Goal: Information Seeking & Learning: Learn about a topic

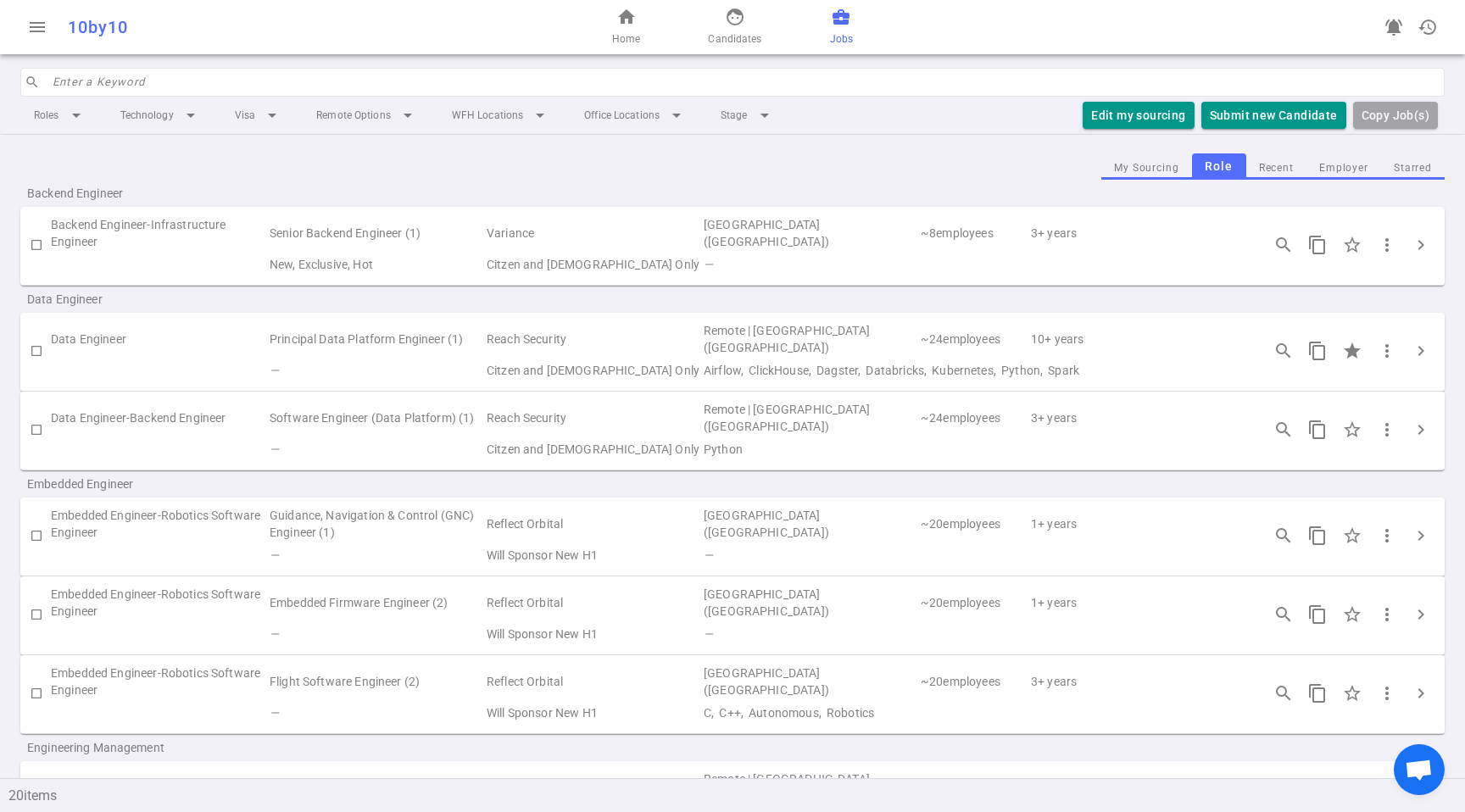
click at [610, 463] on div "Data Engineer-Backend Engineer Software Engineer (Data Platform) (1) Reach Secu…" at bounding box center [733, 430] width 1425 height 79
click at [700, 429] on td "Reach Security" at bounding box center [594, 418] width 217 height 39
click at [1412, 431] on span "chevron_right" at bounding box center [1421, 429] width 21 height 21
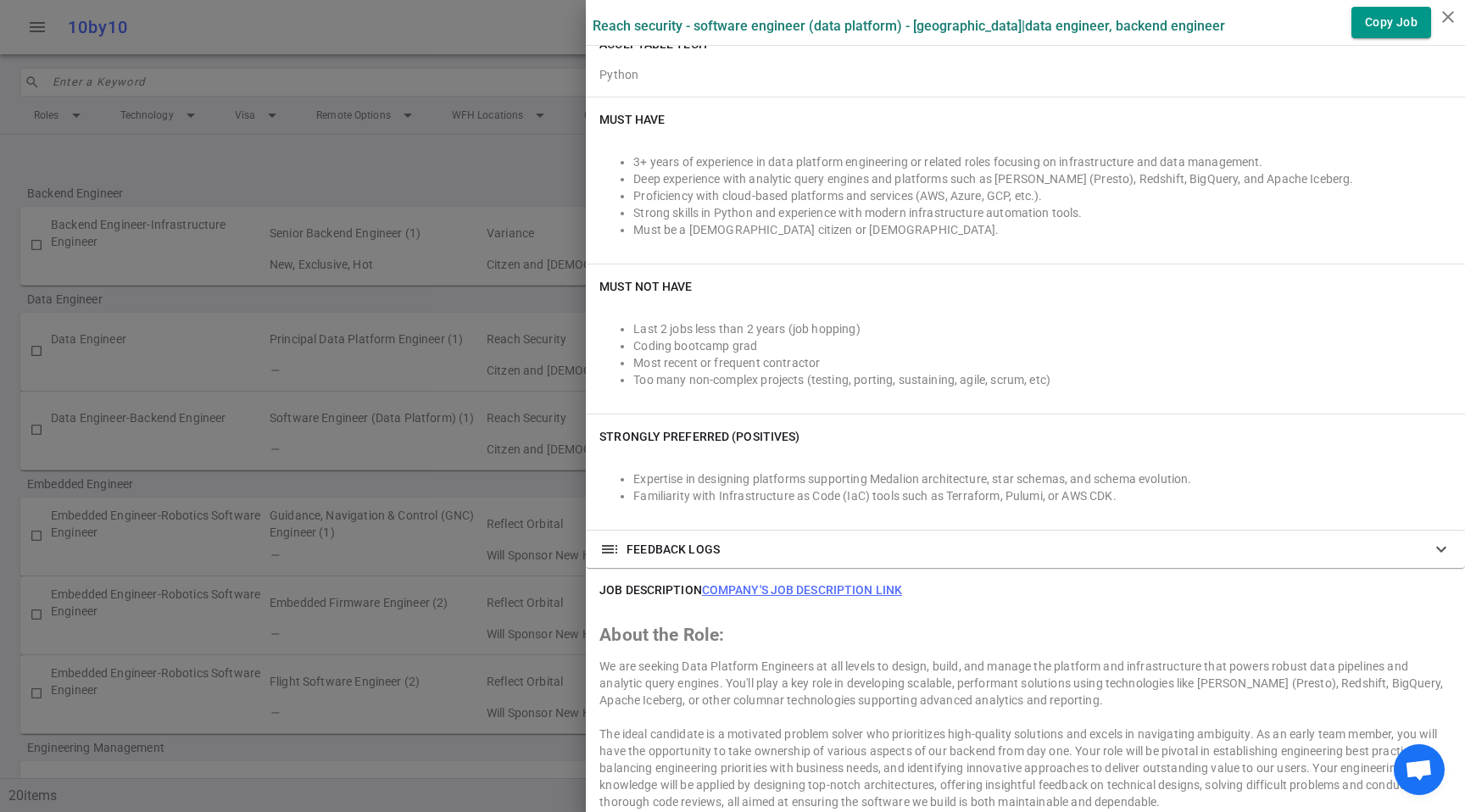
scroll to position [414, 0]
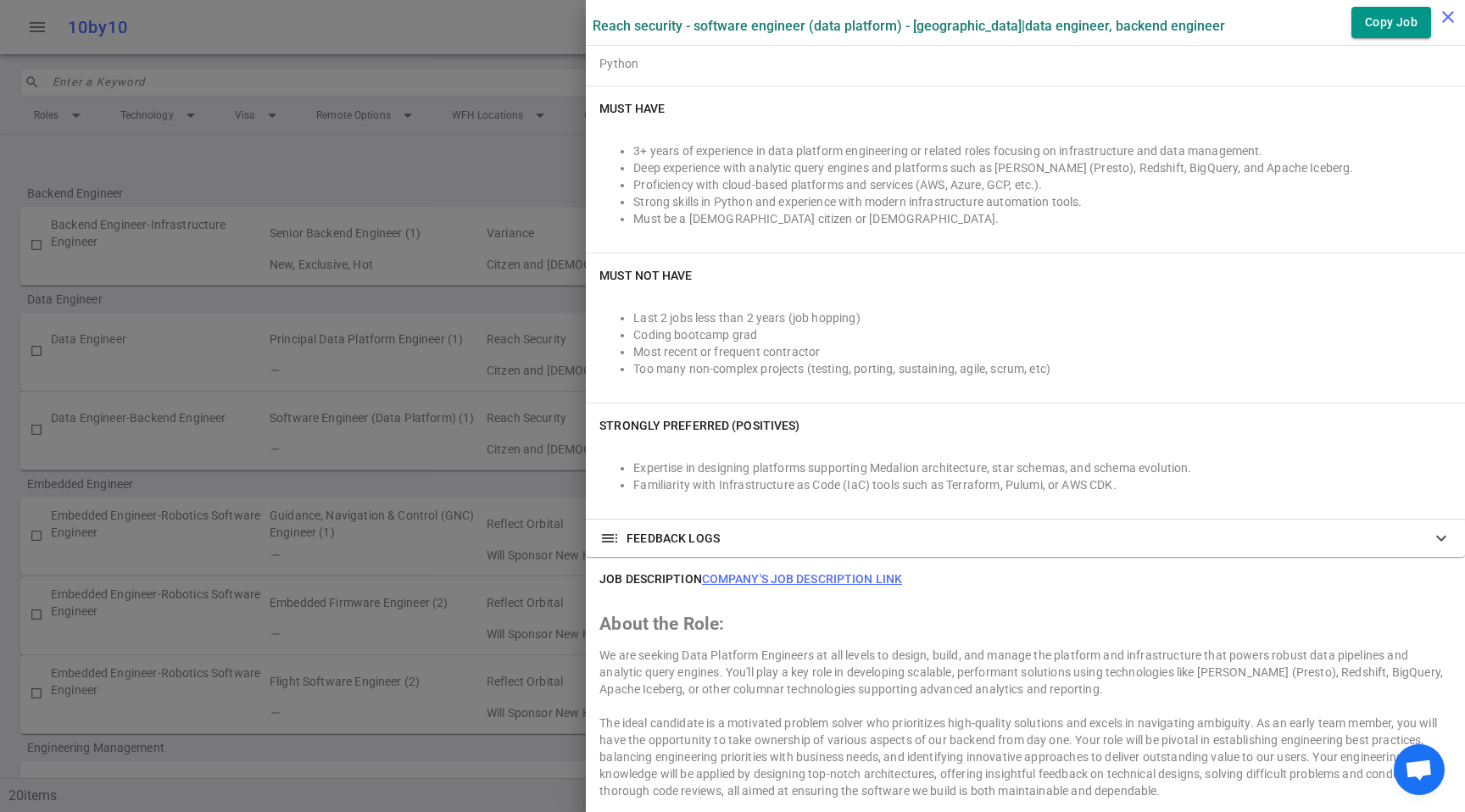
click at [1449, 21] on icon "close" at bounding box center [1448, 17] width 21 height 21
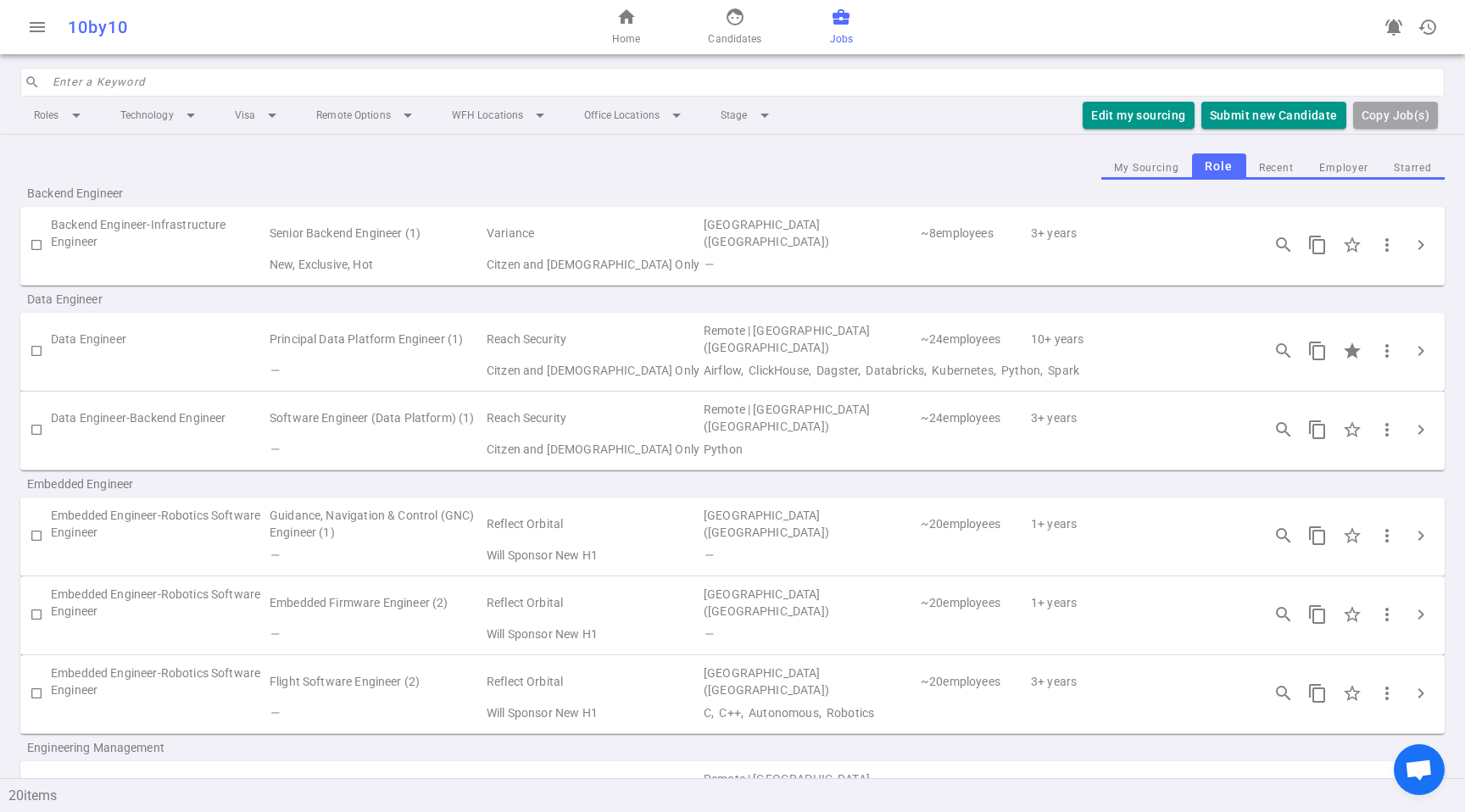
click at [945, 334] on td "~ 24 employees" at bounding box center [974, 339] width 111 height 39
click at [1406, 339] on button "chevron_right" at bounding box center [1421, 350] width 34 height 34
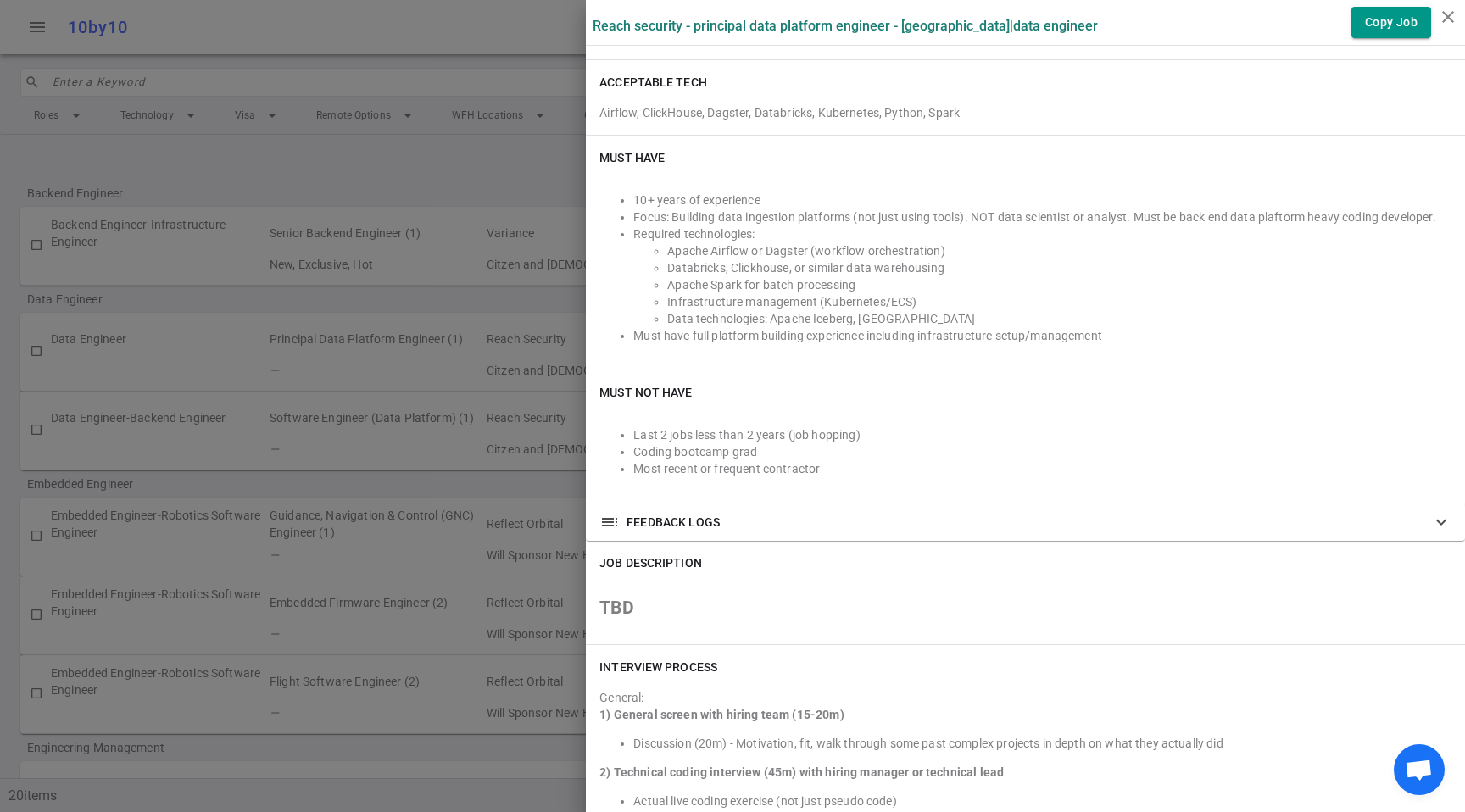
scroll to position [477, 0]
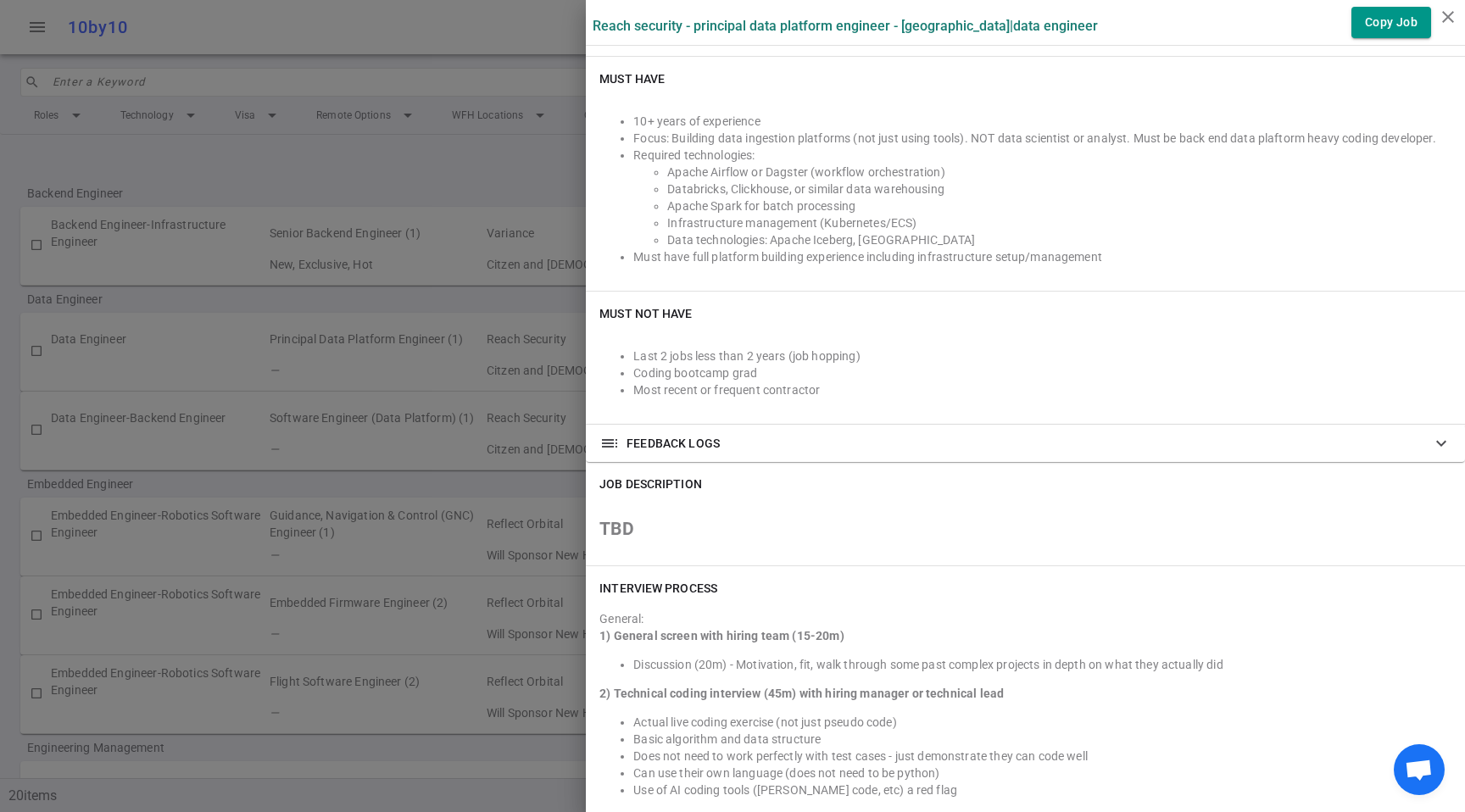
click at [289, 226] on div at bounding box center [732, 406] width 1465 height 812
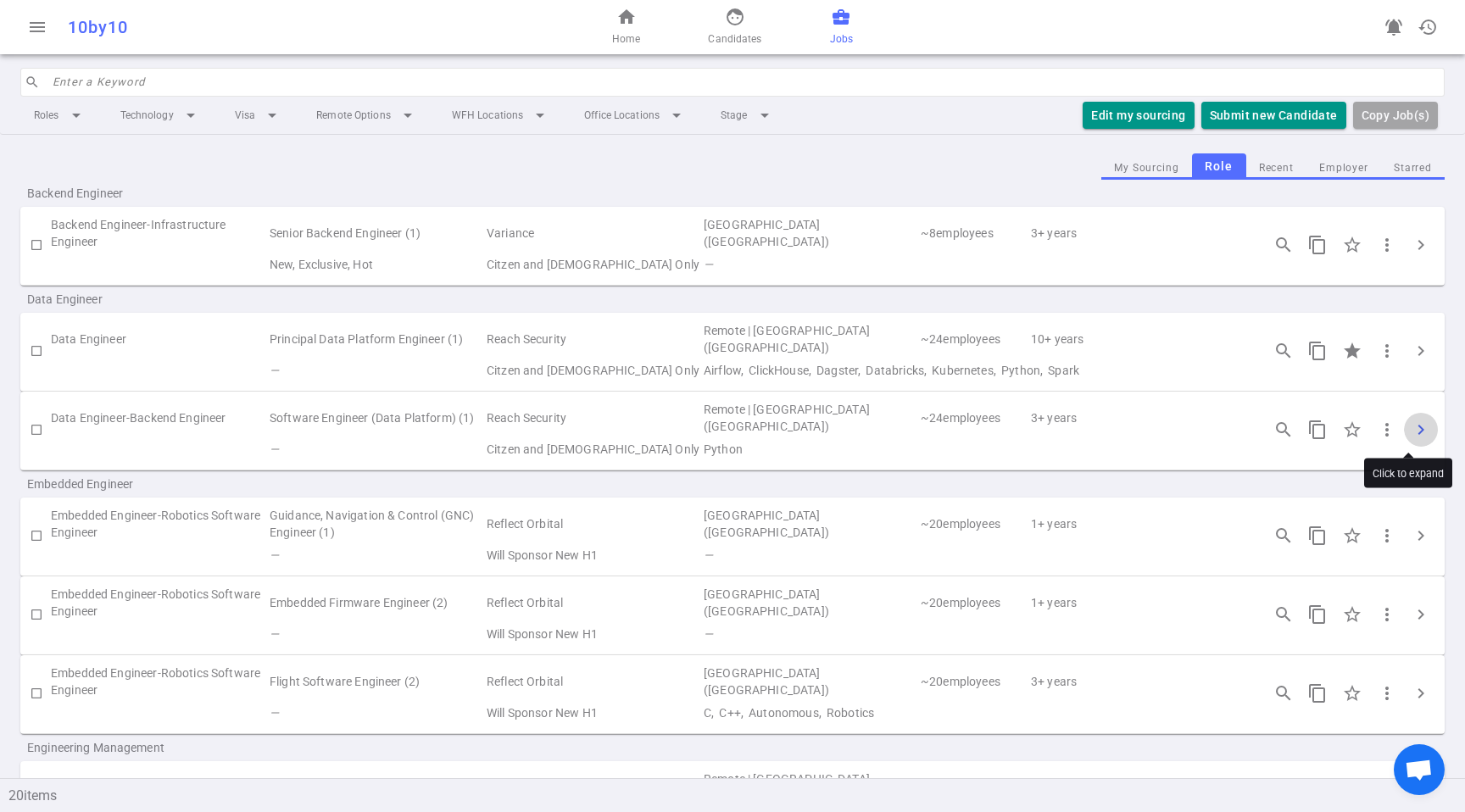
click at [1411, 430] on span "chevron_right" at bounding box center [1421, 429] width 21 height 21
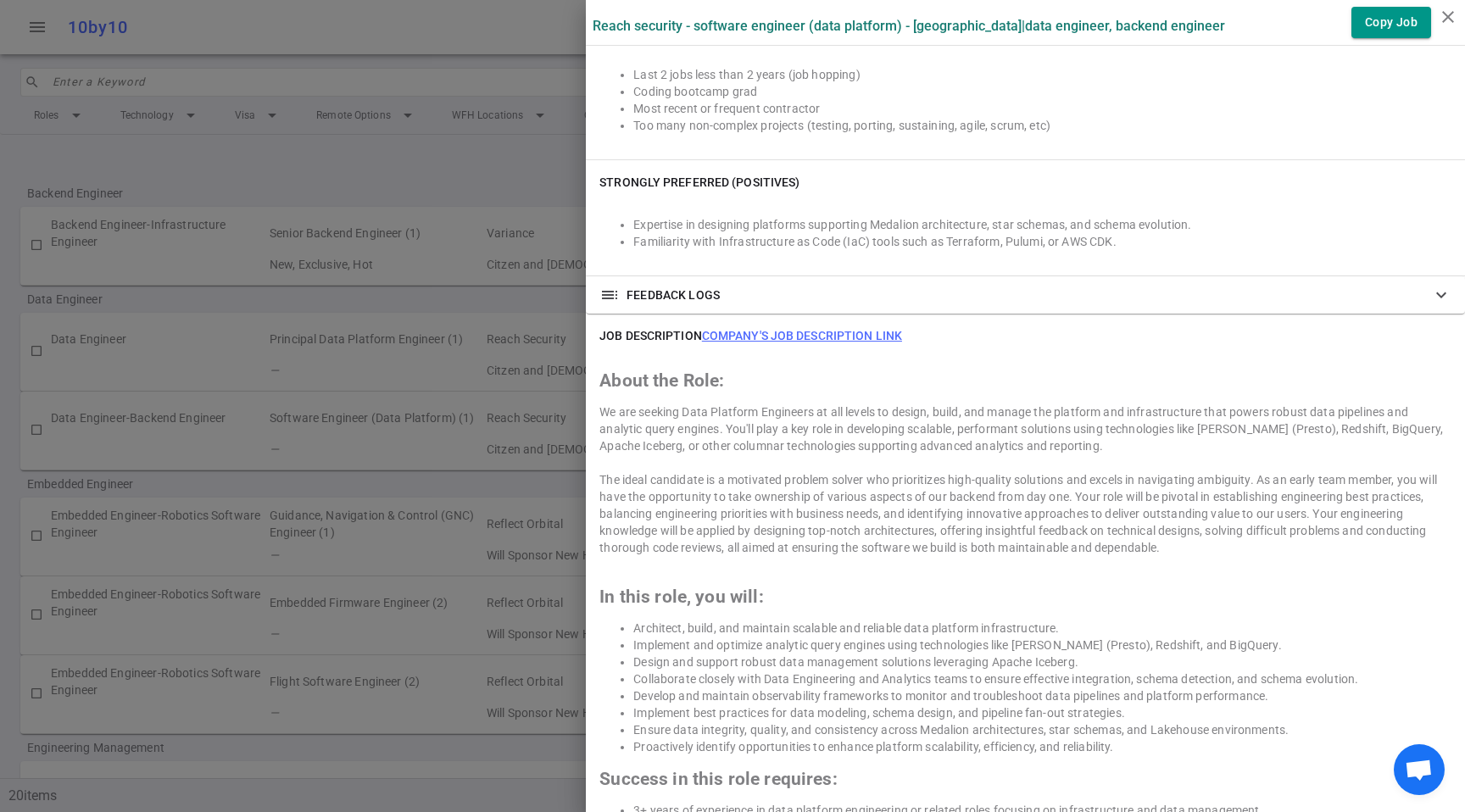
scroll to position [0, 0]
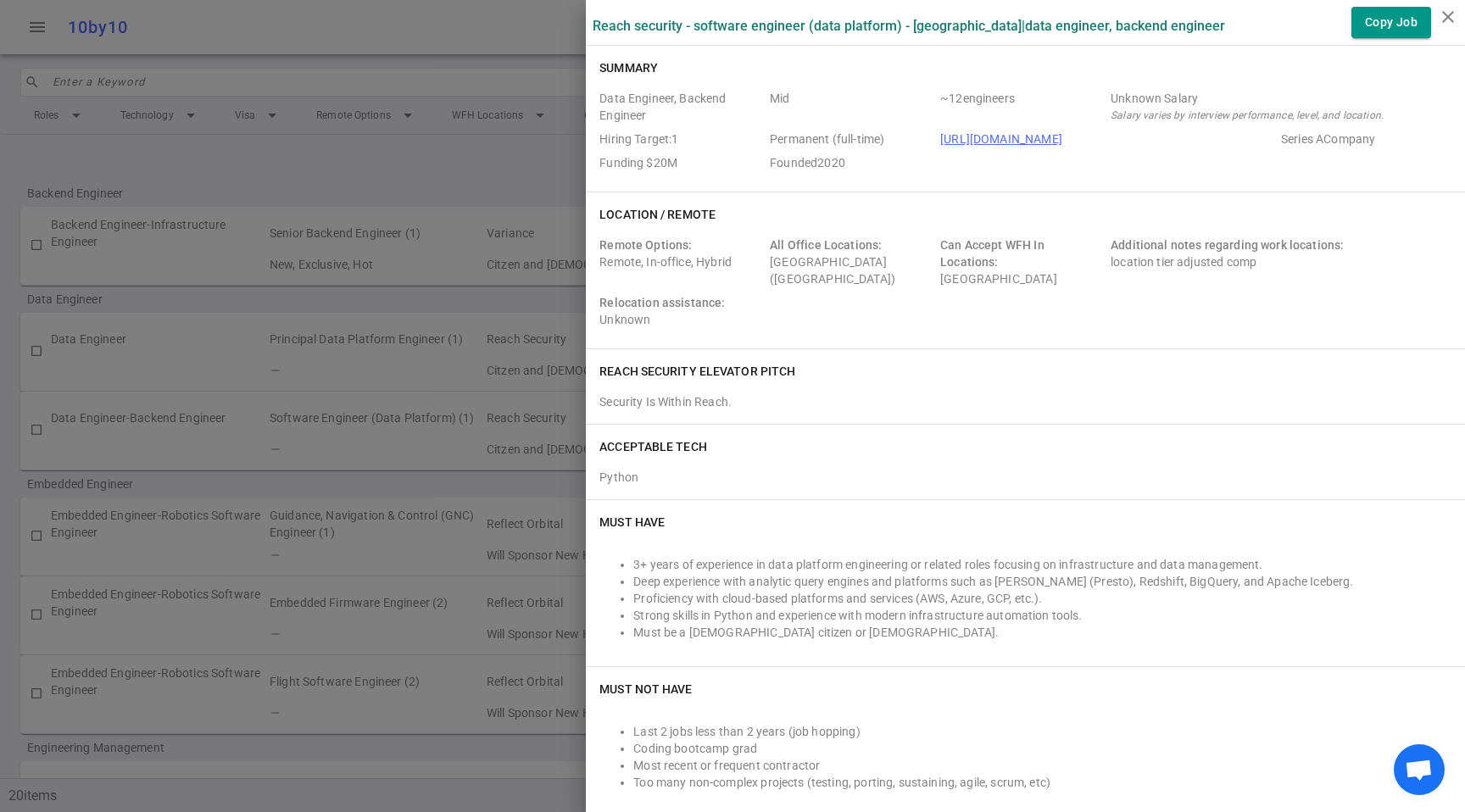
drag, startPoint x: 337, startPoint y: 454, endPoint x: 1080, endPoint y: 539, distance: 747.8
click at [1076, 541] on div "Reach Security - Software Engineer (Data Platform) - [GEOGRAPHIC_DATA] | Data E…" at bounding box center [732, 406] width 1465 height 812
click at [1446, 19] on icon "close" at bounding box center [1448, 17] width 21 height 21
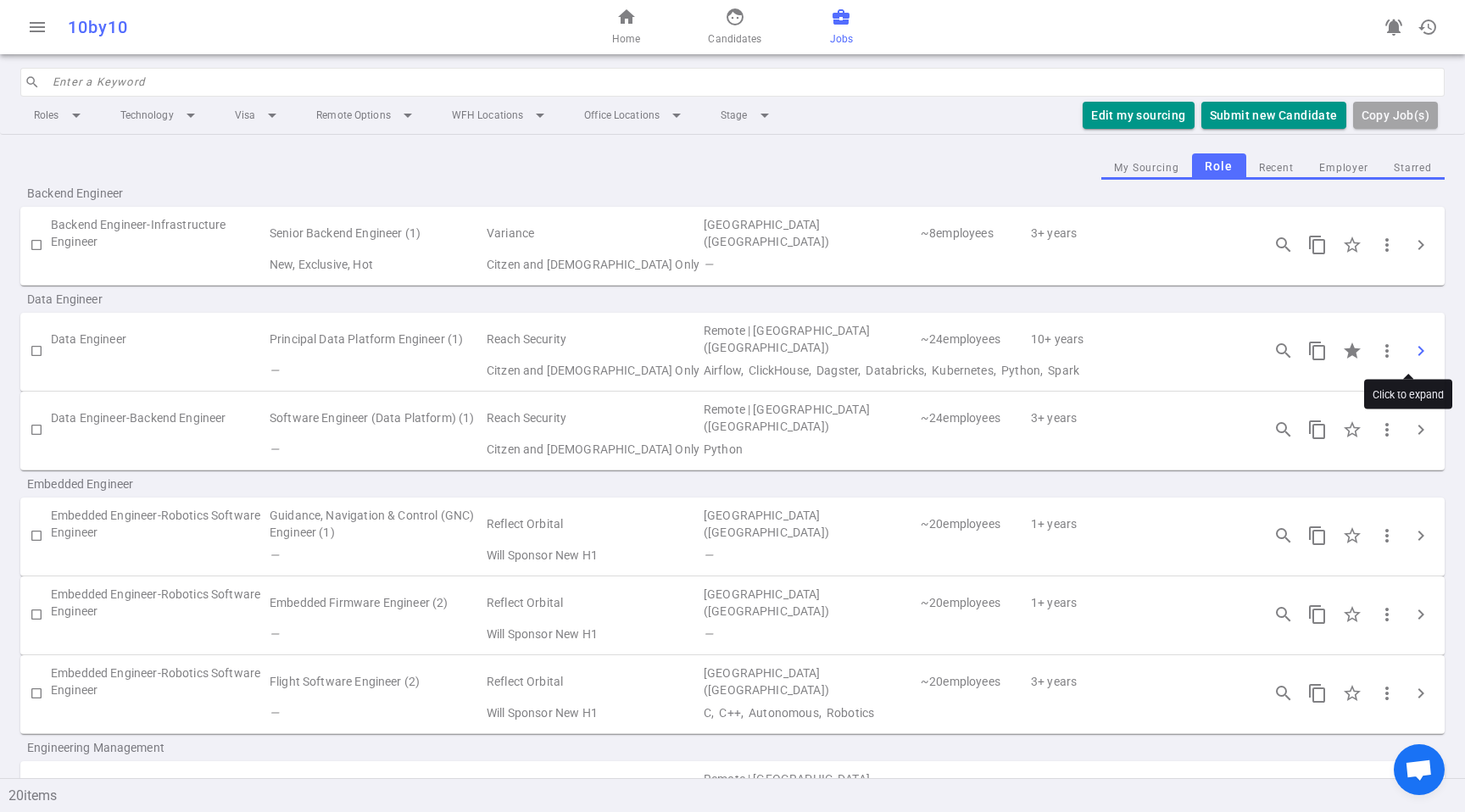
click at [1411, 342] on span "chevron_right" at bounding box center [1421, 350] width 21 height 21
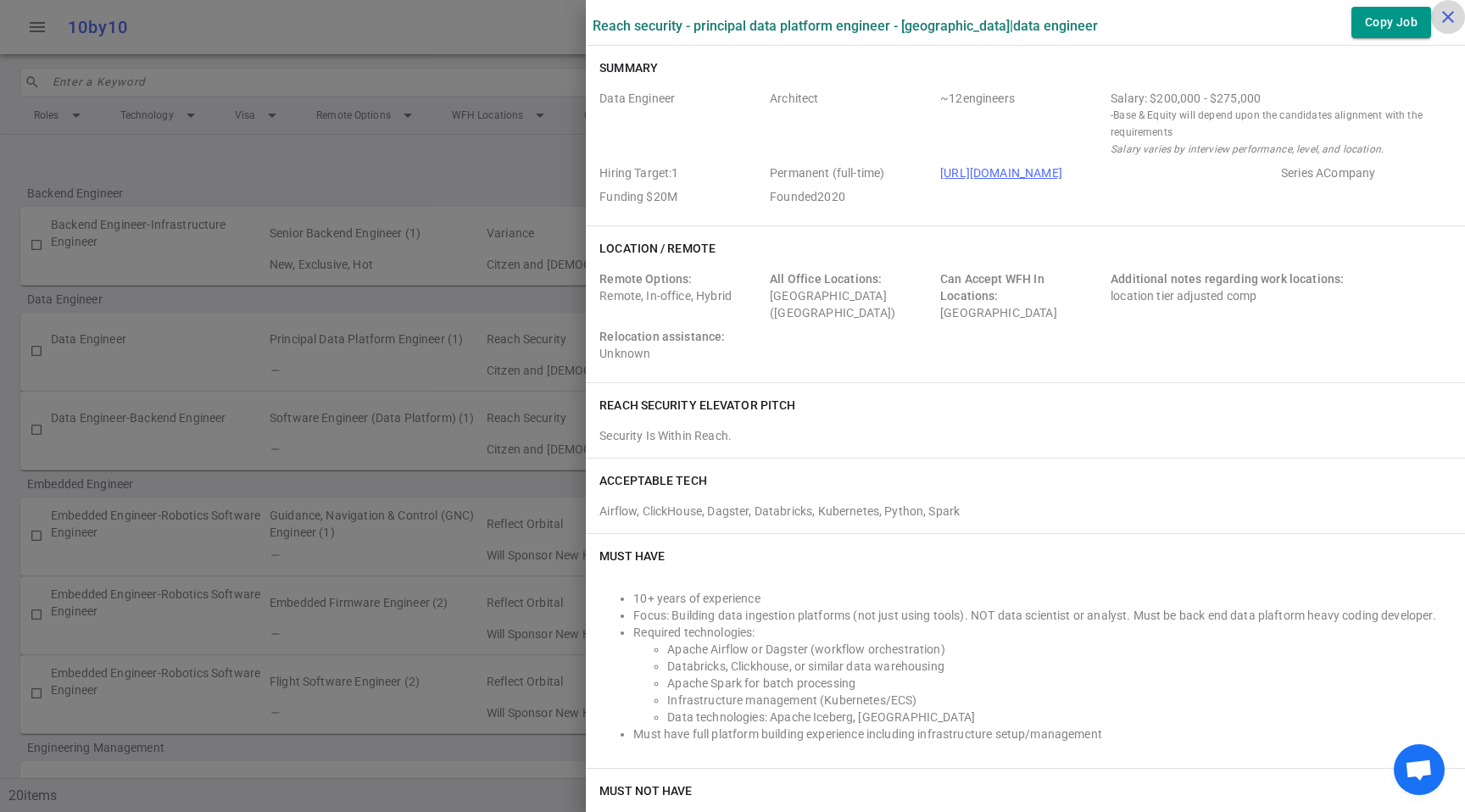
click at [1445, 15] on icon "close" at bounding box center [1448, 17] width 21 height 21
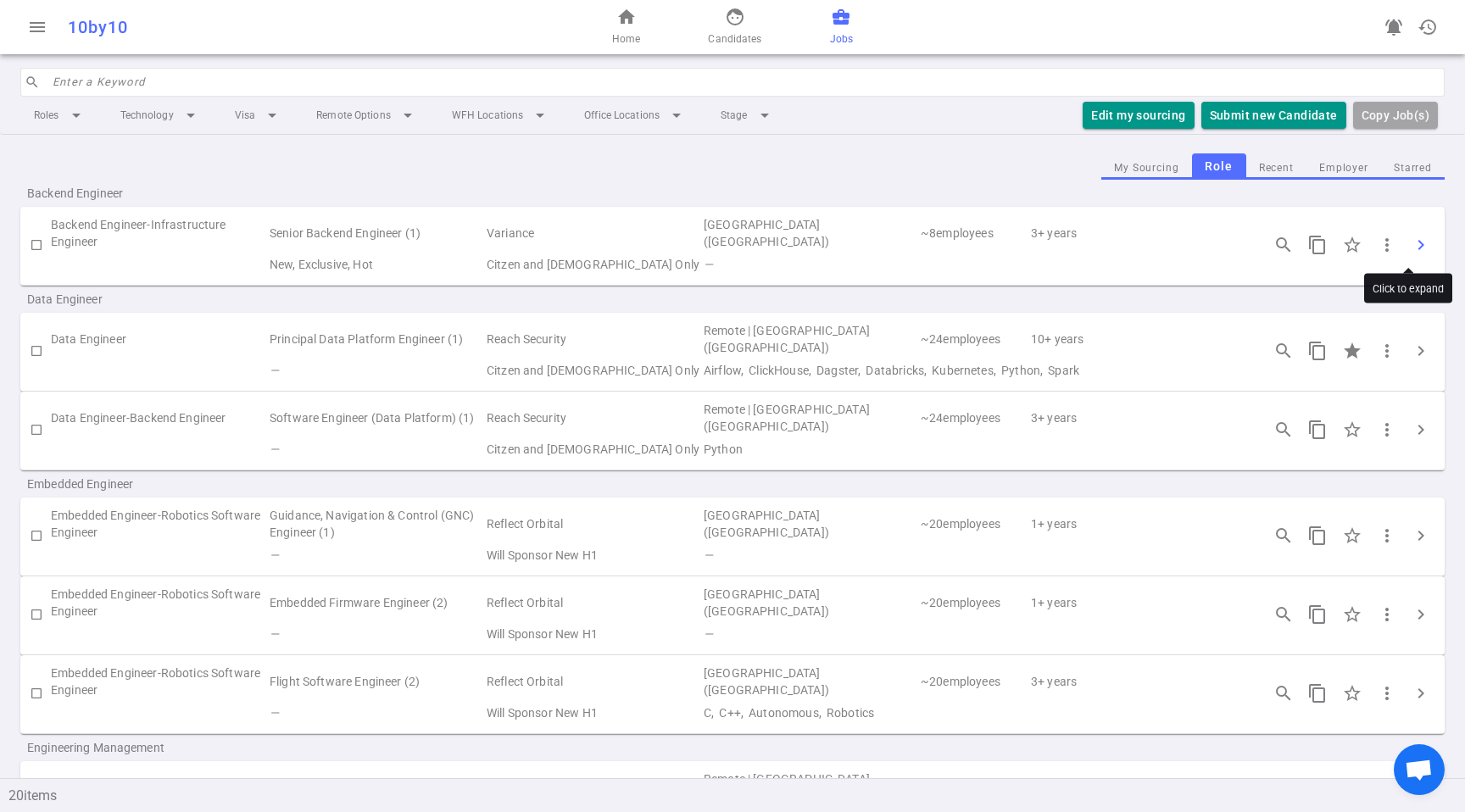
click at [1411, 250] on span "chevron_right" at bounding box center [1421, 245] width 21 height 21
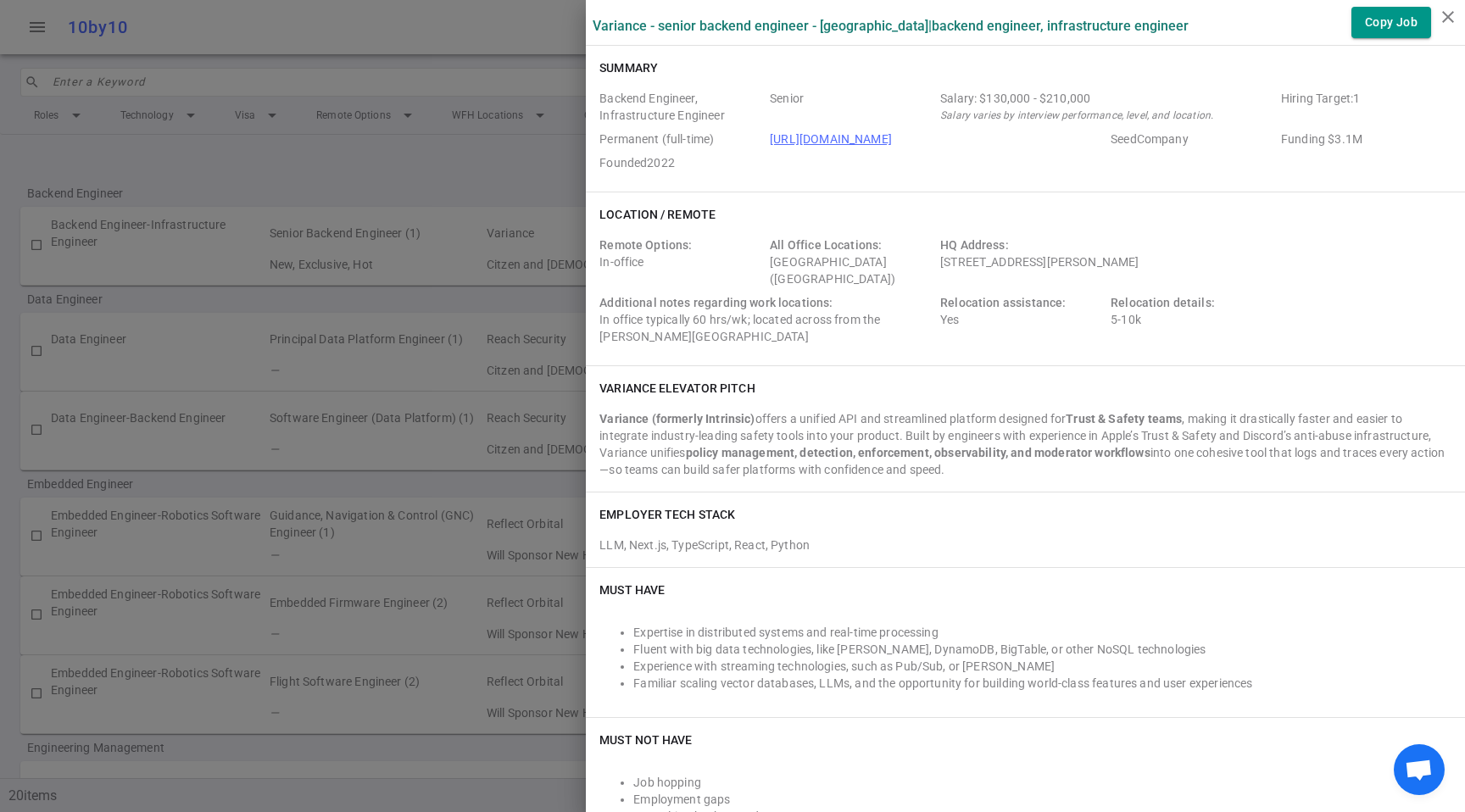
click at [721, 325] on div "Additional notes regarding work locations: In office typically 60 hrs/wk; locat…" at bounding box center [766, 320] width 334 height 51
click at [744, 327] on div "Additional notes regarding work locations: In office typically 60 hrs/wk; locat…" at bounding box center [766, 320] width 334 height 51
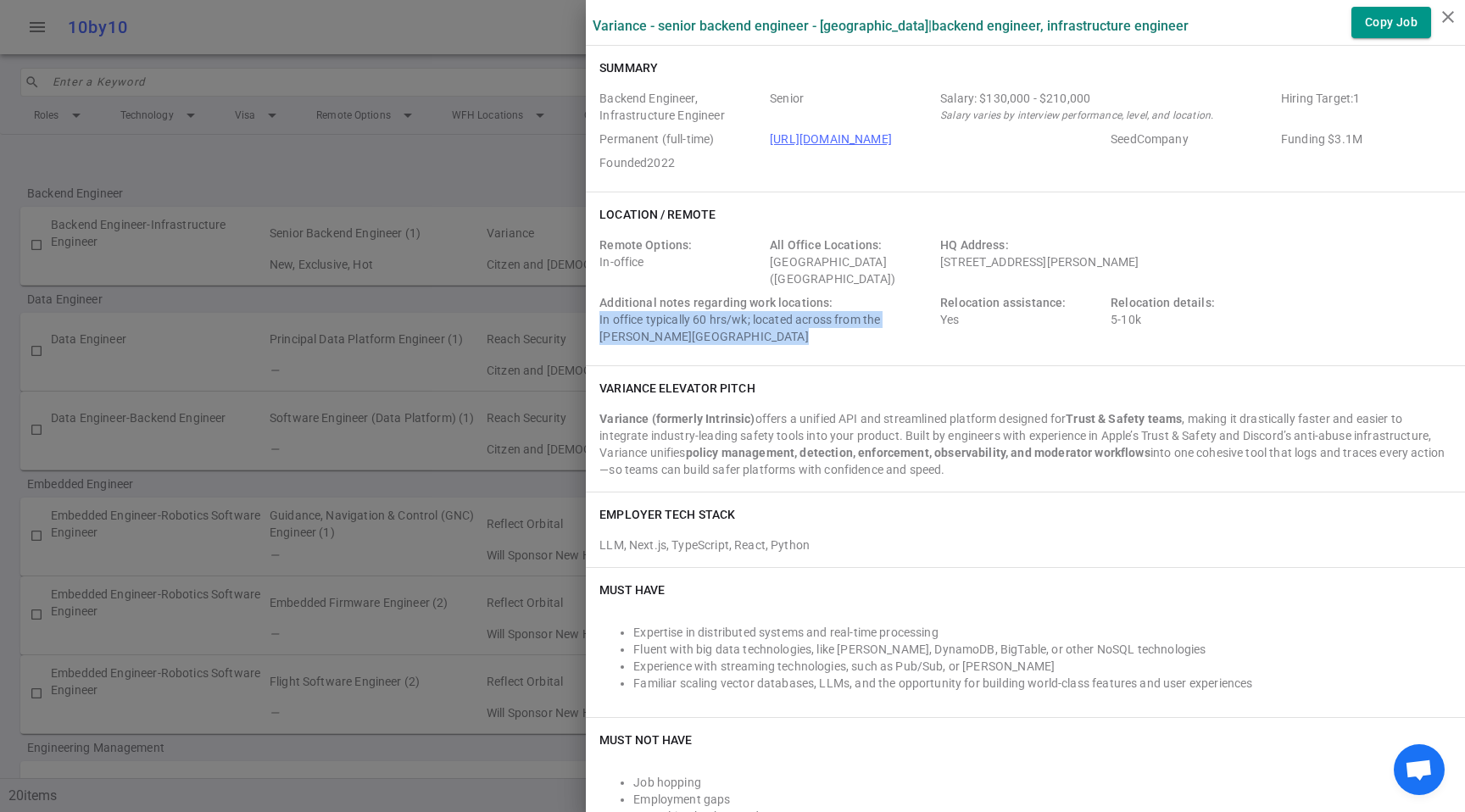
click at [744, 327] on div "Additional notes regarding work locations: In office typically 60 hrs/wk; locat…" at bounding box center [766, 320] width 334 height 51
click at [801, 338] on div "Additional notes regarding work locations: In office typically 60 hrs/wk; locat…" at bounding box center [766, 320] width 334 height 51
click at [324, 263] on div at bounding box center [732, 406] width 1465 height 812
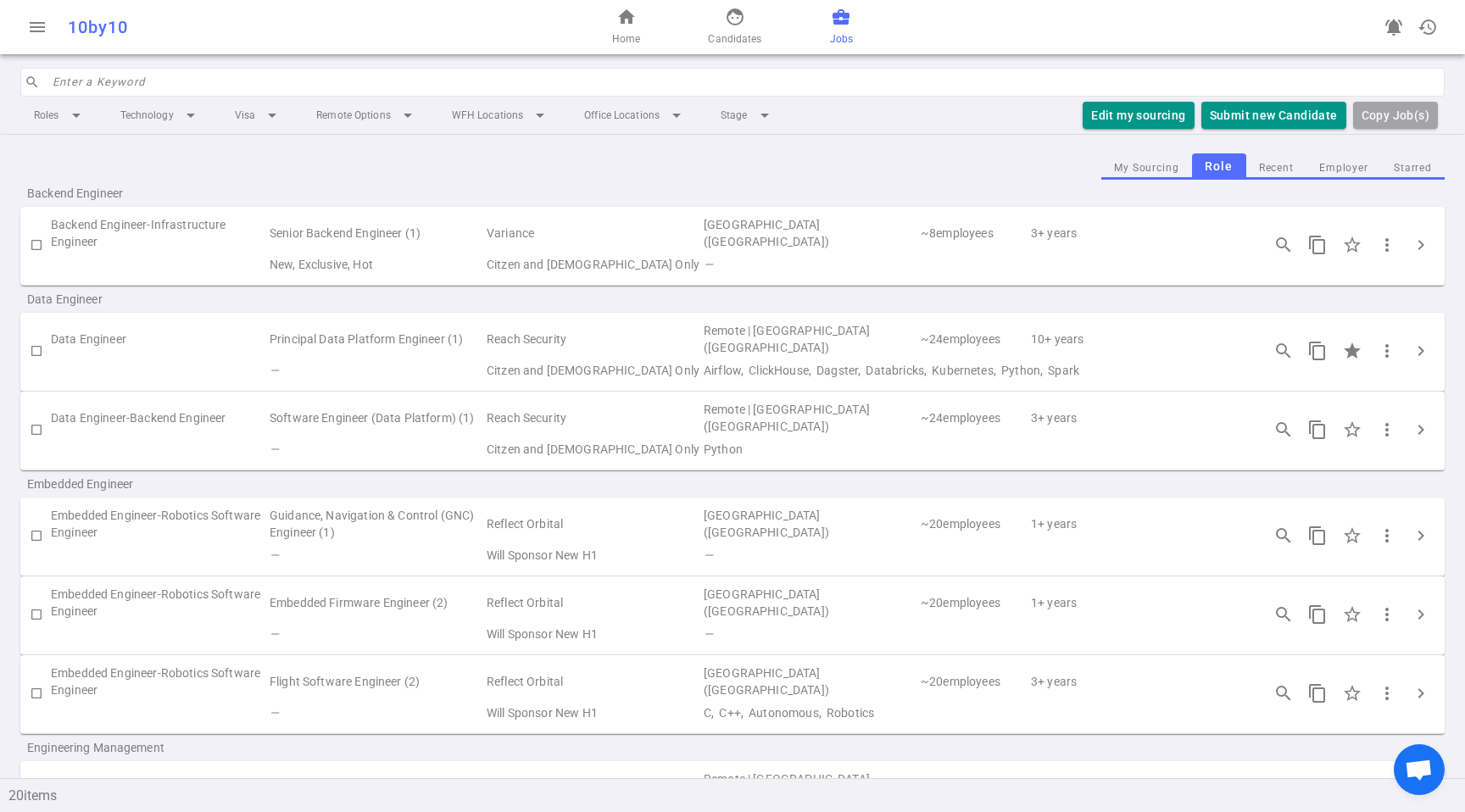
click at [431, 250] on td "Senior Backend Engineer (1)" at bounding box center [377, 233] width 217 height 39
click at [1411, 248] on span "chevron_right" at bounding box center [1421, 245] width 21 height 21
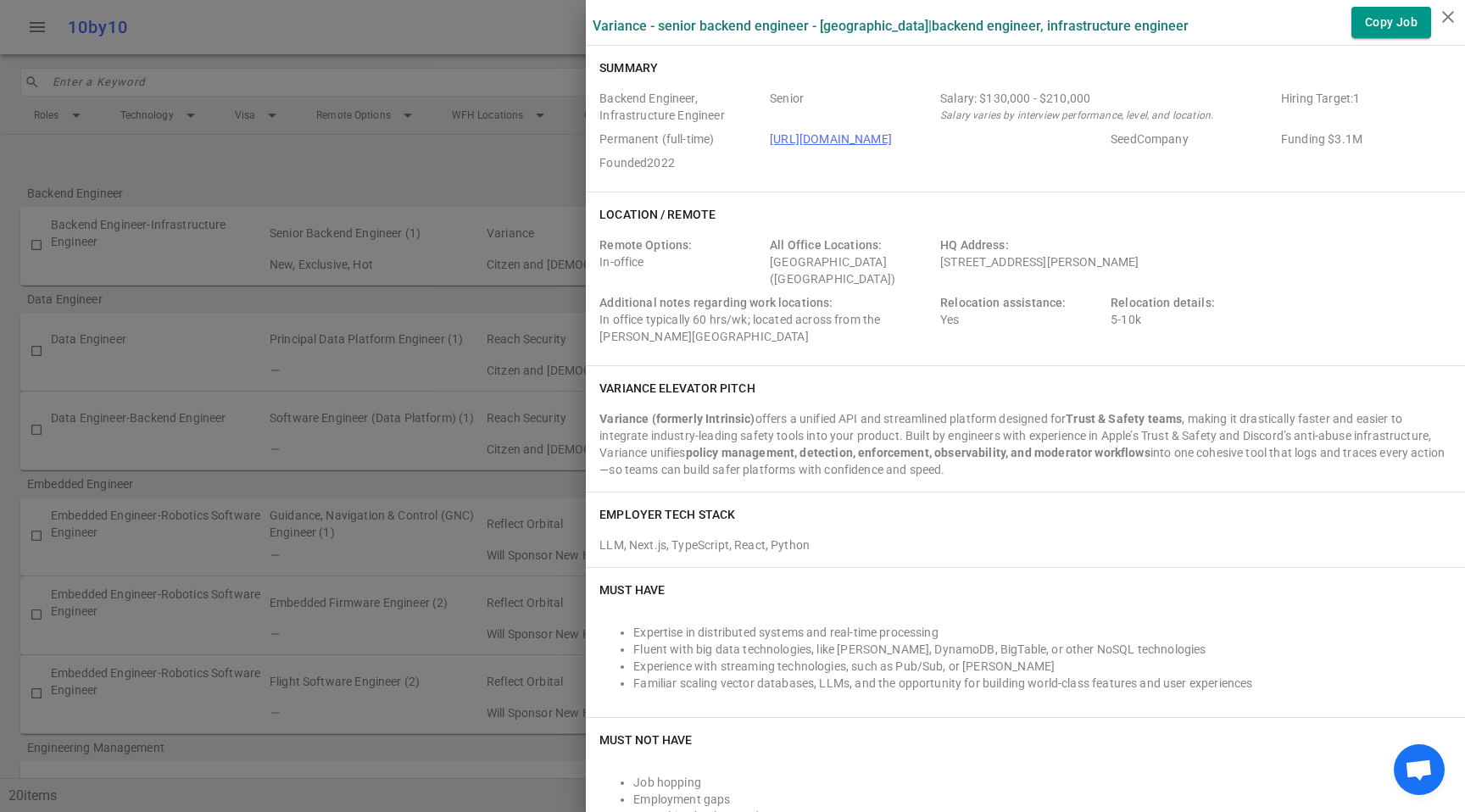
click at [814, 471] on div "Variance (formerly Intrinsic) offers a unified API and streamlined platform des…" at bounding box center [1026, 443] width 852 height 68
click at [815, 471] on div "Variance (formerly Intrinsic) offers a unified API and streamlined platform des…" at bounding box center [1026, 443] width 852 height 68
click at [37, 307] on div at bounding box center [732, 406] width 1465 height 812
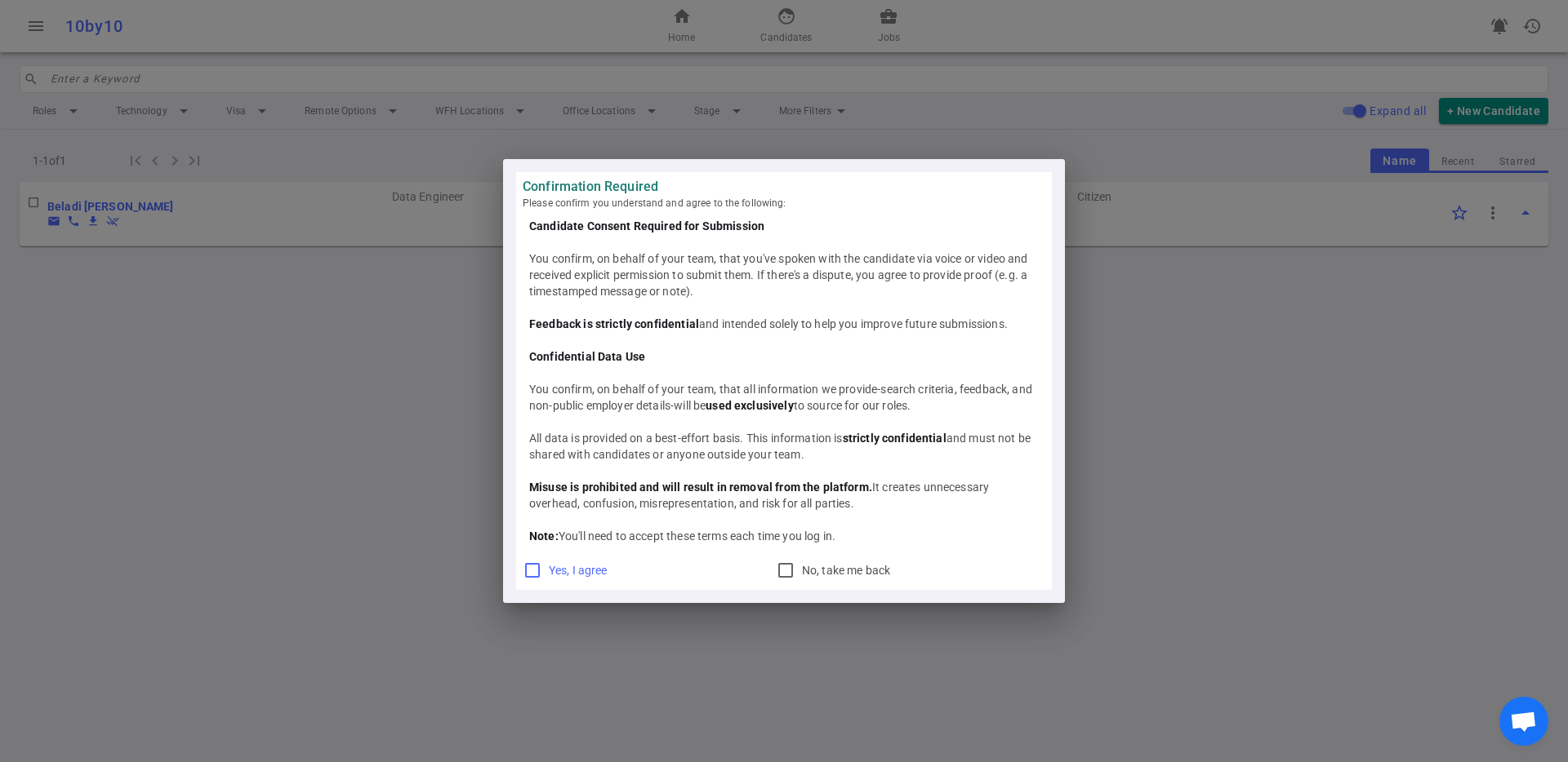
click at [577, 567] on span "Yes, I agree" at bounding box center [578, 571] width 58 height 13
click at [542, 567] on input "Yes, I agree" at bounding box center [532, 570] width 20 height 20
checkbox input "true"
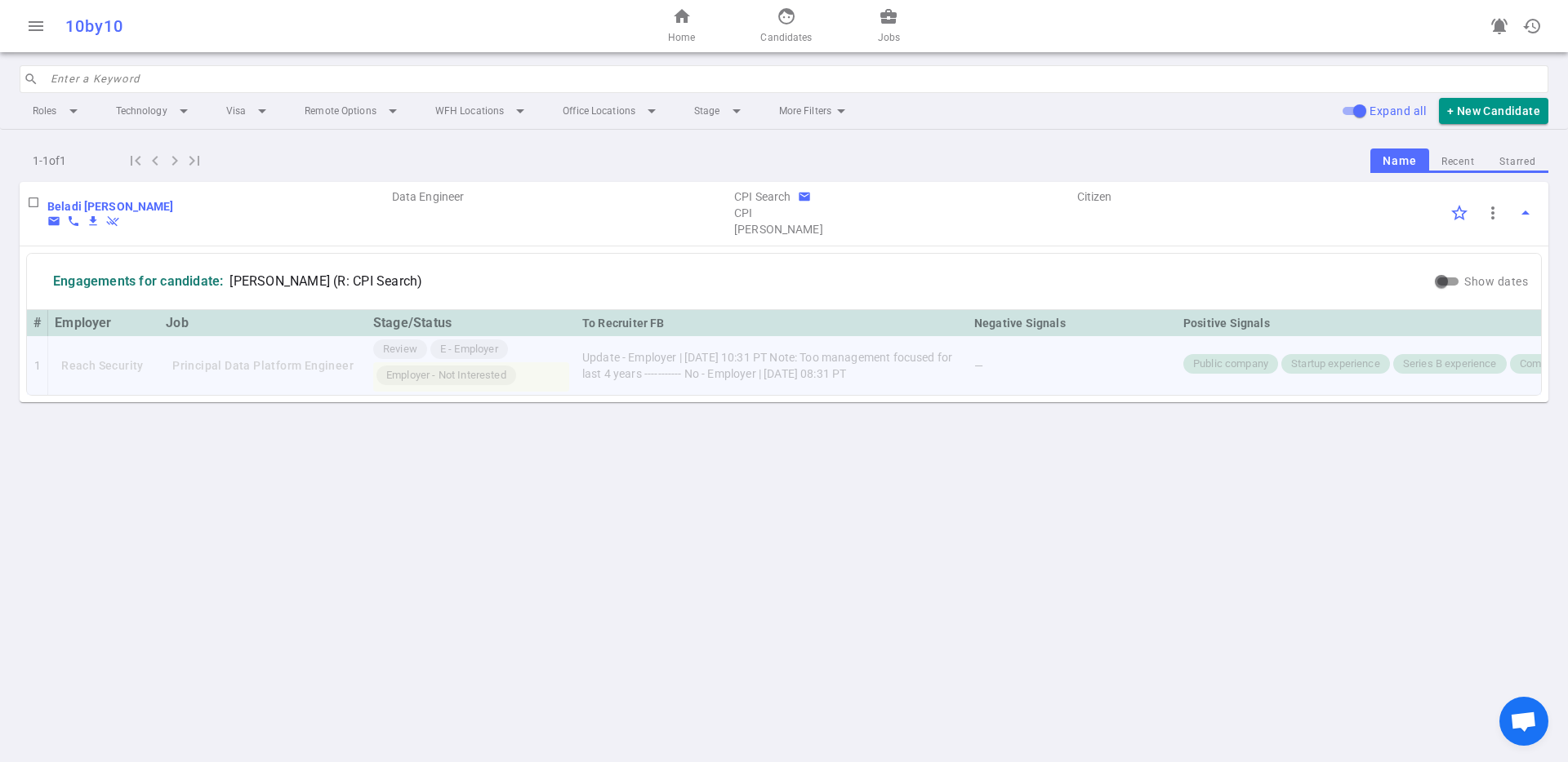
click at [615, 393] on td "Update - Employer | 2025/10/01, 10:31 PT Note: Too management focused for last …" at bounding box center [772, 365] width 392 height 58
click at [498, 480] on div "menu 10by10 home Home face Candidates business_center Jobs notifications_active…" at bounding box center [784, 381] width 1568 height 762
drag, startPoint x: 171, startPoint y: 205, endPoint x: 47, endPoint y: 208, distance: 124.0
click at [47, 208] on div "Beladi Ben Jamil email phone file_download remove_done BB" at bounding box center [219, 213] width 343 height 29
copy b "Beladi [PERSON_NAME]"
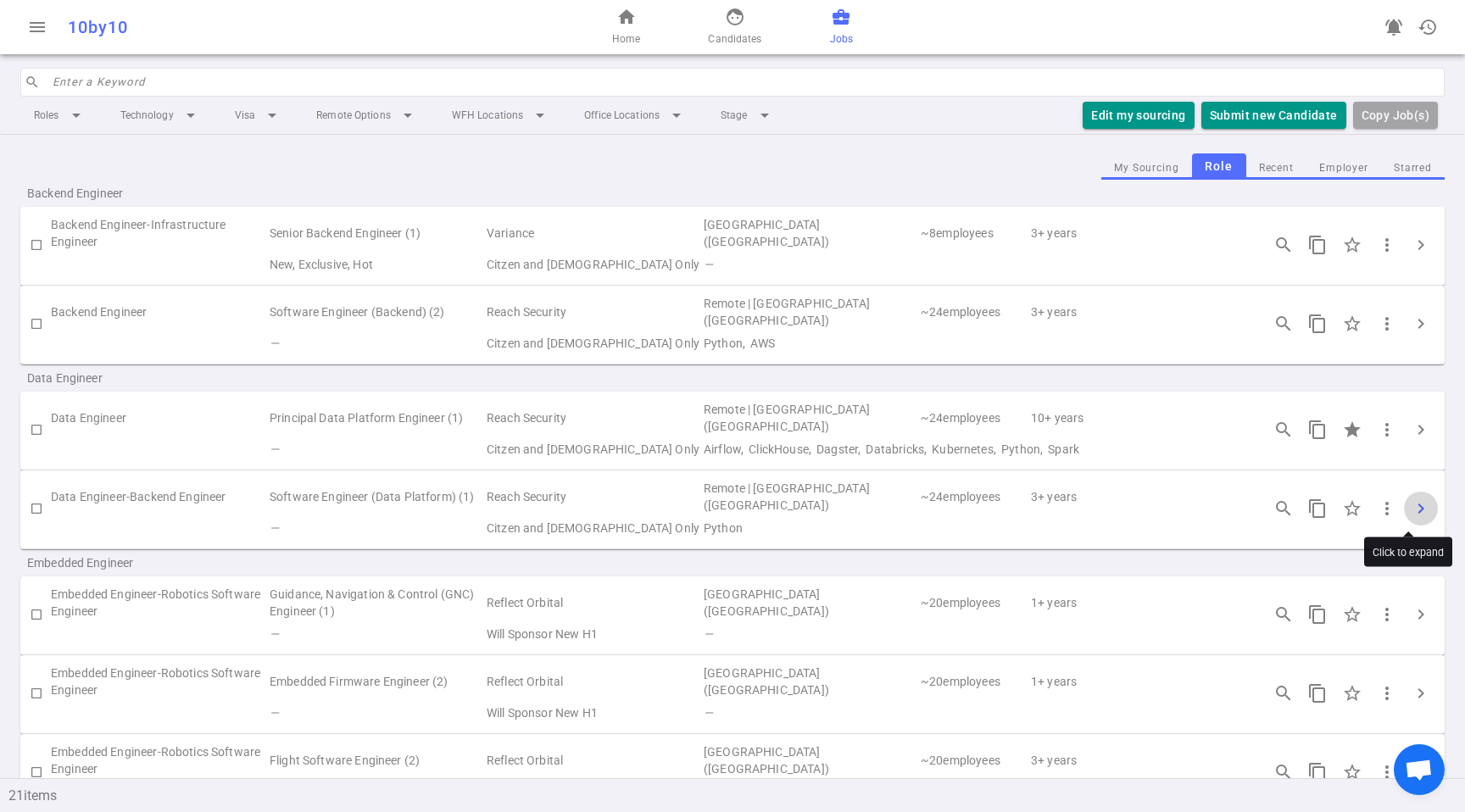
click at [1411, 512] on span "chevron_right" at bounding box center [1421, 509] width 21 height 21
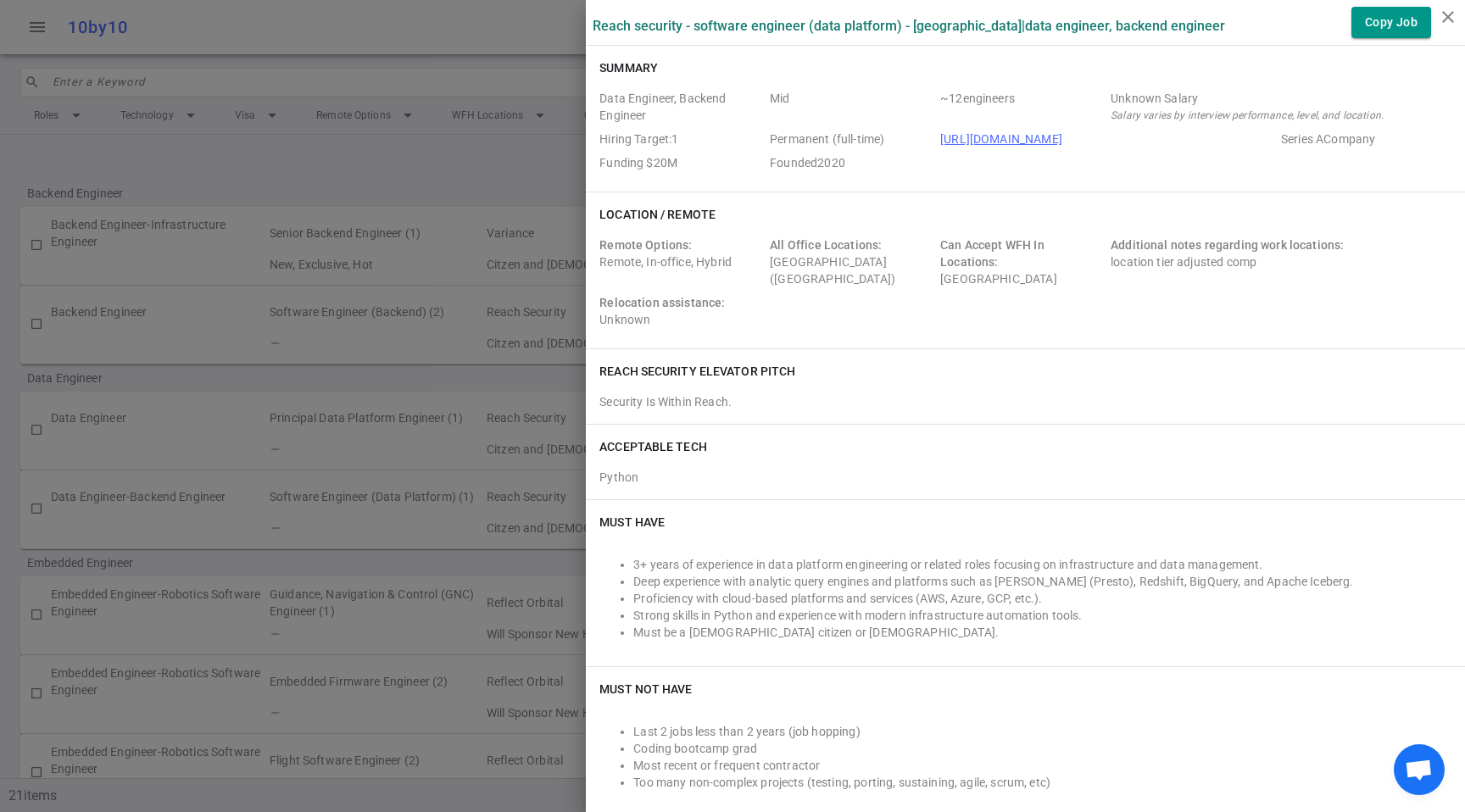
click at [143, 441] on div at bounding box center [732, 406] width 1465 height 812
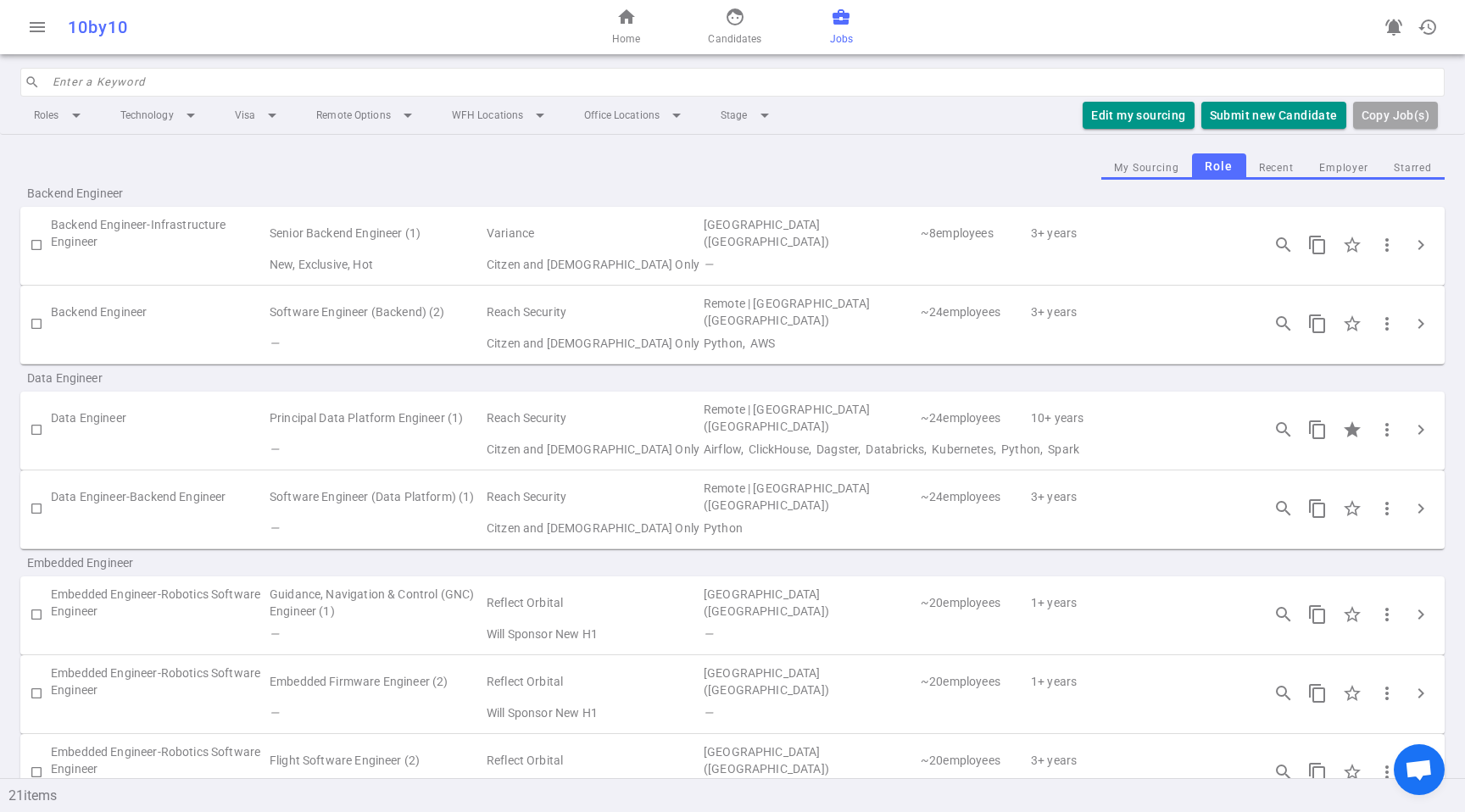
click at [302, 338] on td "—" at bounding box center [377, 343] width 217 height 23
click at [1411, 325] on span "chevron_right" at bounding box center [1421, 324] width 21 height 21
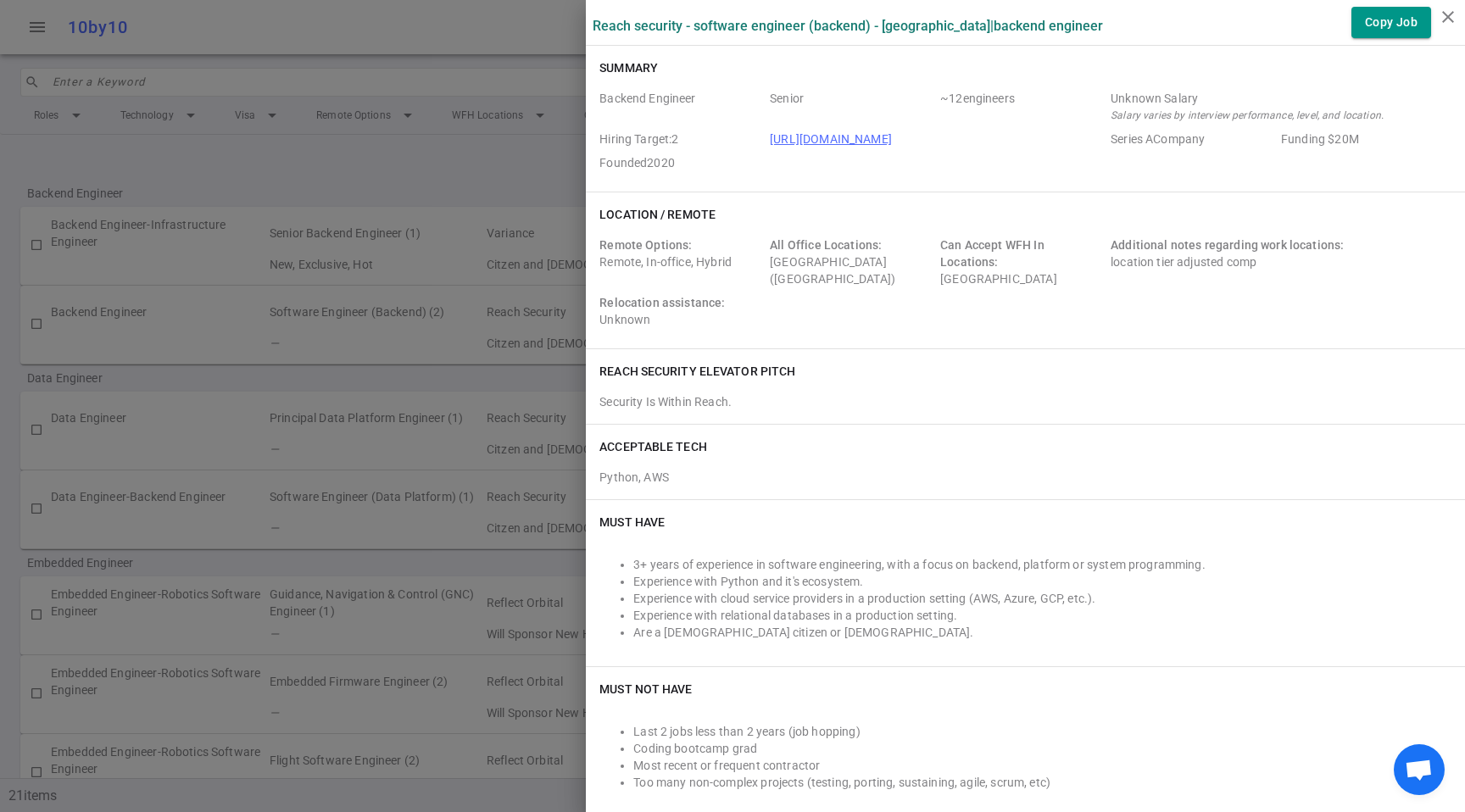
drag, startPoint x: 1241, startPoint y: 437, endPoint x: 1230, endPoint y: 406, distance: 32.9
click at [1242, 438] on div "ACCEPTABLE TECH" at bounding box center [1026, 446] width 852 height 17
click at [1379, 30] on button "Copy Job" at bounding box center [1391, 23] width 79 height 31
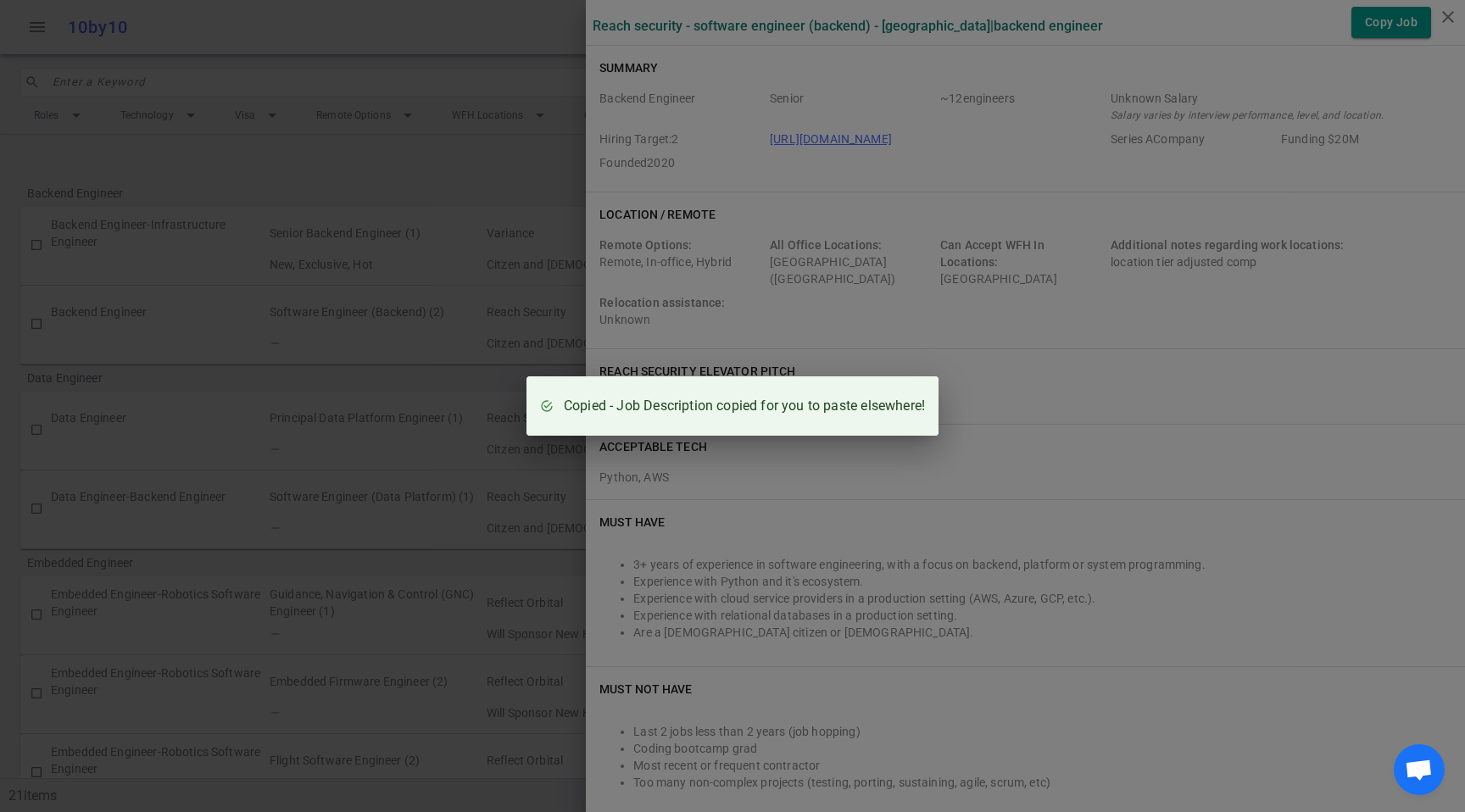
drag, startPoint x: 388, startPoint y: 358, endPoint x: 410, endPoint y: 362, distance: 22.4
click at [395, 358] on div "Copied - Job Description copied for you to paste elsewhere!" at bounding box center [732, 406] width 1465 height 812
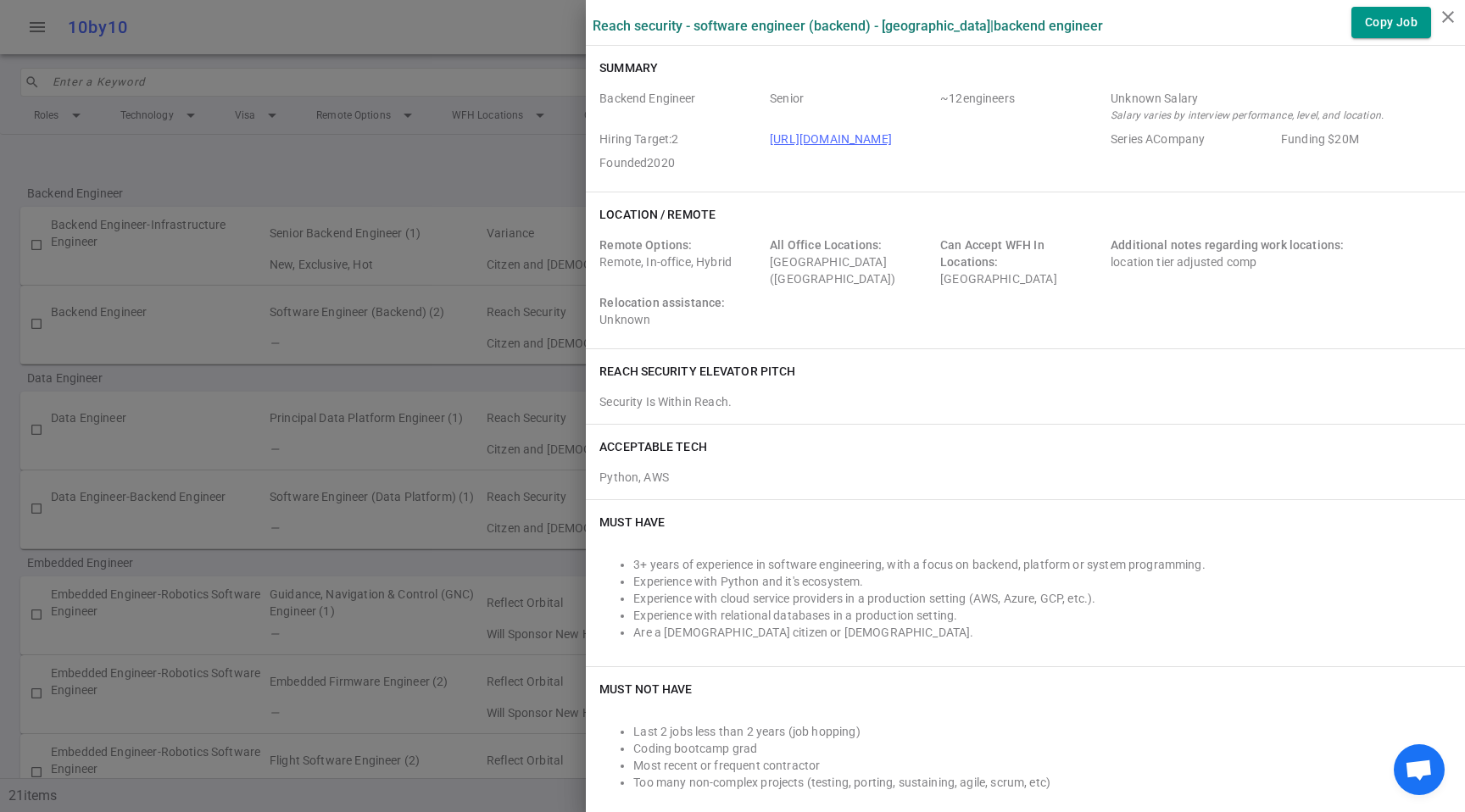
click at [410, 362] on div "Copied - Job Description copied for you to paste elsewhere!" at bounding box center [732, 406] width 1465 height 812
click at [251, 333] on div at bounding box center [732, 406] width 1465 height 812
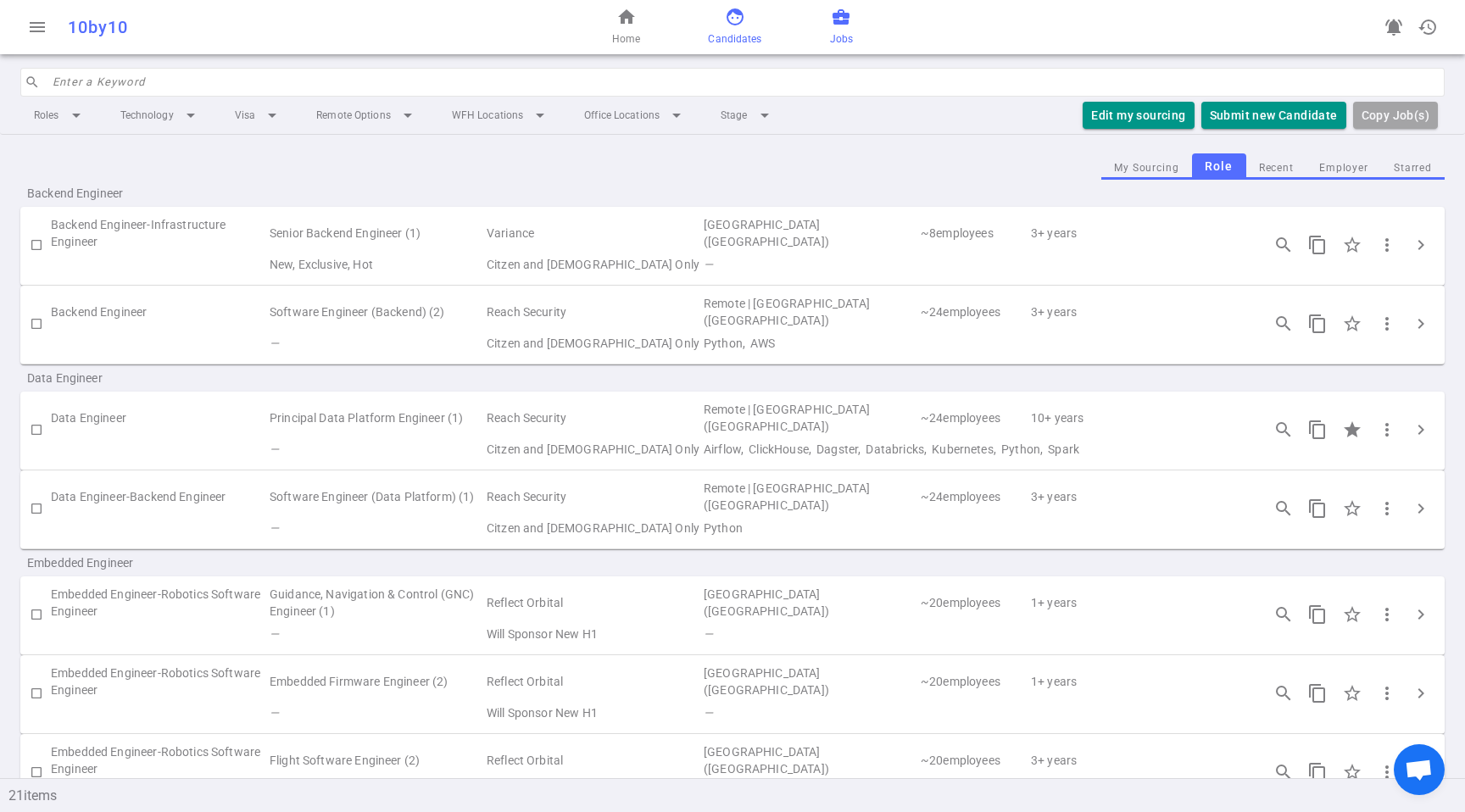
click at [721, 23] on link "face Candidates" at bounding box center [735, 27] width 54 height 41
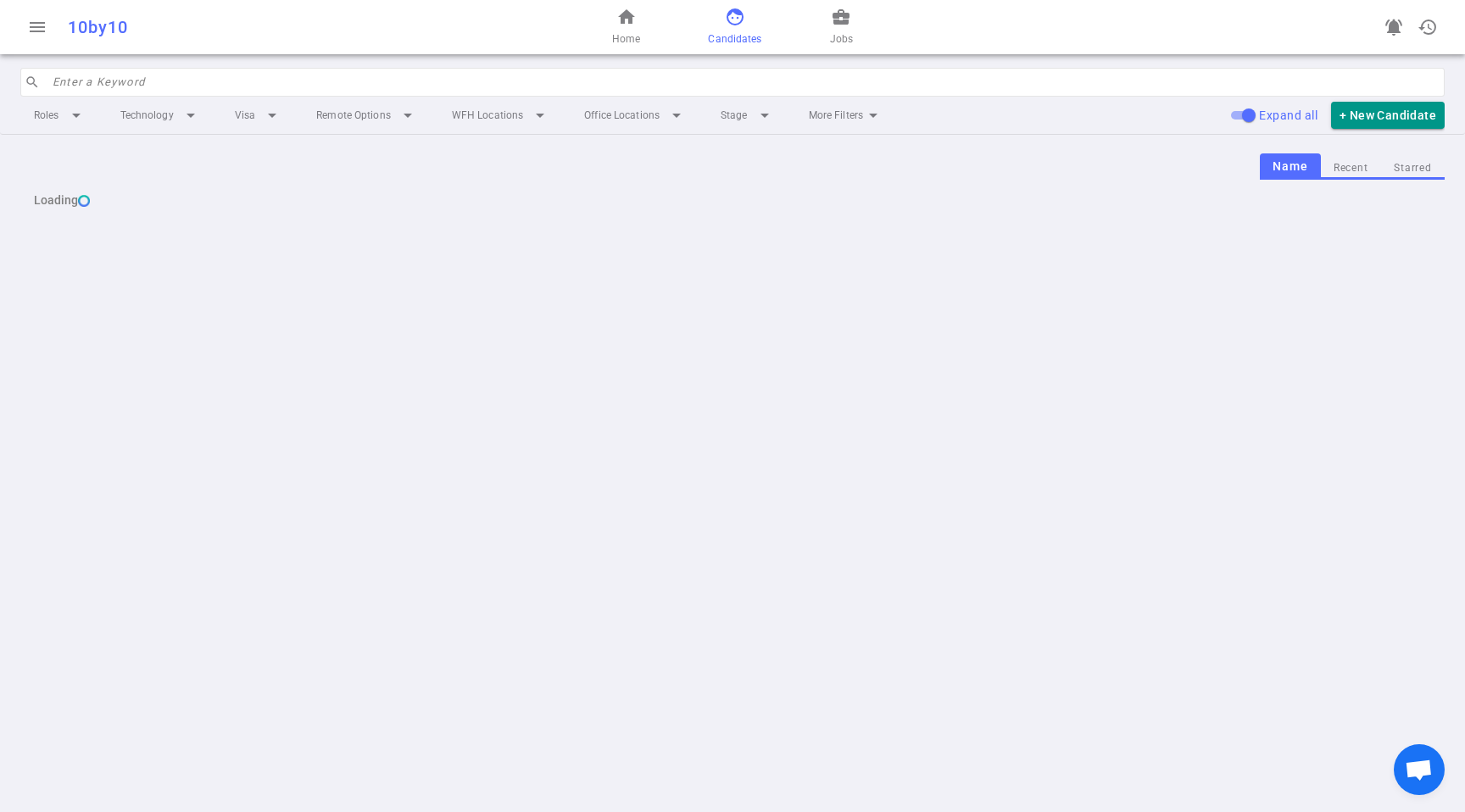
click at [866, 11] on div "home Home face Candidates business_center Jobs" at bounding box center [732, 26] width 475 height 54
click at [856, 21] on div "home Home face Candidates business_center Jobs" at bounding box center [732, 26] width 475 height 54
click at [841, 28] on link "business_center Jobs" at bounding box center [841, 27] width 23 height 41
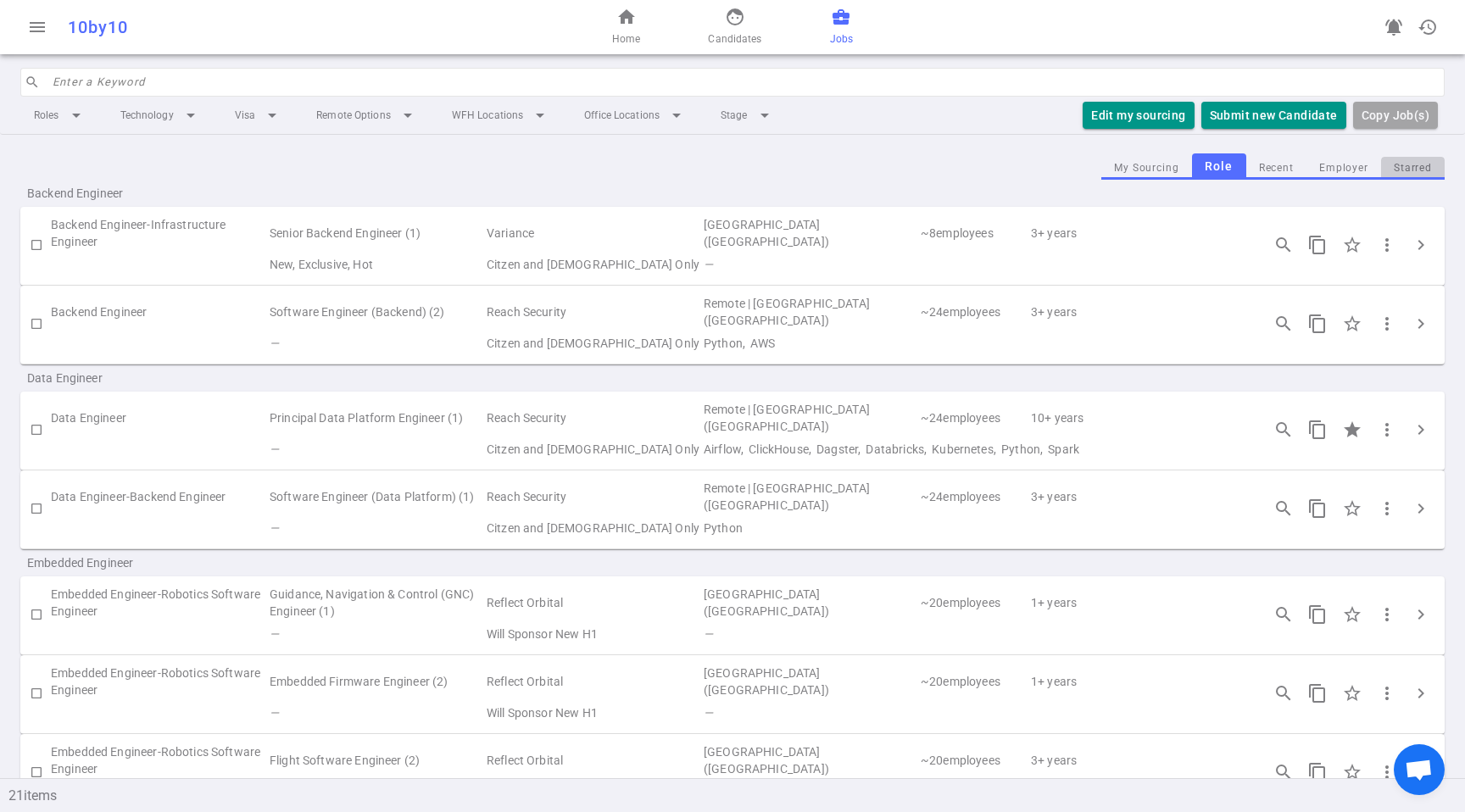
click at [1403, 166] on button "Starred" at bounding box center [1413, 167] width 64 height 23
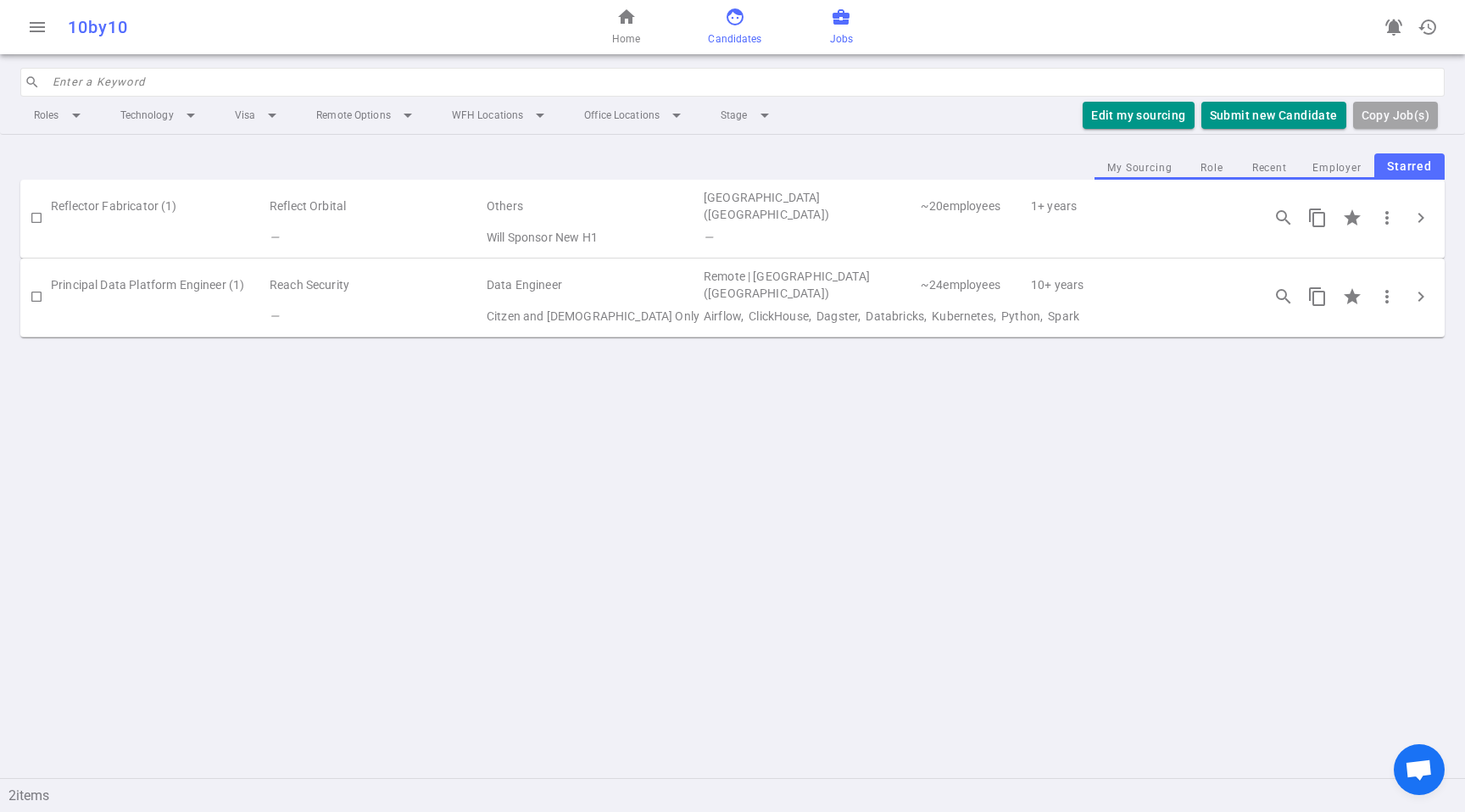
click at [757, 23] on div "home Home face Candidates business_center Jobs" at bounding box center [732, 26] width 475 height 54
click at [750, 26] on link "face Candidates" at bounding box center [735, 27] width 54 height 41
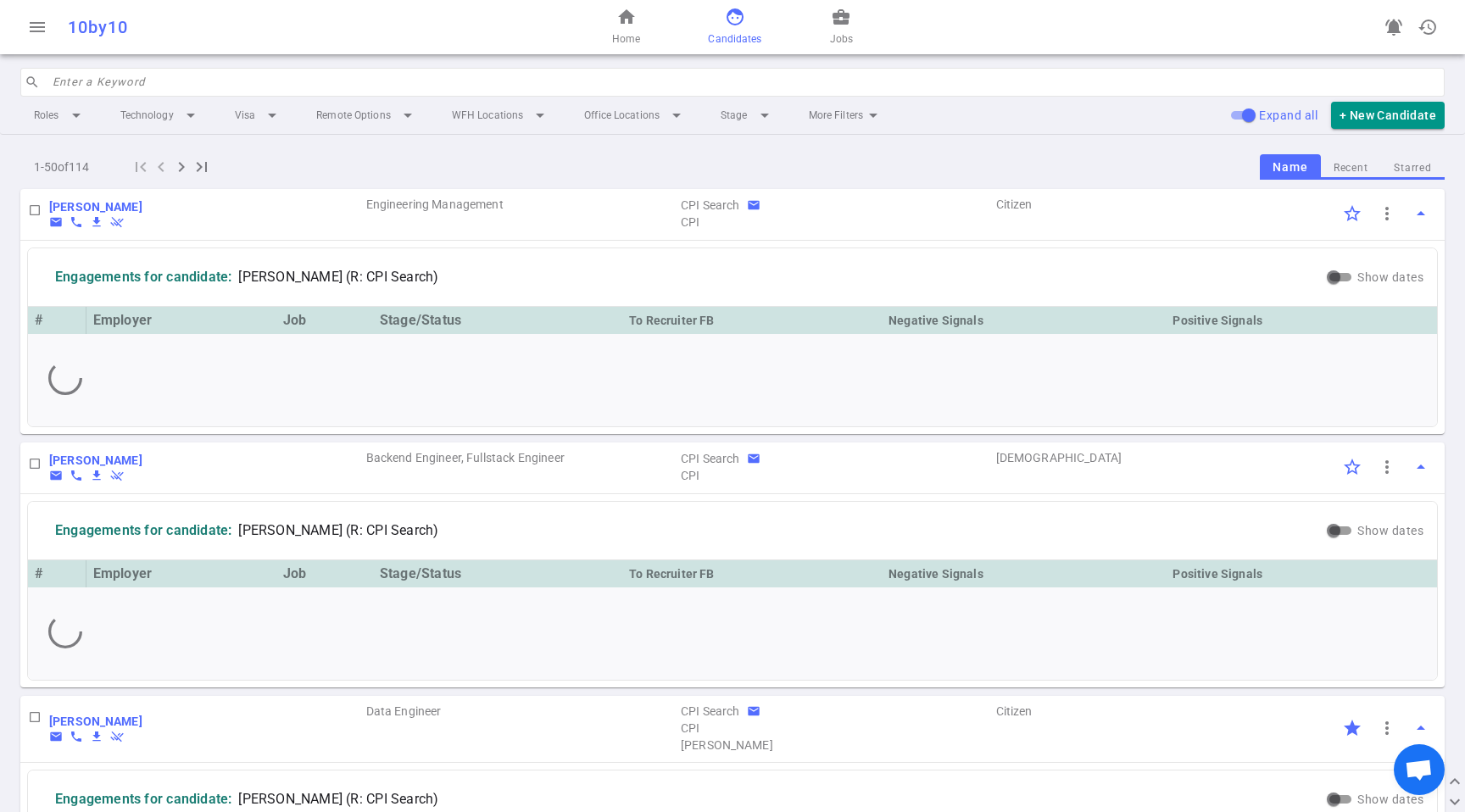
click at [1410, 170] on button "Starred" at bounding box center [1413, 167] width 64 height 23
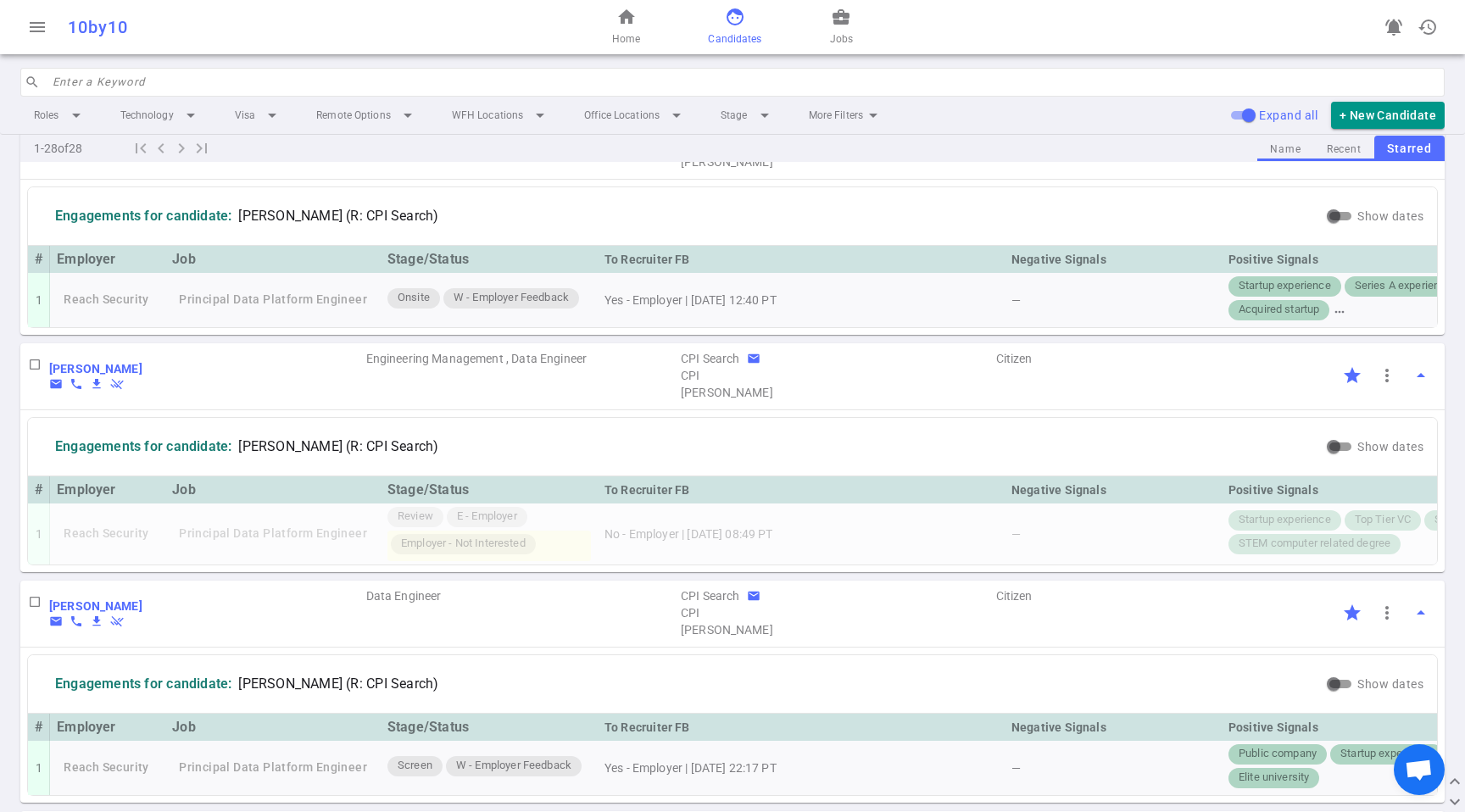
scroll to position [375, 0]
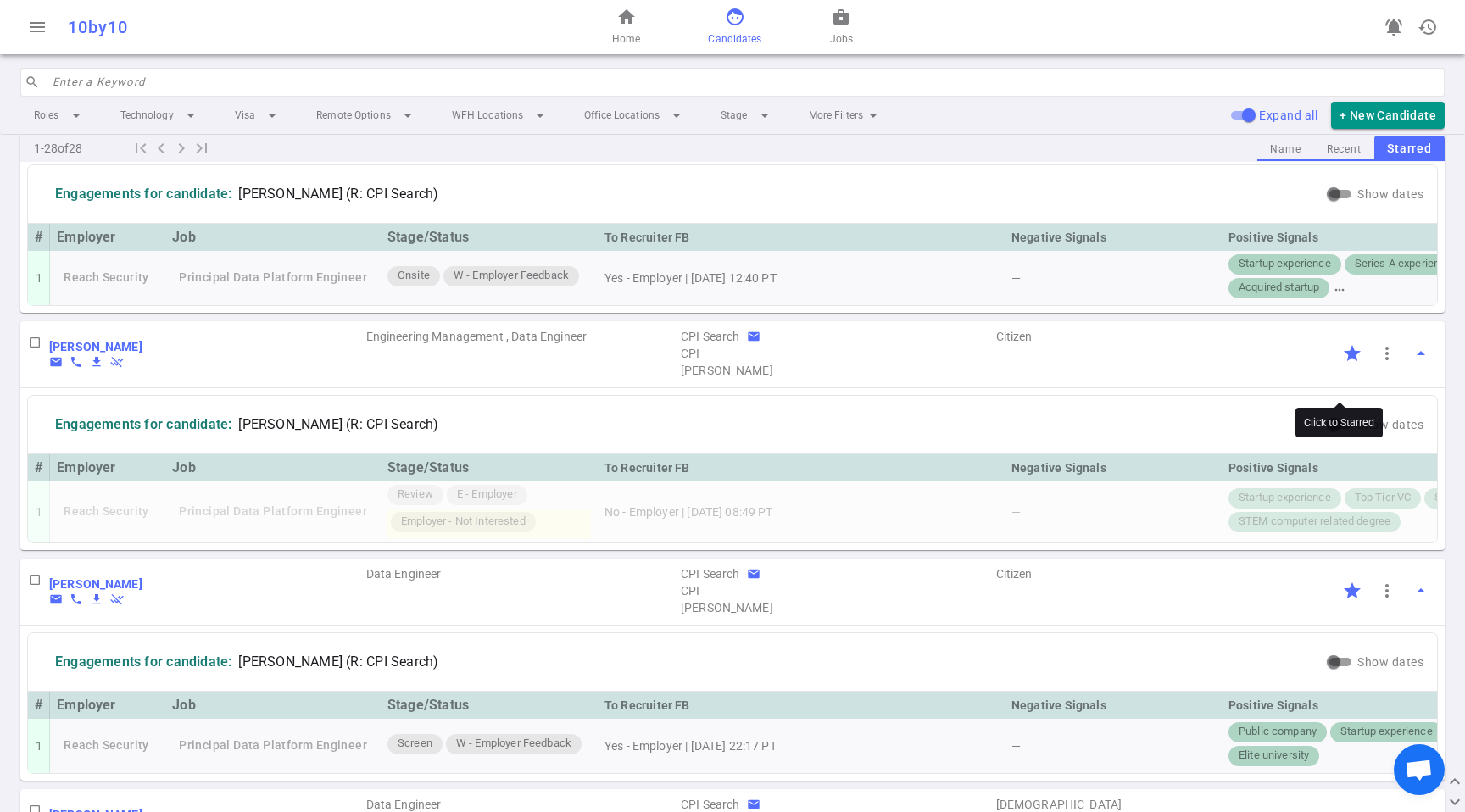
click at [1335, 372] on input "Click to Starred" at bounding box center [1352, 353] width 35 height 35
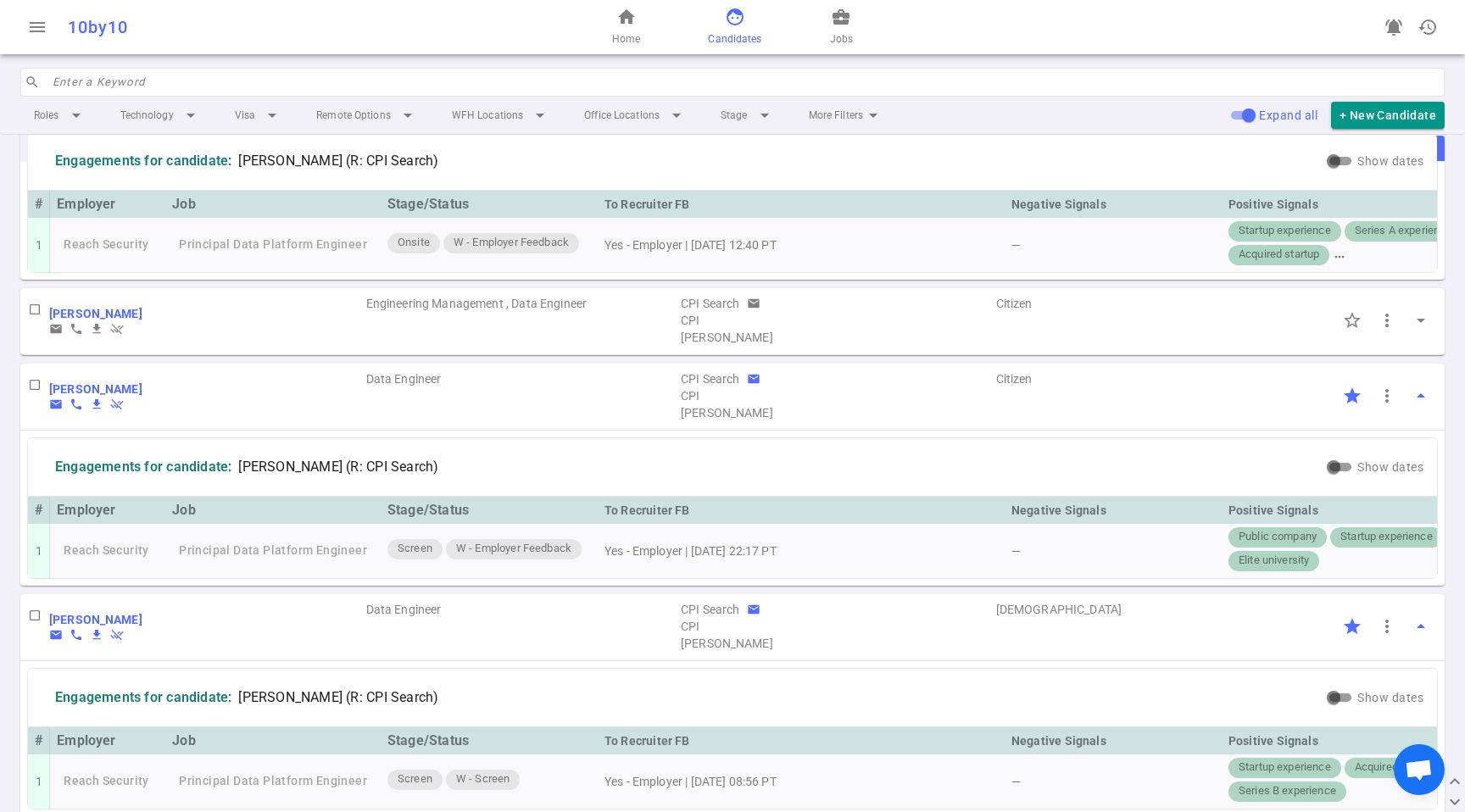
scroll to position [233, 0]
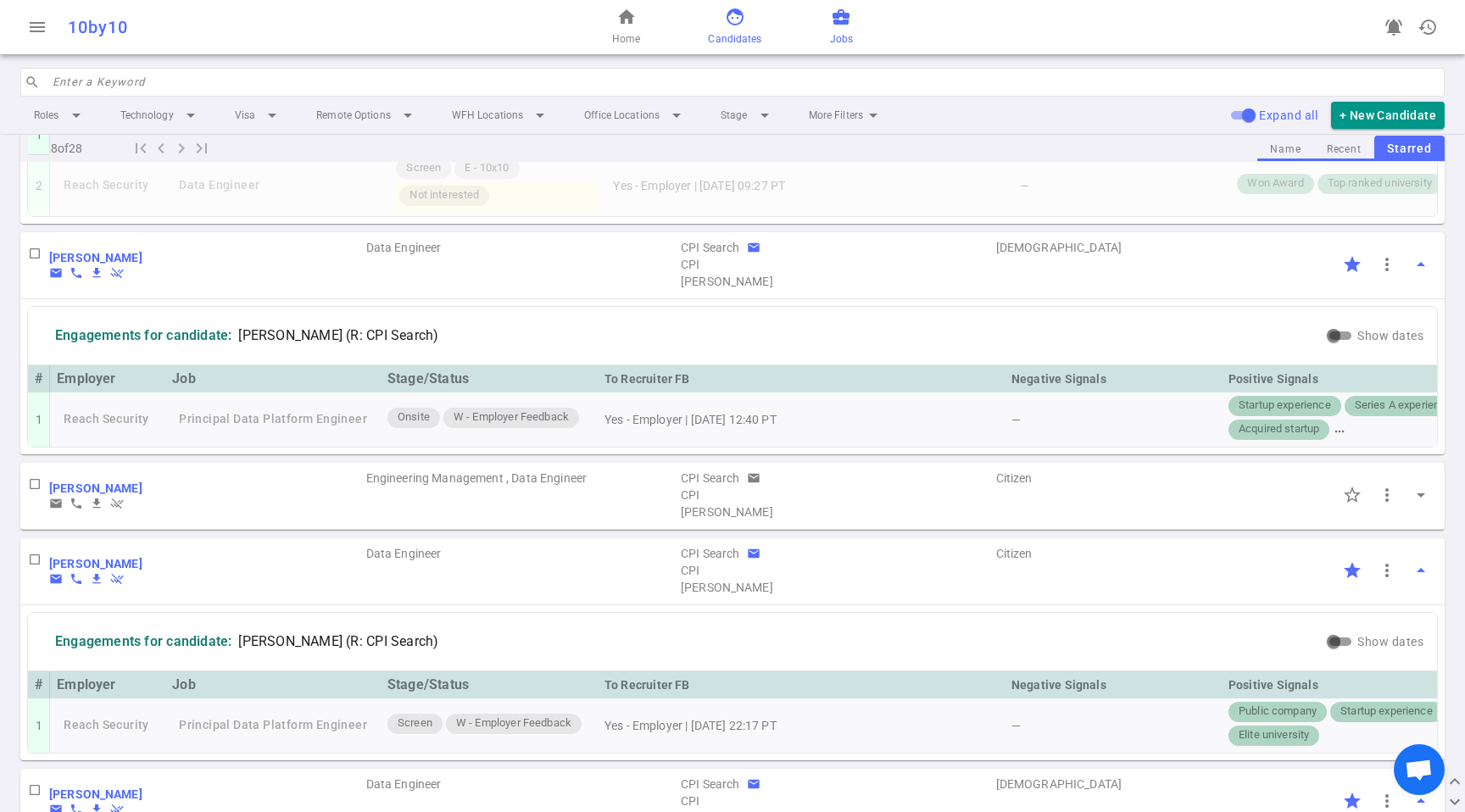
click at [833, 27] on link "business_center Jobs" at bounding box center [841, 27] width 23 height 41
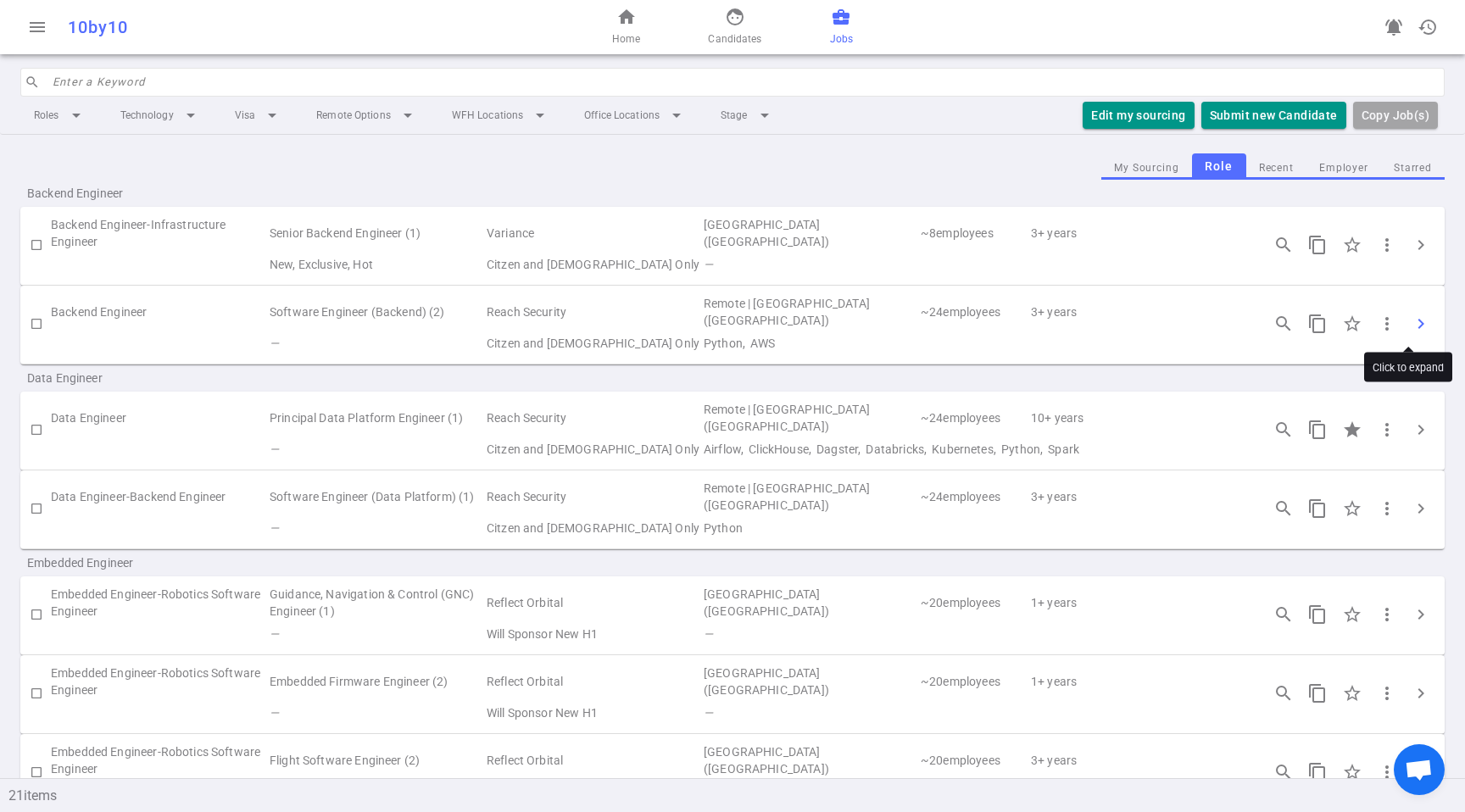
click at [1411, 321] on span "chevron_right" at bounding box center [1421, 324] width 21 height 21
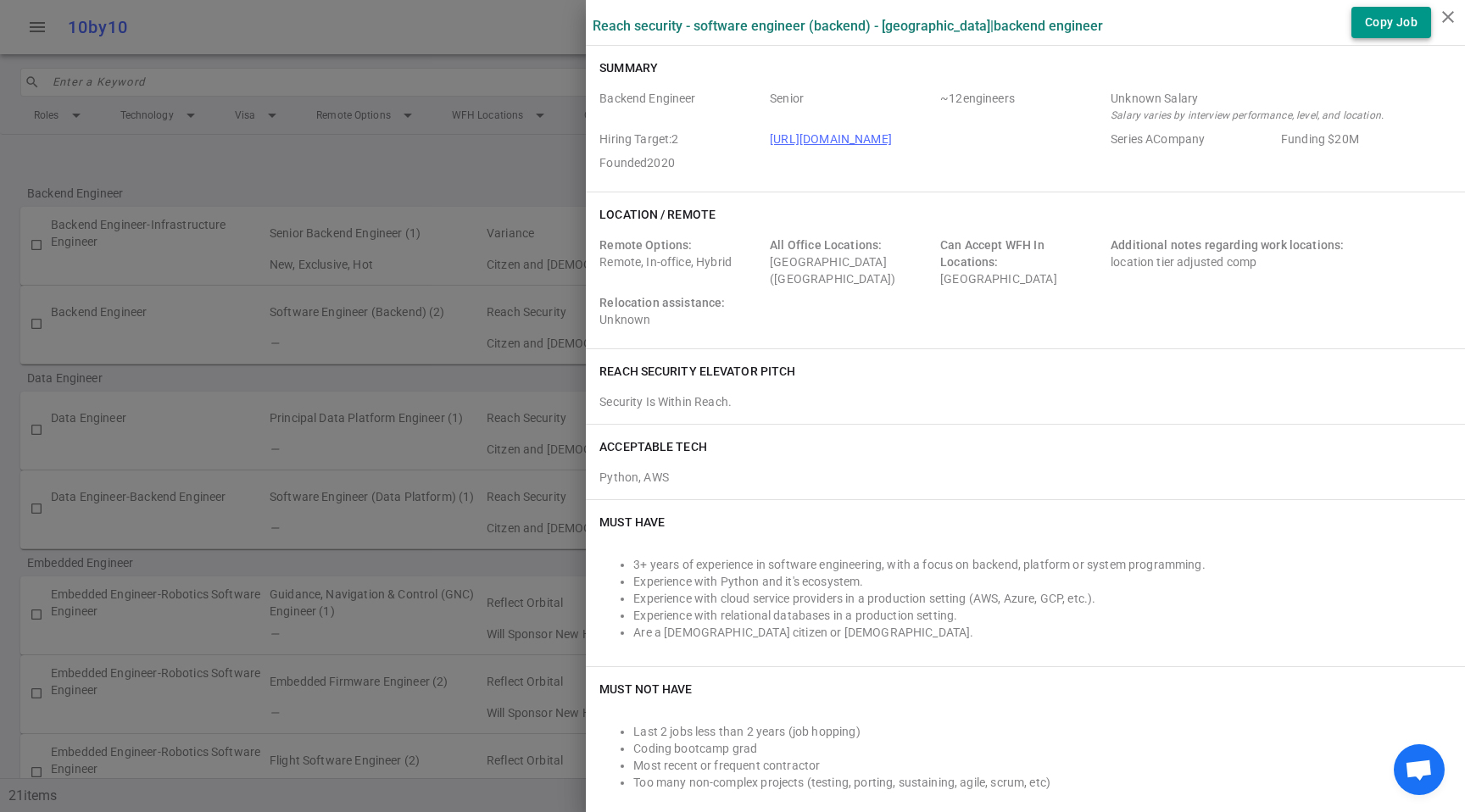
click at [1377, 26] on button "Copy Job" at bounding box center [1391, 23] width 79 height 31
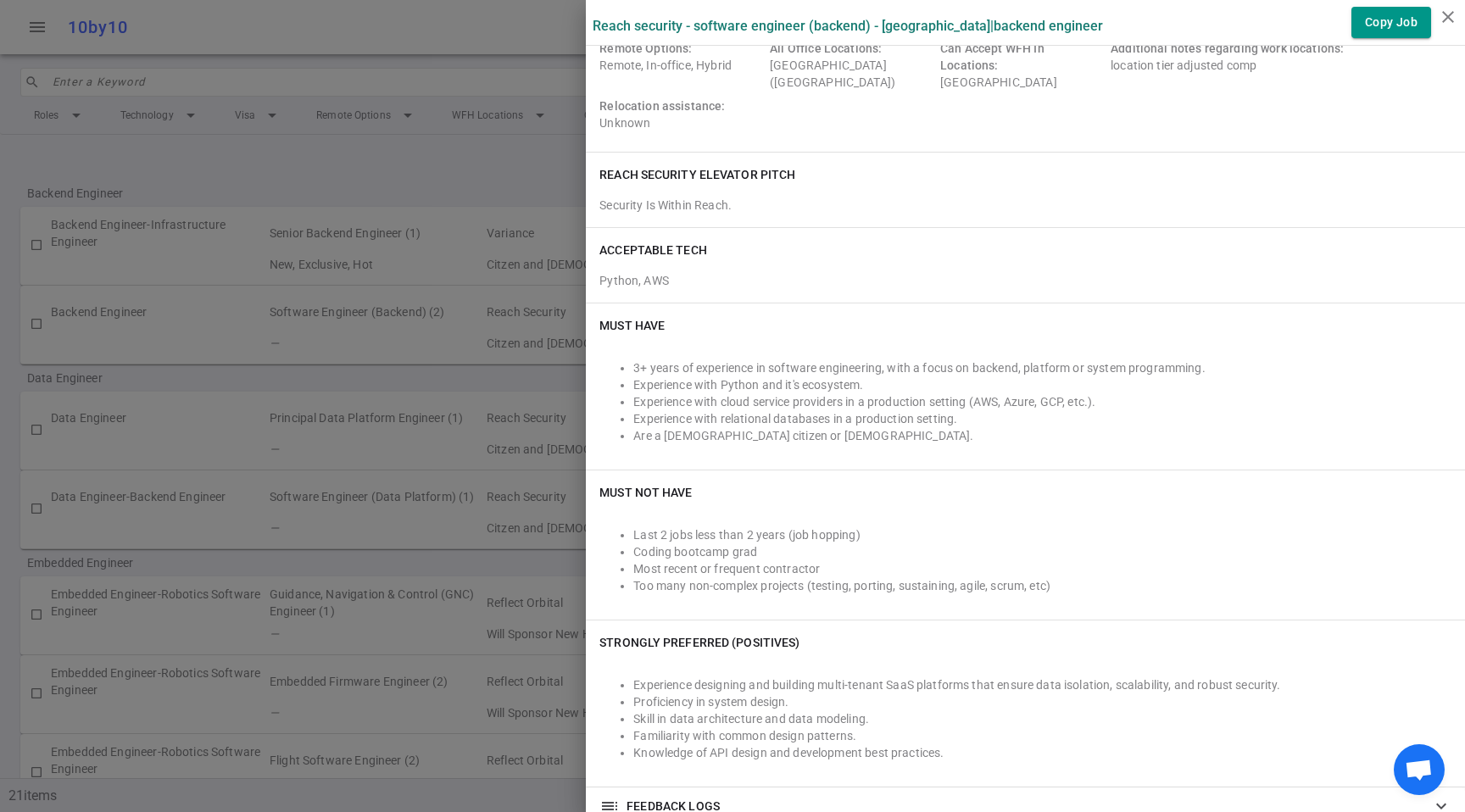
scroll to position [187, 0]
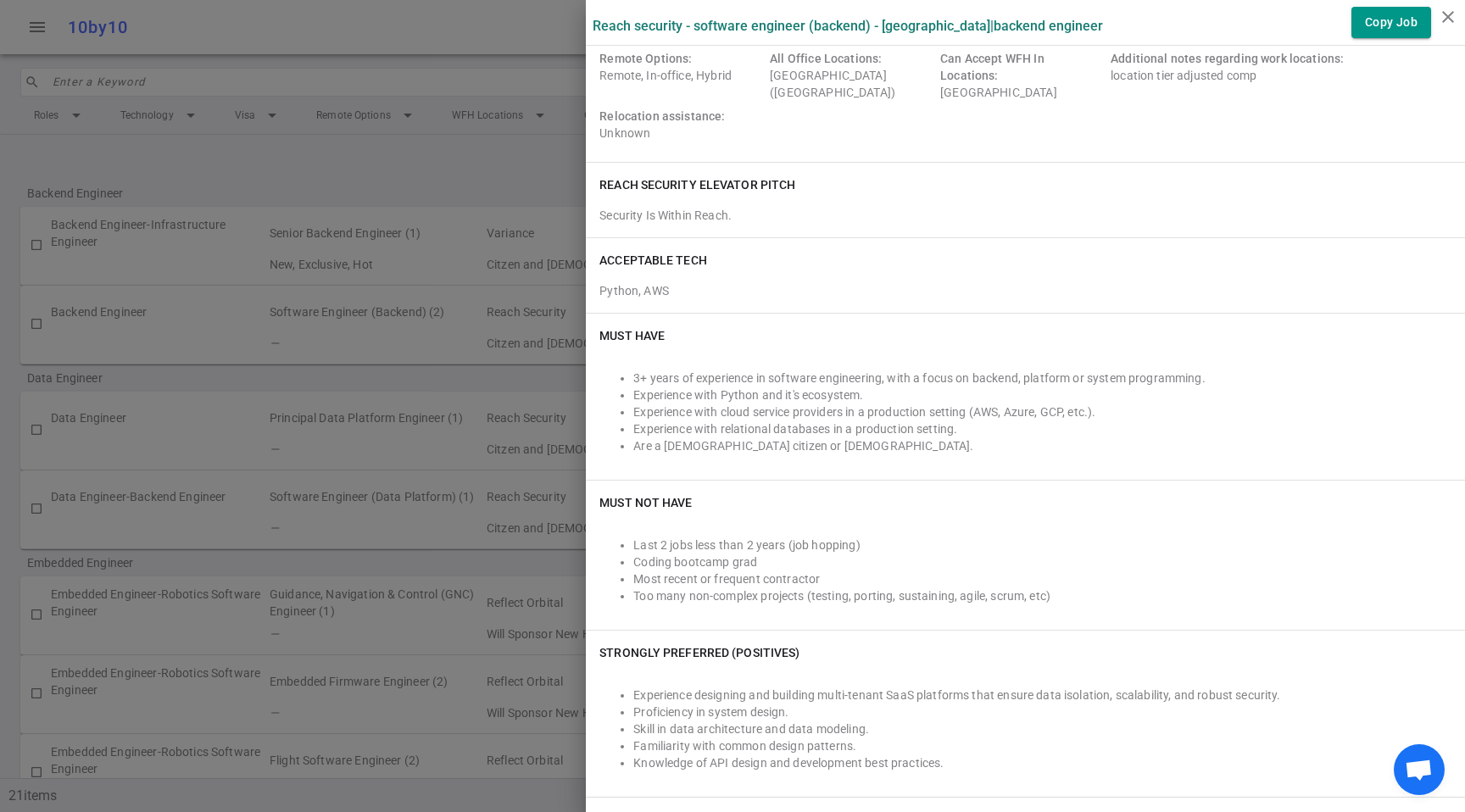
click at [867, 383] on li "3+ years of experience in software engineering, with a focus on backend, platfo…" at bounding box center [1042, 378] width 818 height 17
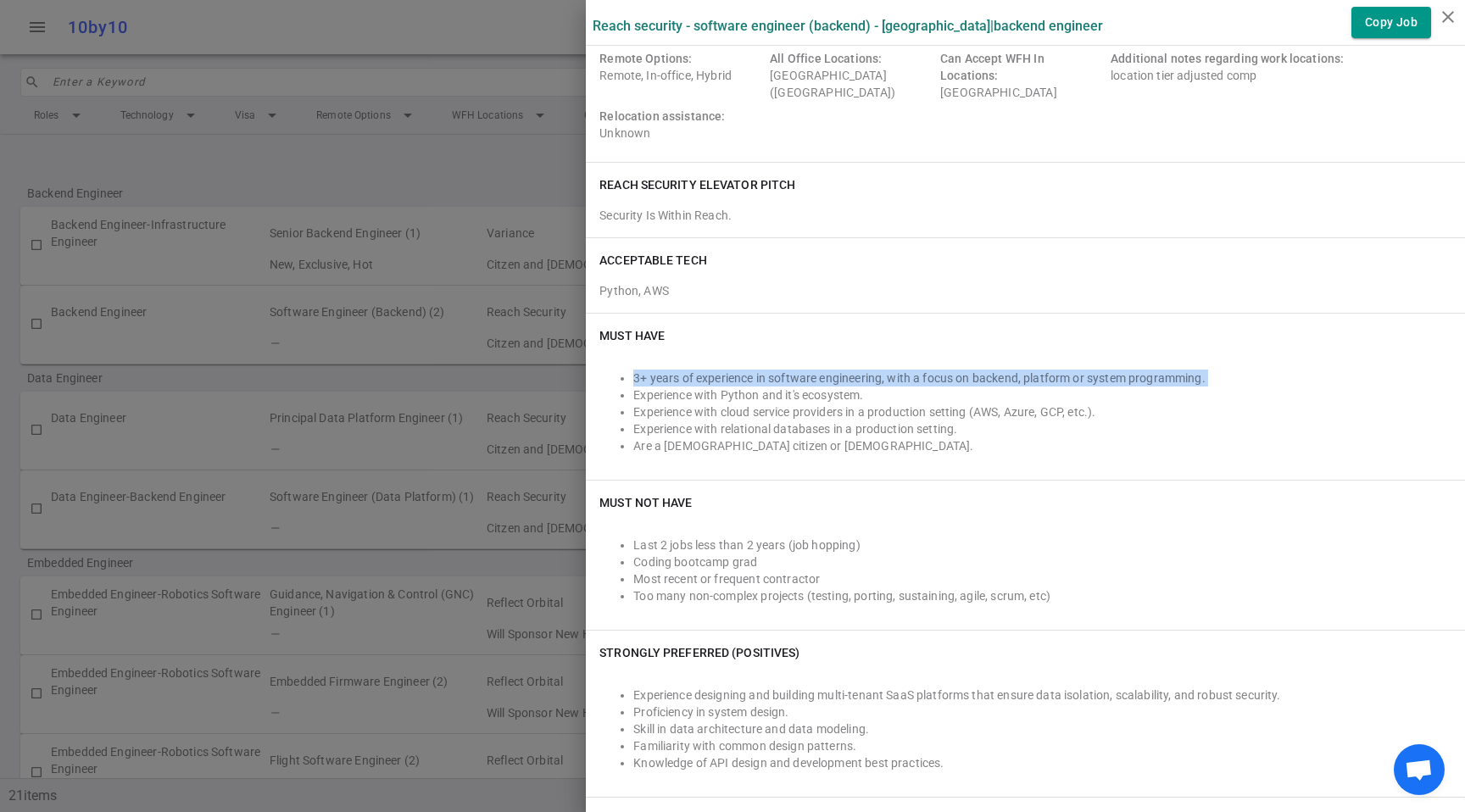
click at [867, 383] on li "3+ years of experience in software engineering, with a focus on backend, platfo…" at bounding box center [1042, 378] width 818 height 17
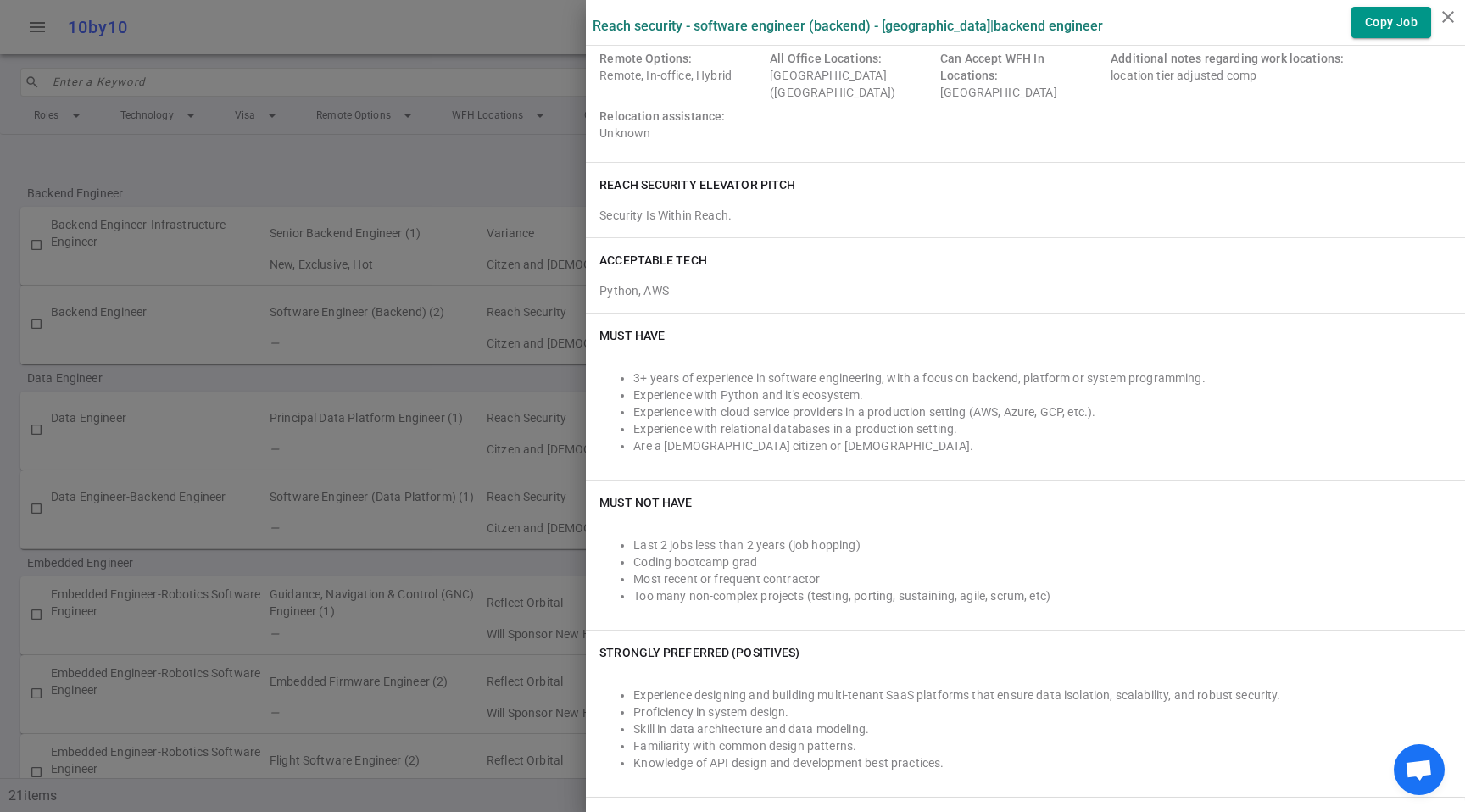
click at [1147, 383] on li "3+ years of experience in software engineering, with a focus on backend, platfo…" at bounding box center [1042, 378] width 818 height 17
click at [1139, 397] on li "Experience with Python and it's ecosystem." at bounding box center [1042, 394] width 818 height 17
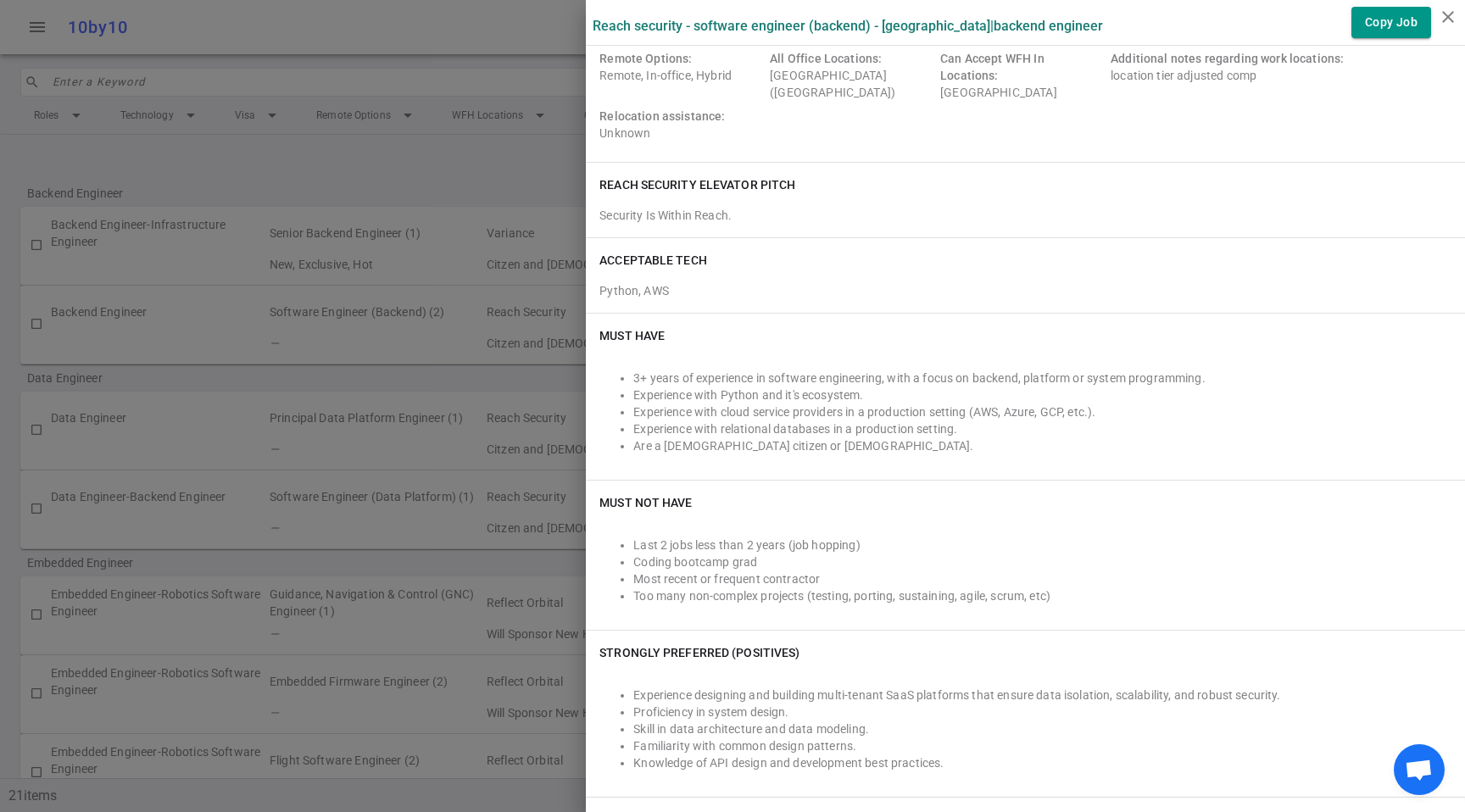
click at [1151, 408] on li "Experience with cloud service providers in a production setting (AWS, Azure, GC…" at bounding box center [1042, 411] width 818 height 17
drag, startPoint x: 1151, startPoint y: 408, endPoint x: 1126, endPoint y: 466, distance: 63.2
click at [1151, 409] on li "Experience with cloud service providers in a production setting (AWS, Azure, GC…" at bounding box center [1042, 411] width 818 height 17
click at [1126, 467] on div "Must Have 3+ years of experience in software engineering, with a focus on backe…" at bounding box center [1026, 397] width 880 height 166
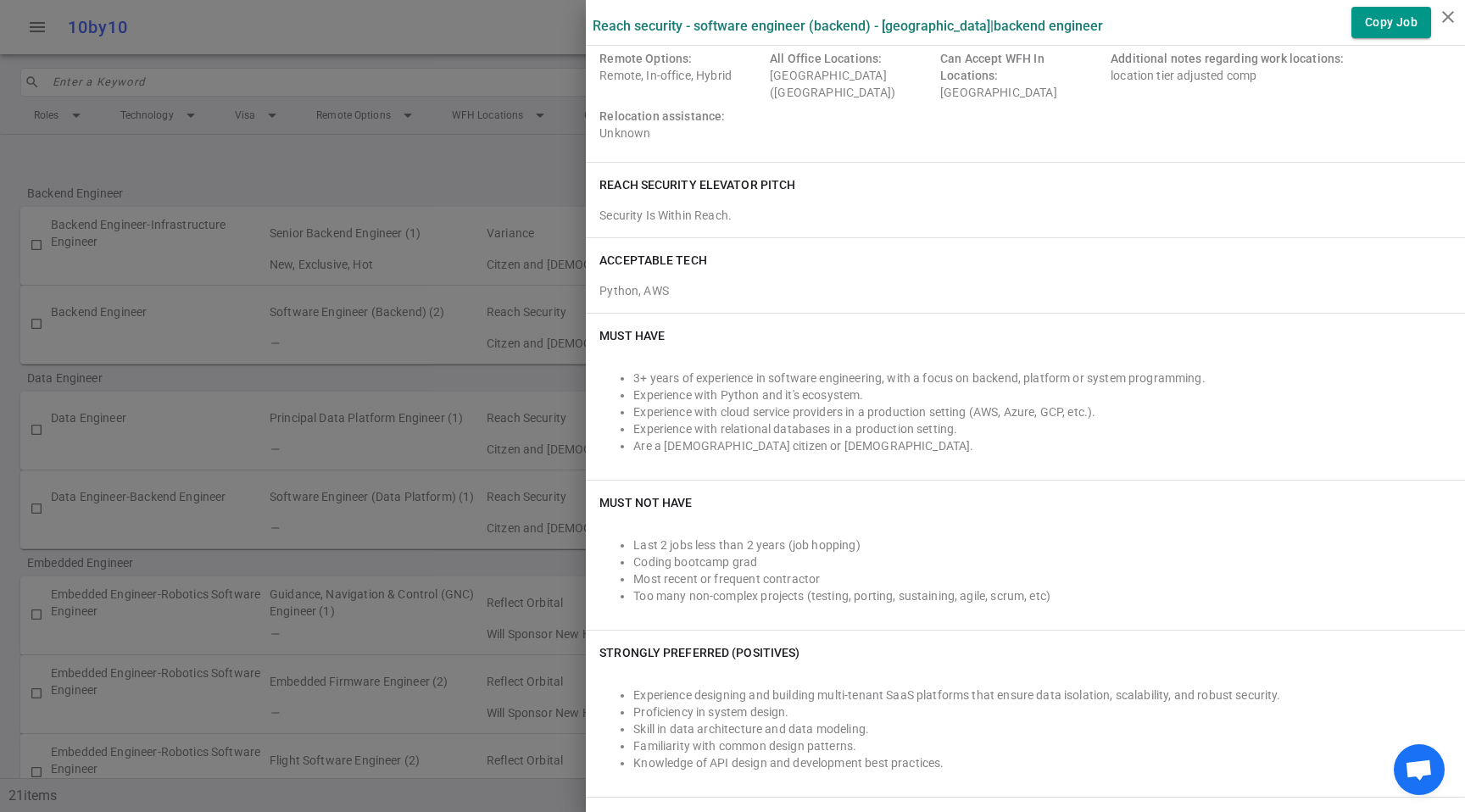
click at [1134, 439] on li "Are a [DEMOGRAPHIC_DATA] citizen or [DEMOGRAPHIC_DATA]." at bounding box center [1042, 445] width 818 height 17
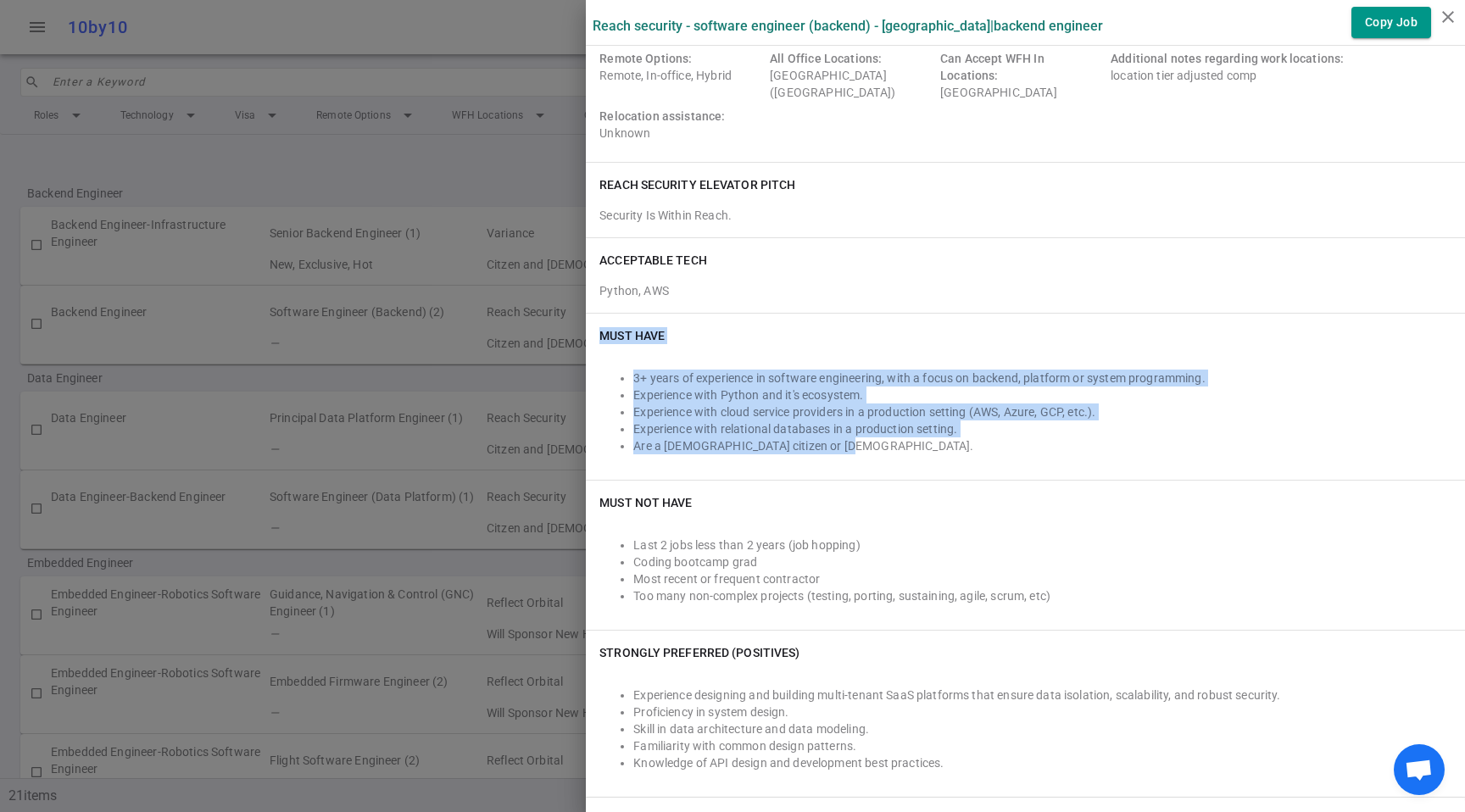
click at [1134, 439] on li "Are a [DEMOGRAPHIC_DATA] citizen or [DEMOGRAPHIC_DATA]." at bounding box center [1042, 445] width 818 height 17
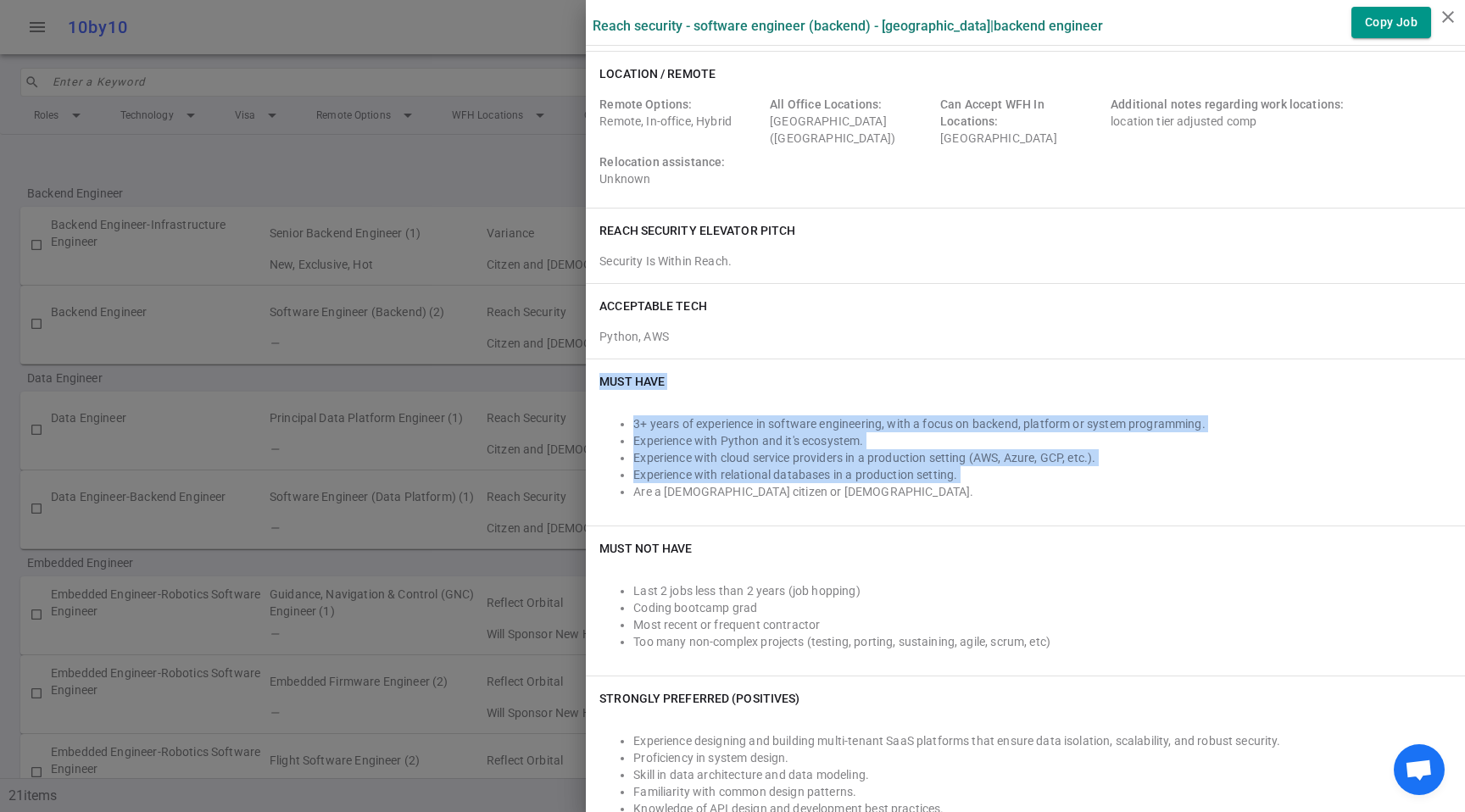
scroll to position [0, 0]
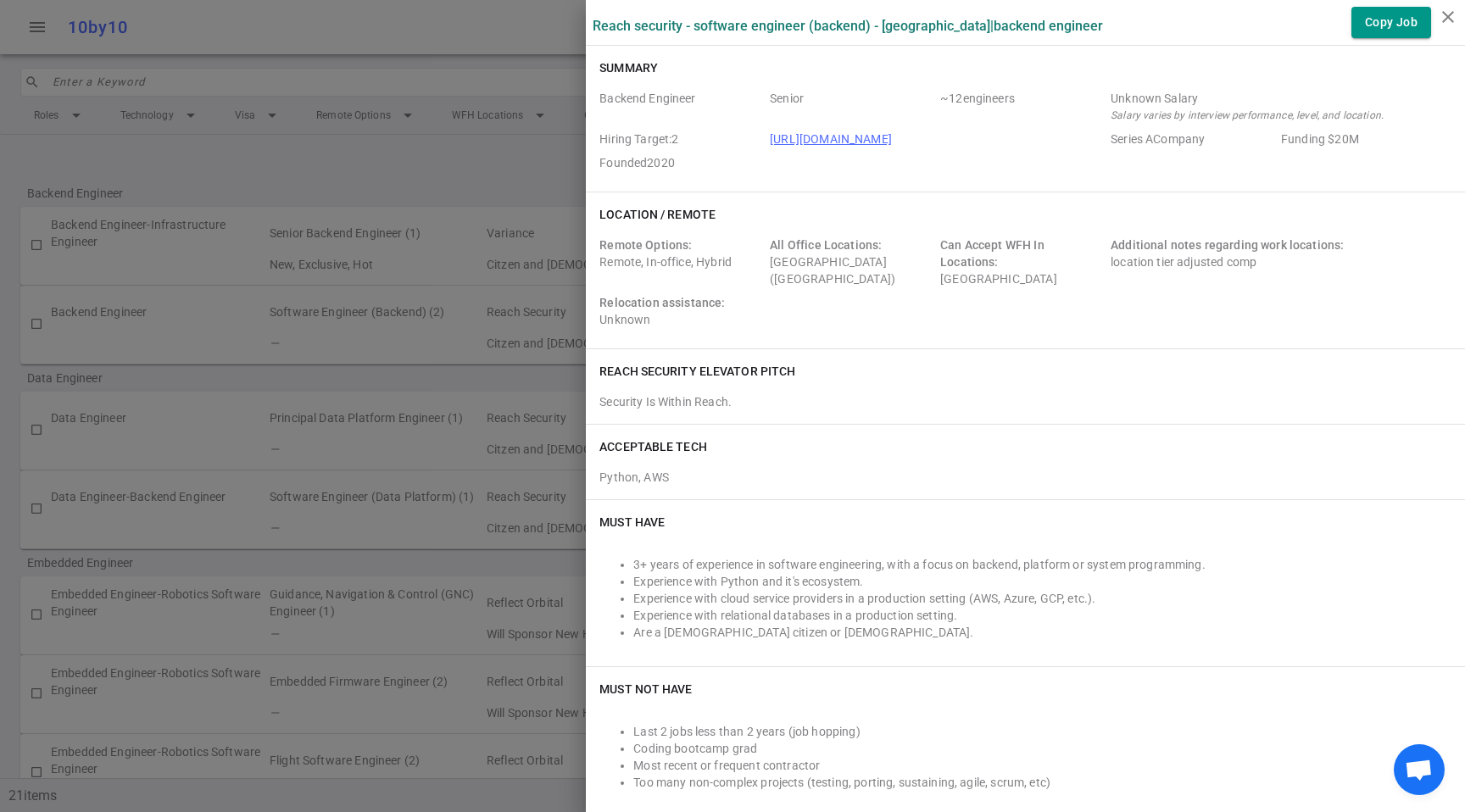
click at [981, 257] on span "Can Accept WFH In Locations:" at bounding box center [992, 252] width 105 height 30
click at [1049, 293] on div "Remote Options: Remote, In-office, Hybrid All Office Locations: [GEOGRAPHIC_DAT…" at bounding box center [1026, 286] width 852 height 99
click at [782, 282] on div "All Office Locations: [GEOGRAPHIC_DATA] ([GEOGRAPHIC_DATA] Area)" at bounding box center [851, 262] width 163 height 51
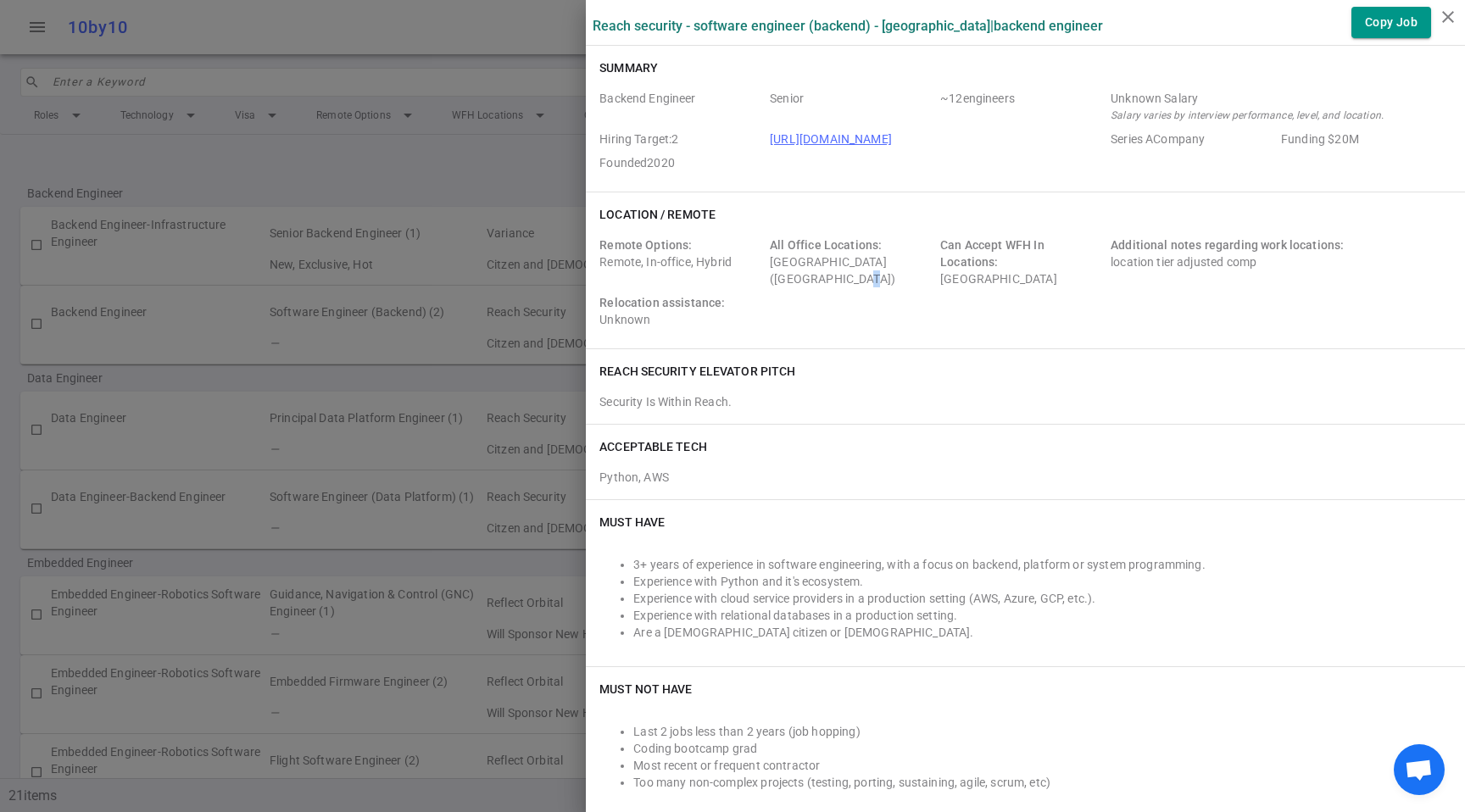
click at [782, 282] on div "All Office Locations: [GEOGRAPHIC_DATA] ([GEOGRAPHIC_DATA] Area)" at bounding box center [851, 262] width 163 height 51
click at [753, 319] on div "Remote Options: Remote, In-office, Hybrid All Office Locations: [GEOGRAPHIC_DAT…" at bounding box center [1026, 286] width 852 height 99
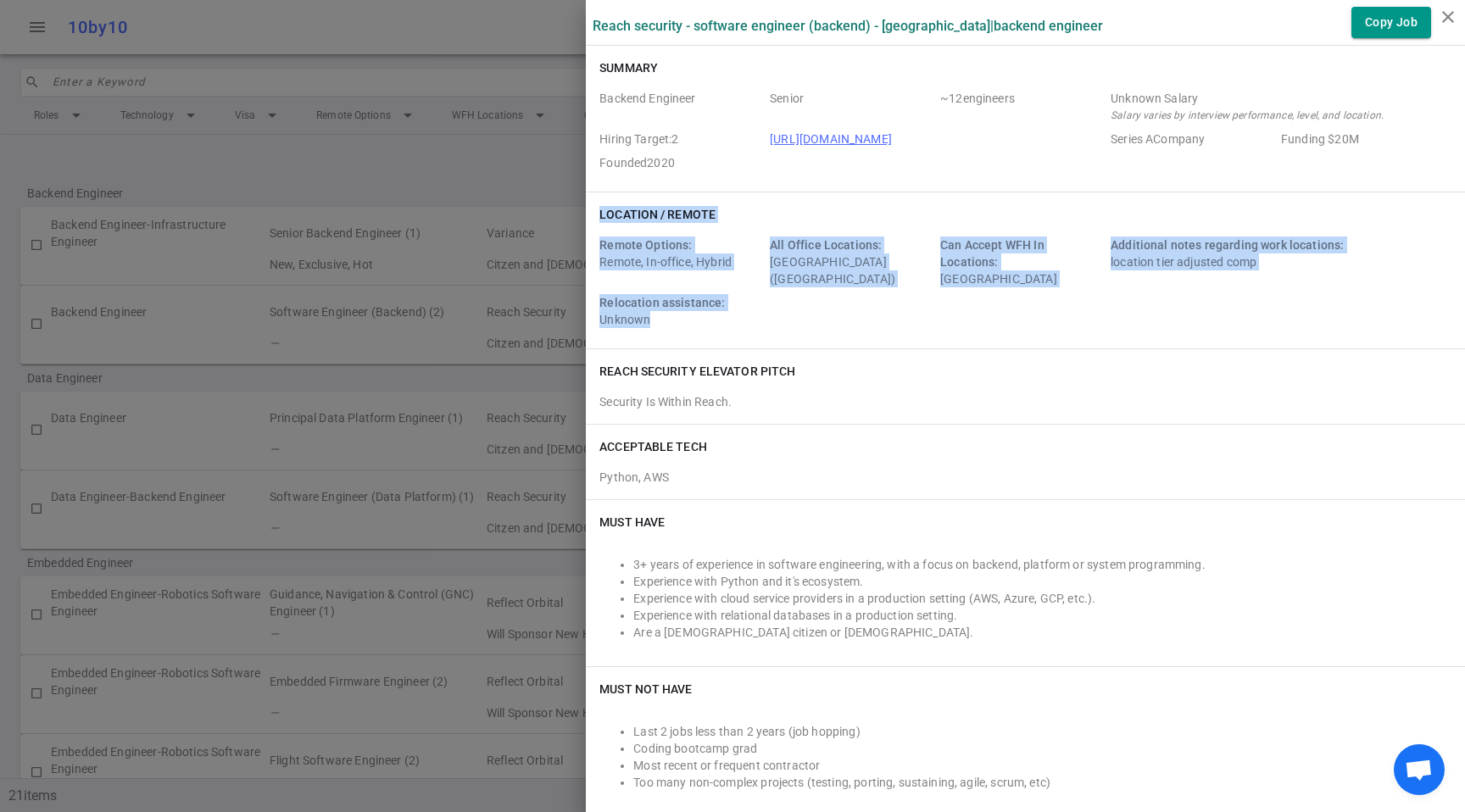
click at [753, 319] on div "Remote Options: Remote, In-office, Hybrid All Office Locations: [GEOGRAPHIC_DAT…" at bounding box center [1026, 286] width 852 height 99
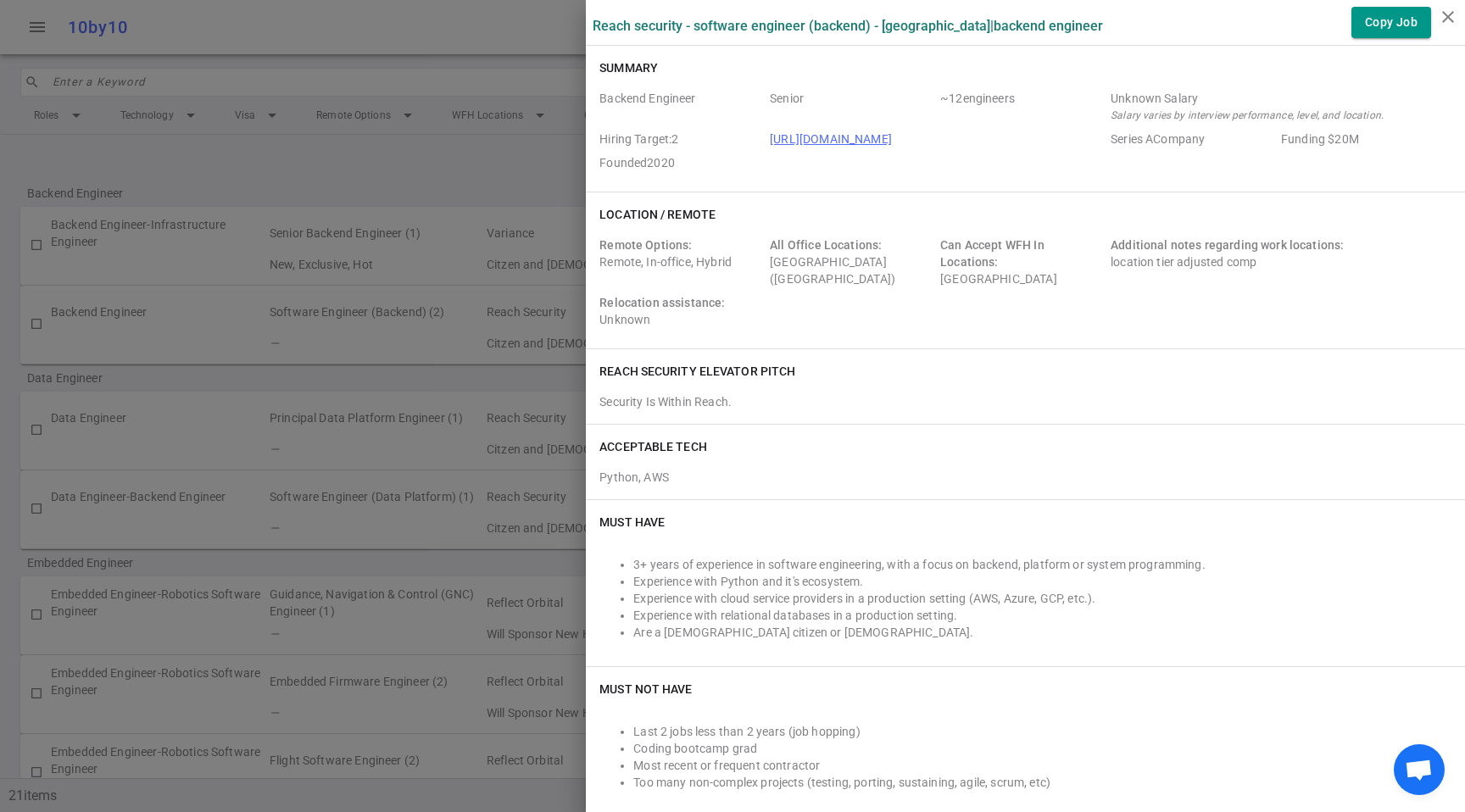
click at [932, 341] on div "Location / Remote Remote Options: Remote, In-office, Hybrid All Office Location…" at bounding box center [1026, 270] width 880 height 156
click at [685, 267] on div "Remote Options: Remote, In-office, Hybrid" at bounding box center [681, 262] width 163 height 51
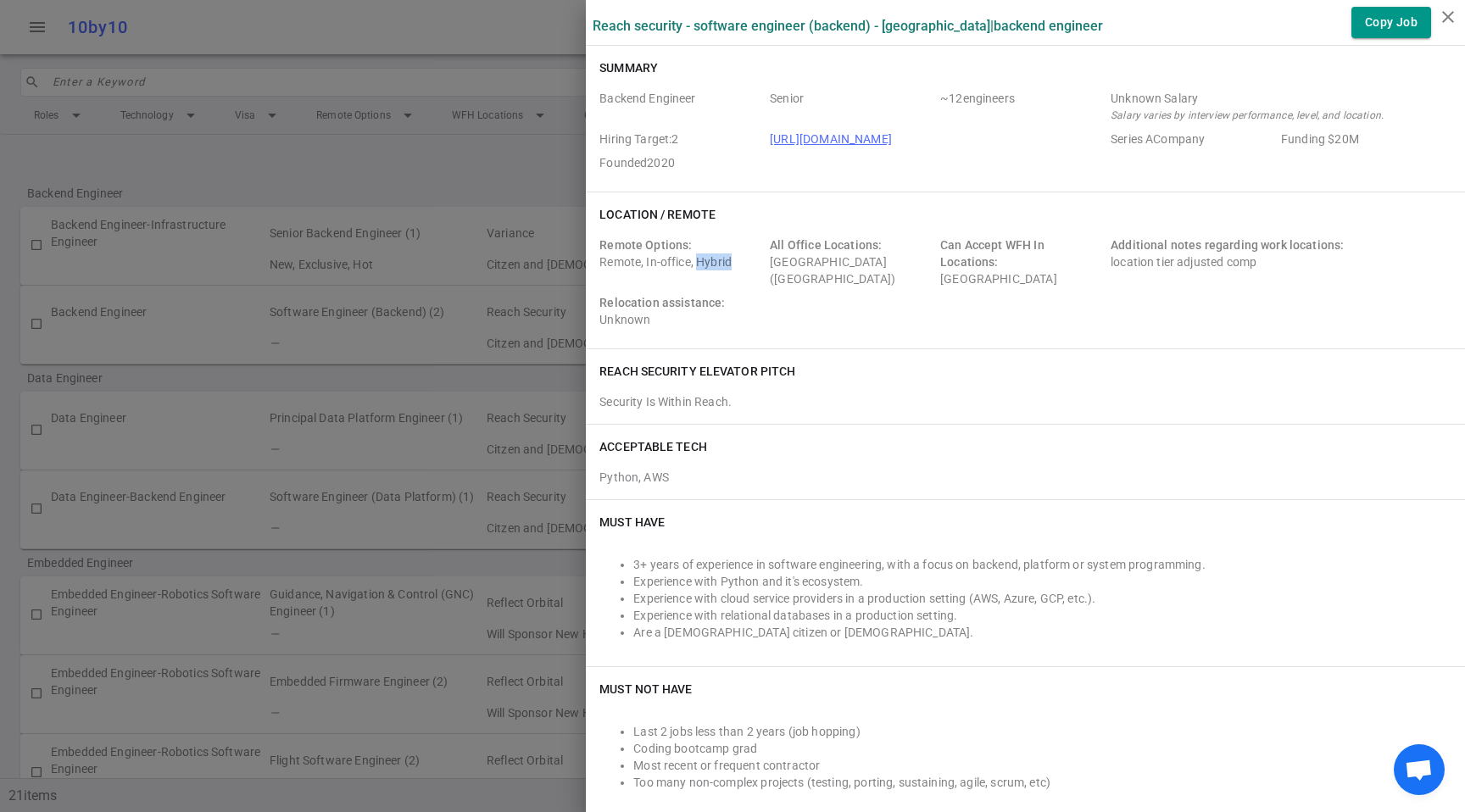
click at [685, 267] on div "Remote Options: Remote, In-office, Hybrid" at bounding box center [681, 262] width 163 height 51
click at [881, 482] on div "Python, AWS" at bounding box center [1026, 474] width 852 height 23
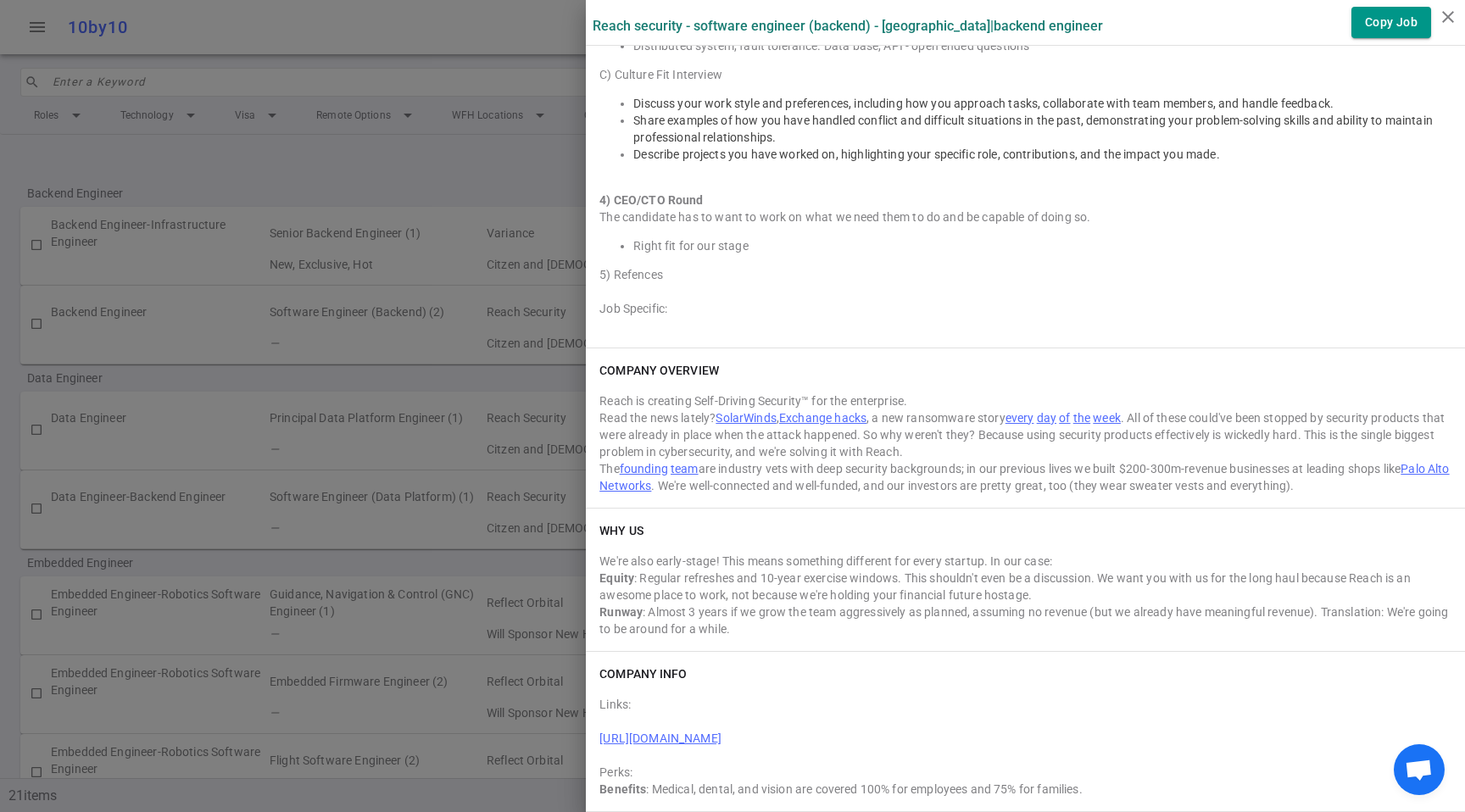
scroll to position [2020, 0]
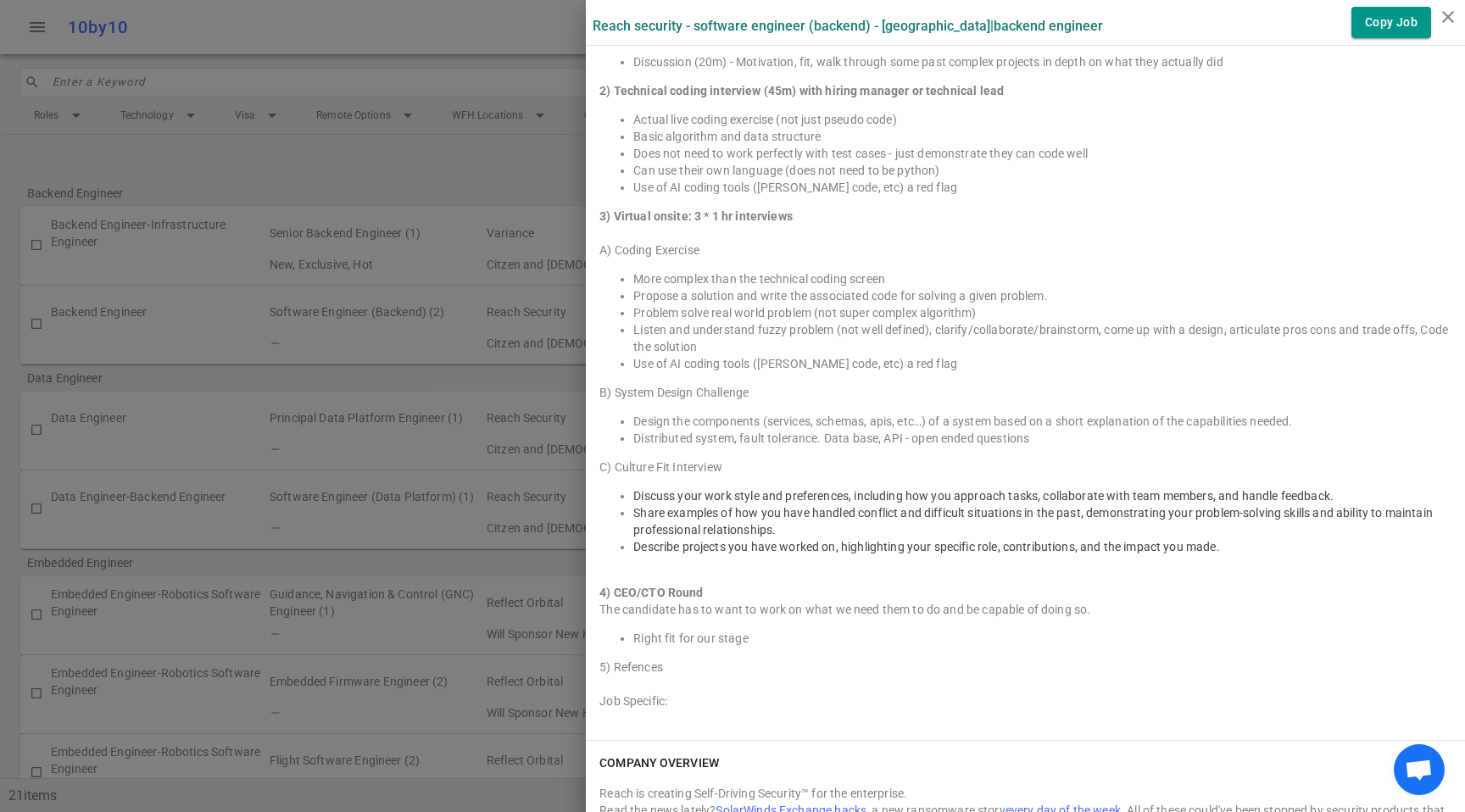
click at [697, 671] on div "5) Refences" at bounding box center [1026, 666] width 852 height 17
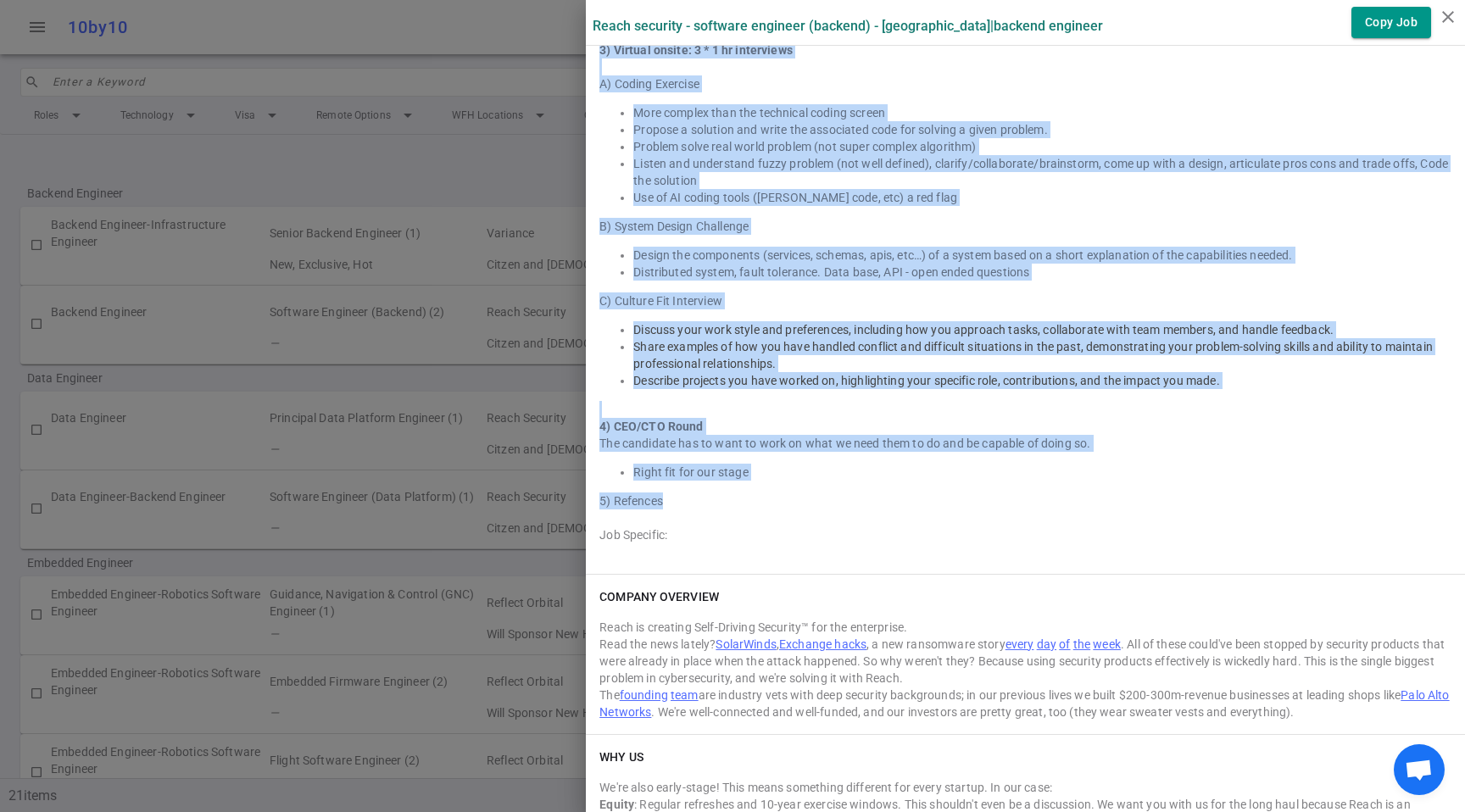
scroll to position [2263, 0]
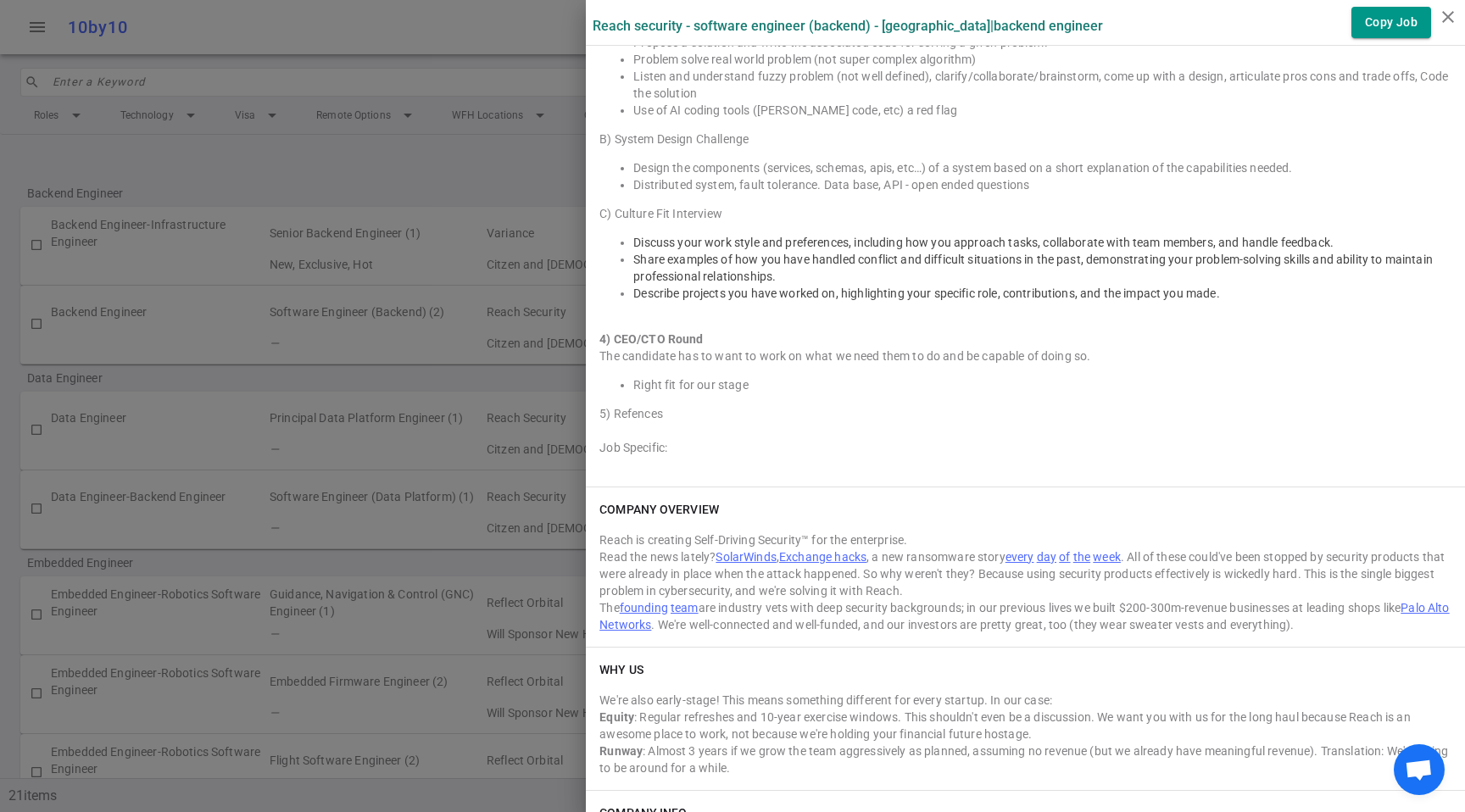
drag, startPoint x: 587, startPoint y: 152, endPoint x: 977, endPoint y: 428, distance: 477.8
click at [977, 428] on div "INTERVIEW PROCESS General: 1) General screen with hiring team (15-20m) Discussi…" at bounding box center [1026, 99] width 880 height 777
copy div "INTERVIEW PROCESS General:"
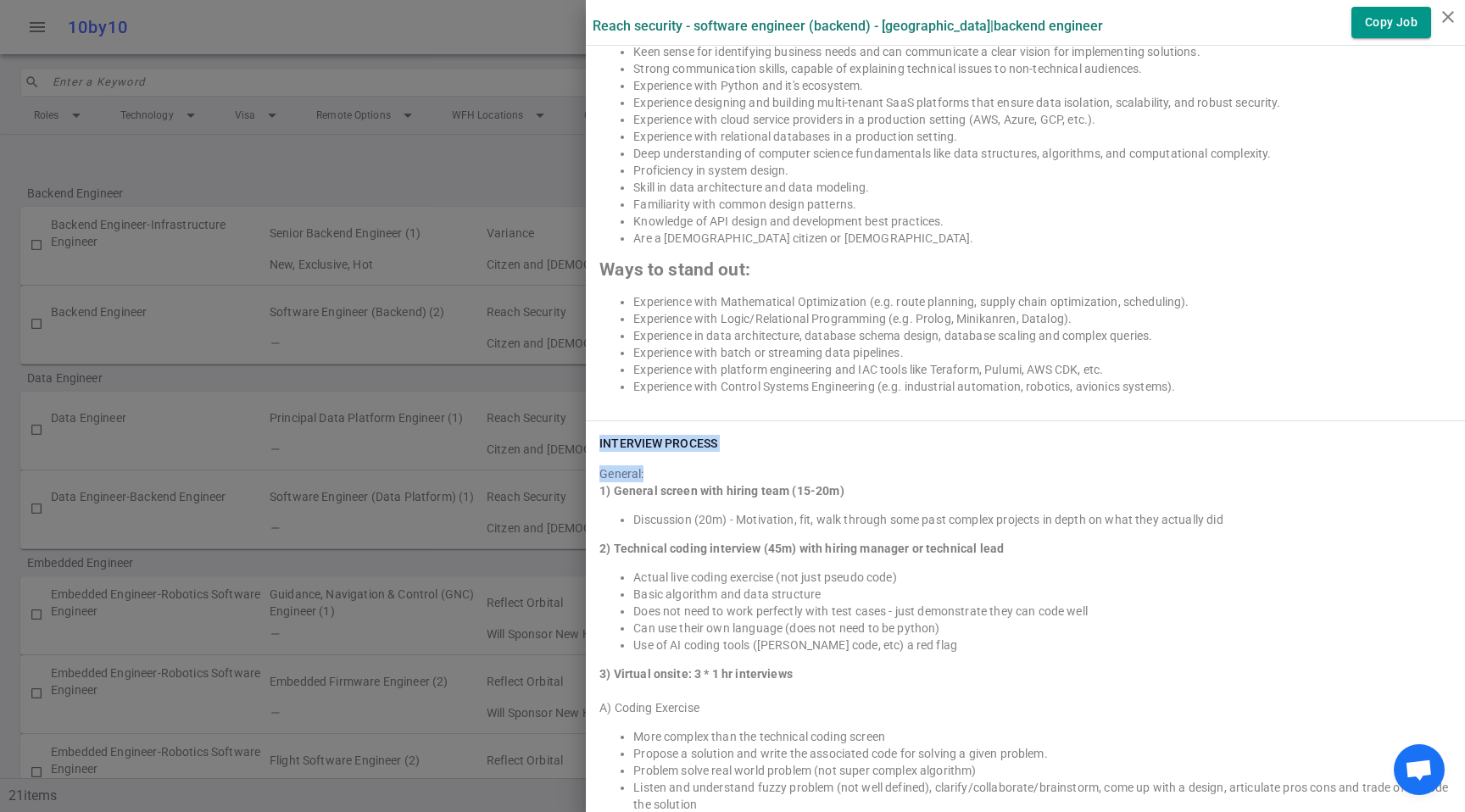
scroll to position [1638, 0]
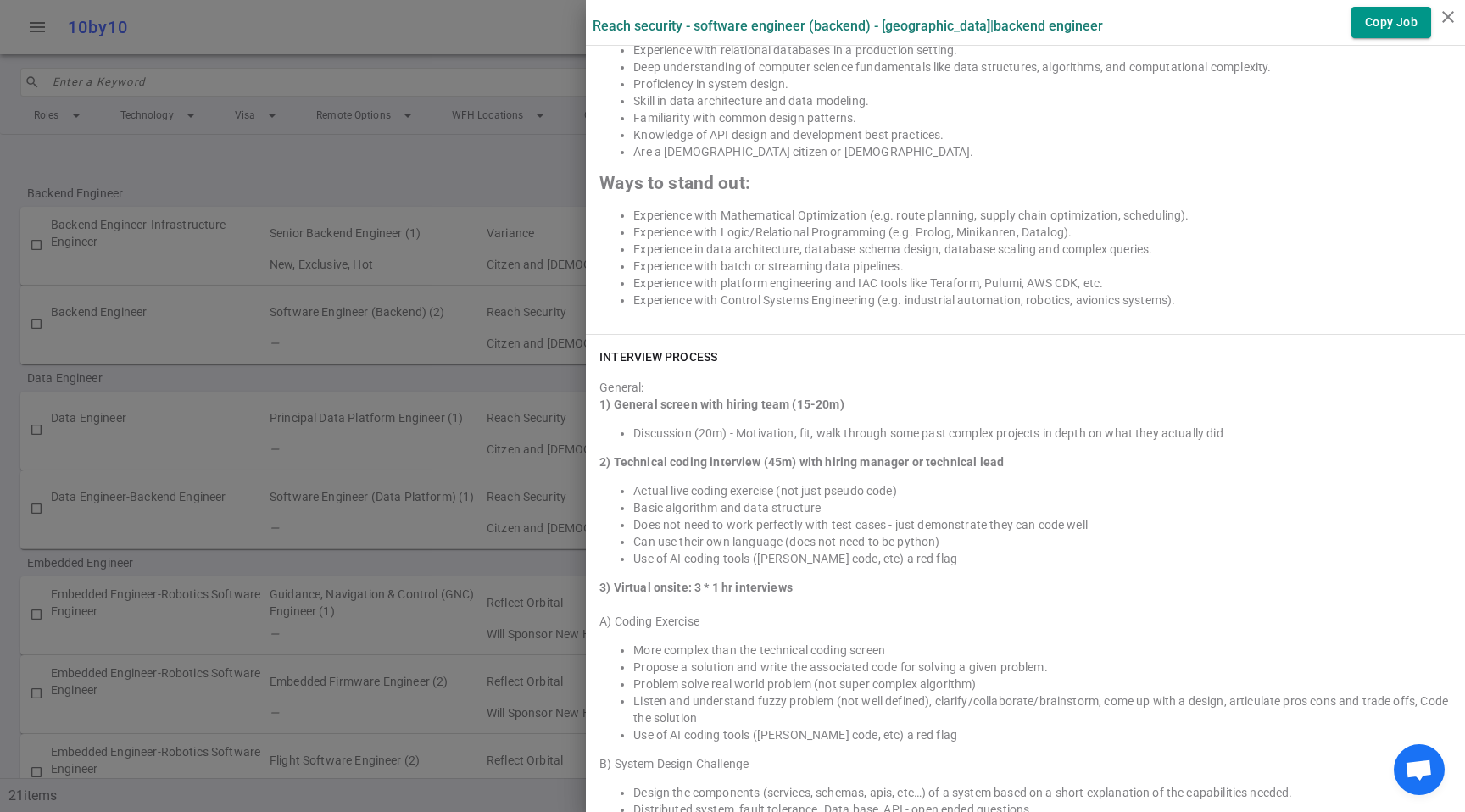
click at [1219, 395] on div "General: 1) General screen with hiring team (15-20m) Discussion (20m) - Motivat…" at bounding box center [1026, 735] width 852 height 726
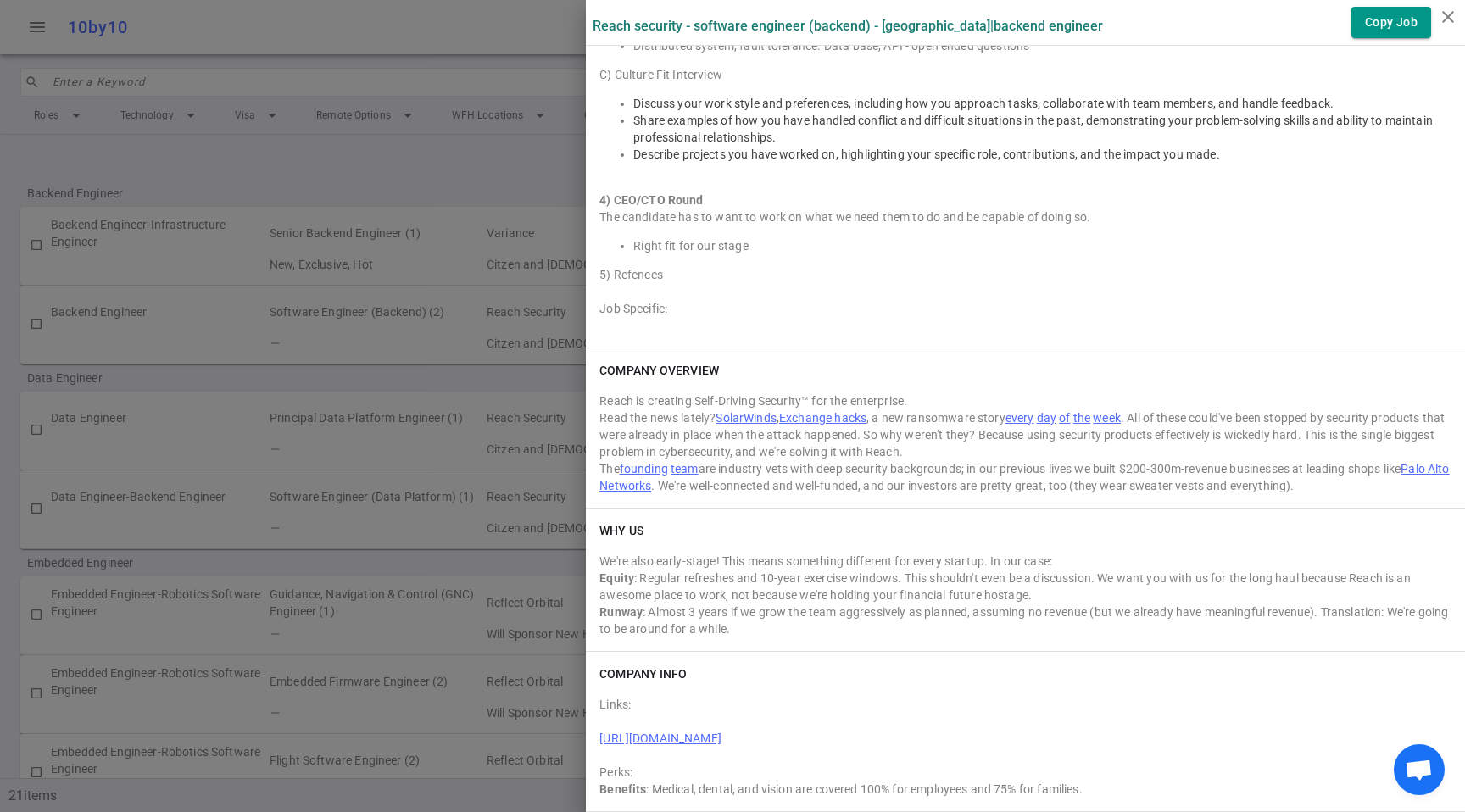
scroll to position [2381, 0]
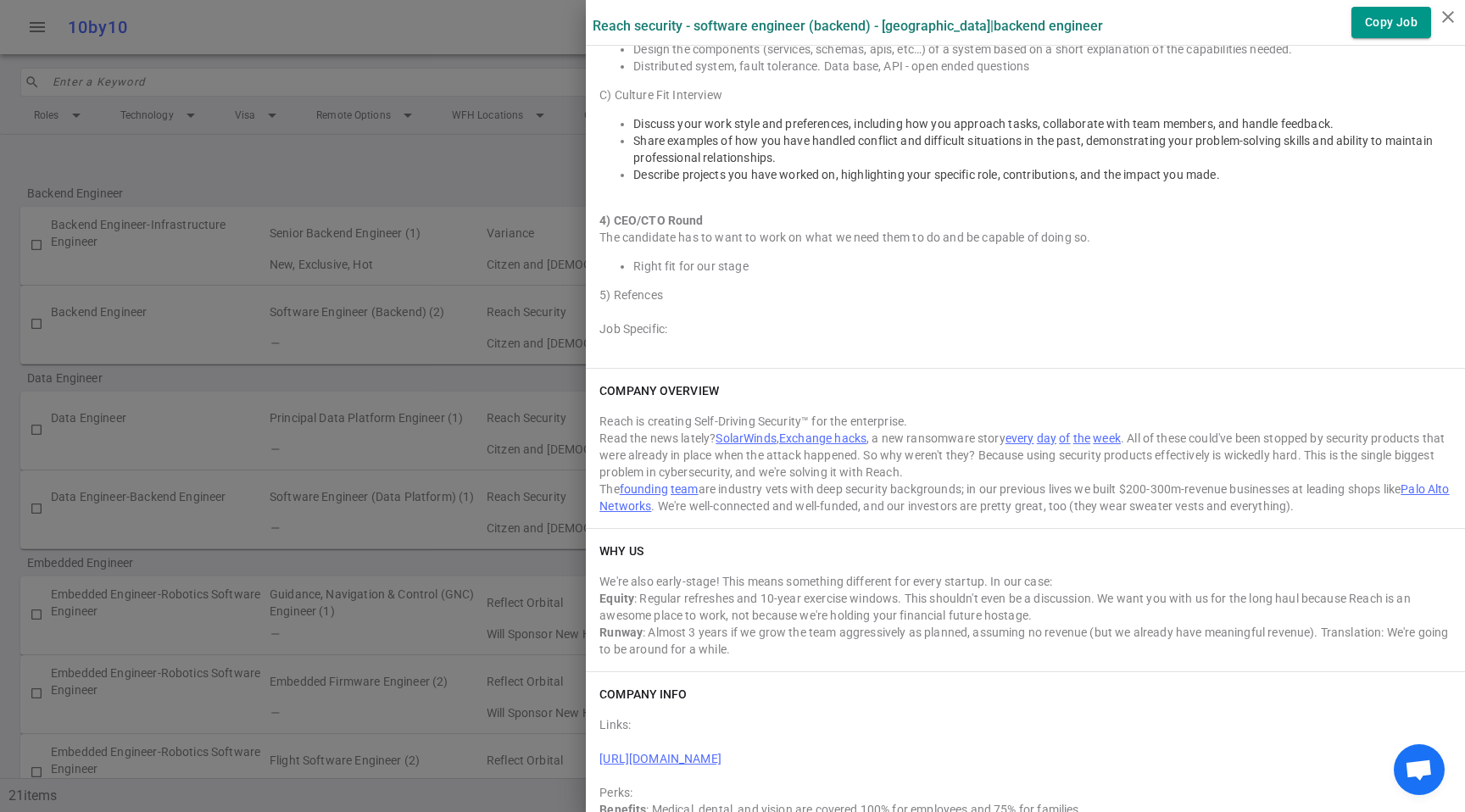
click at [359, 289] on div at bounding box center [732, 406] width 1465 height 812
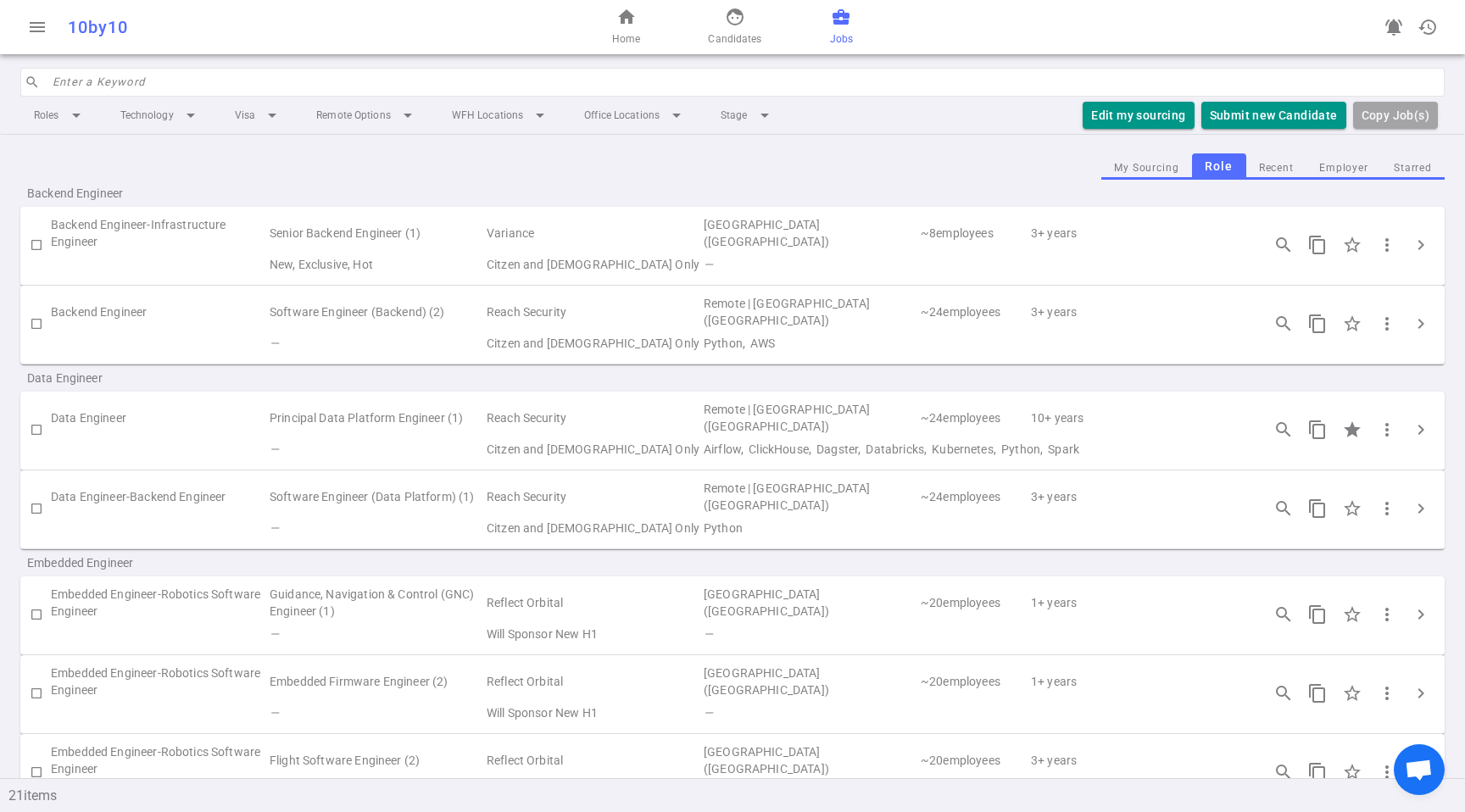
click at [1392, 178] on button "Starred" at bounding box center [1413, 167] width 64 height 23
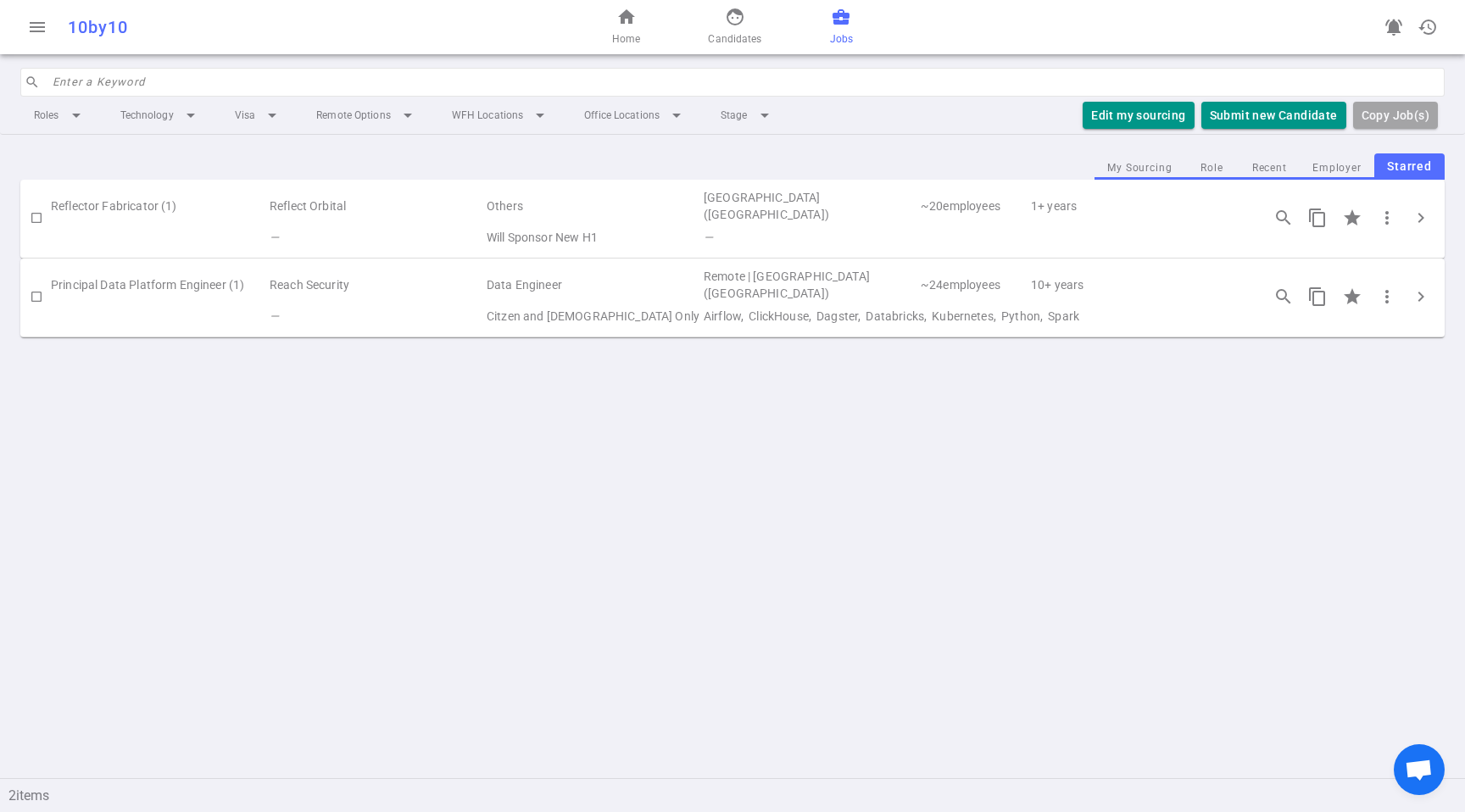
click at [1404, 166] on button "Starred" at bounding box center [1410, 166] width 70 height 26
click at [767, 26] on div "home Home face Candidates business_center Jobs" at bounding box center [732, 26] width 475 height 54
click at [714, 26] on link "face Candidates" at bounding box center [735, 27] width 54 height 41
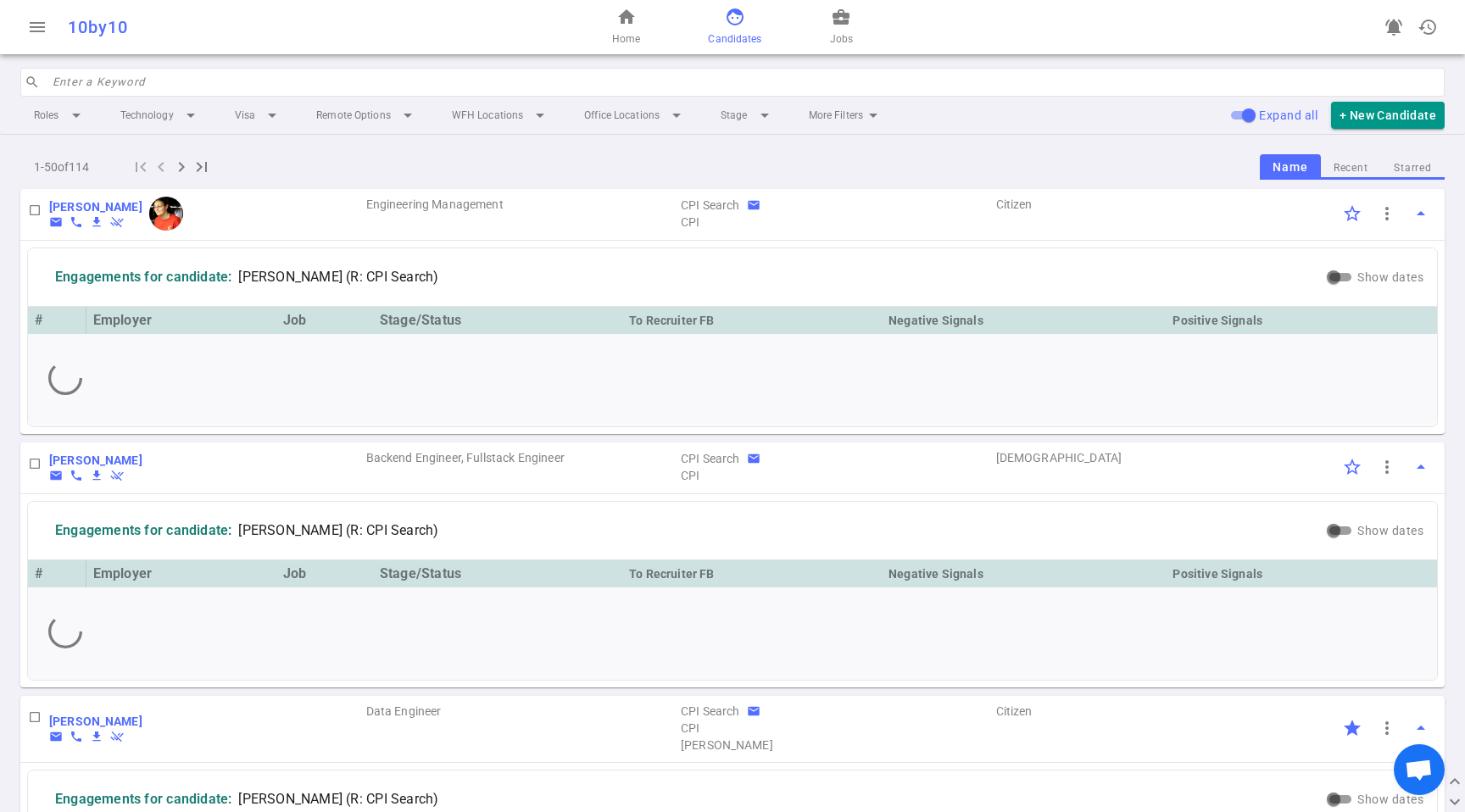
click at [1422, 167] on button "Starred" at bounding box center [1413, 167] width 64 height 23
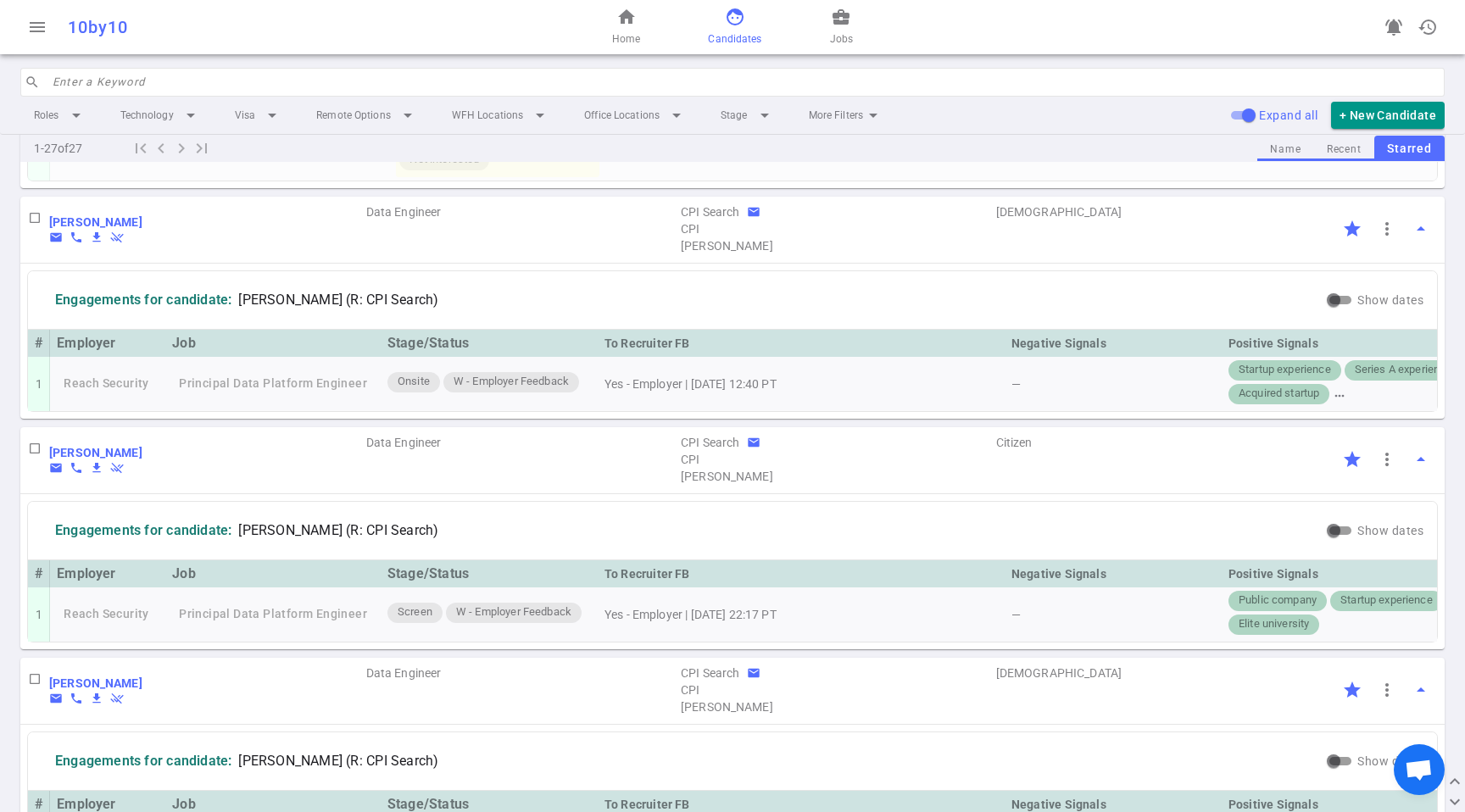
scroll to position [381, 0]
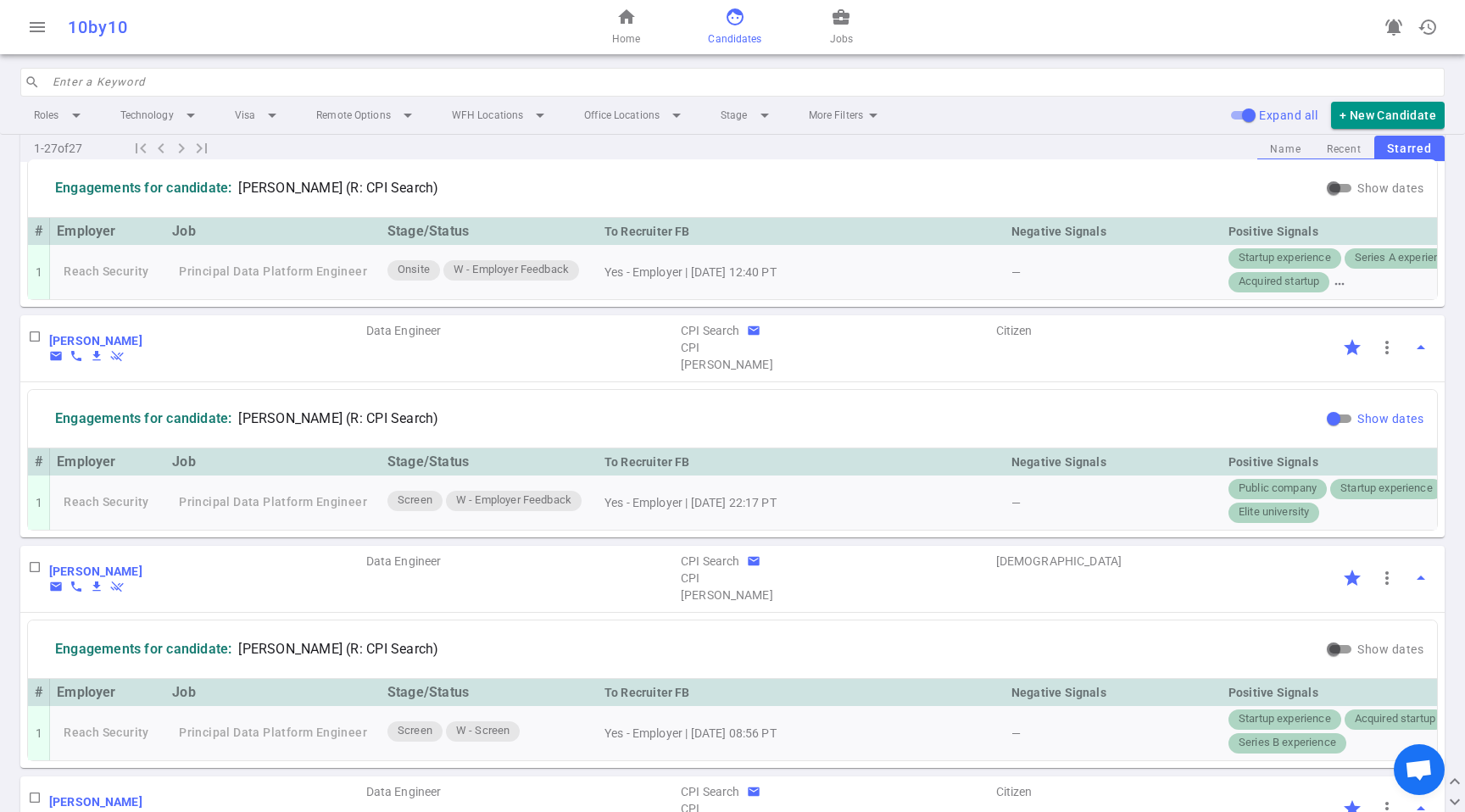
drag, startPoint x: 1356, startPoint y: 437, endPoint x: 1339, endPoint y: 444, distance: 18.4
click at [1357, 426] on span "Show dates" at bounding box center [1391, 419] width 67 height 14
click at [1327, 429] on input "Show dates" at bounding box center [1334, 419] width 61 height 21
checkbox input "true"
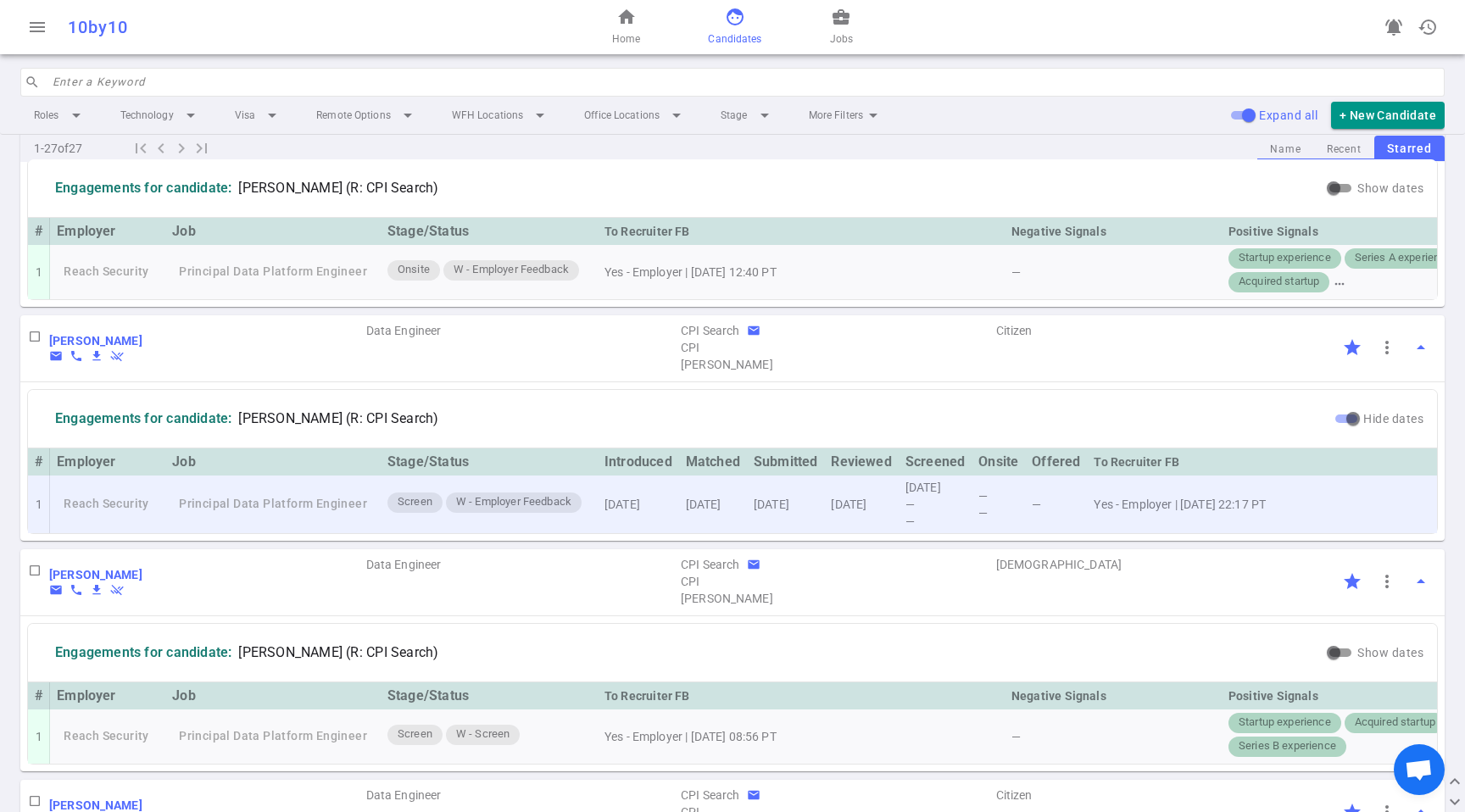
click at [932, 496] on div "[DATE]" at bounding box center [935, 487] width 60 height 17
copy div "[DATE]"
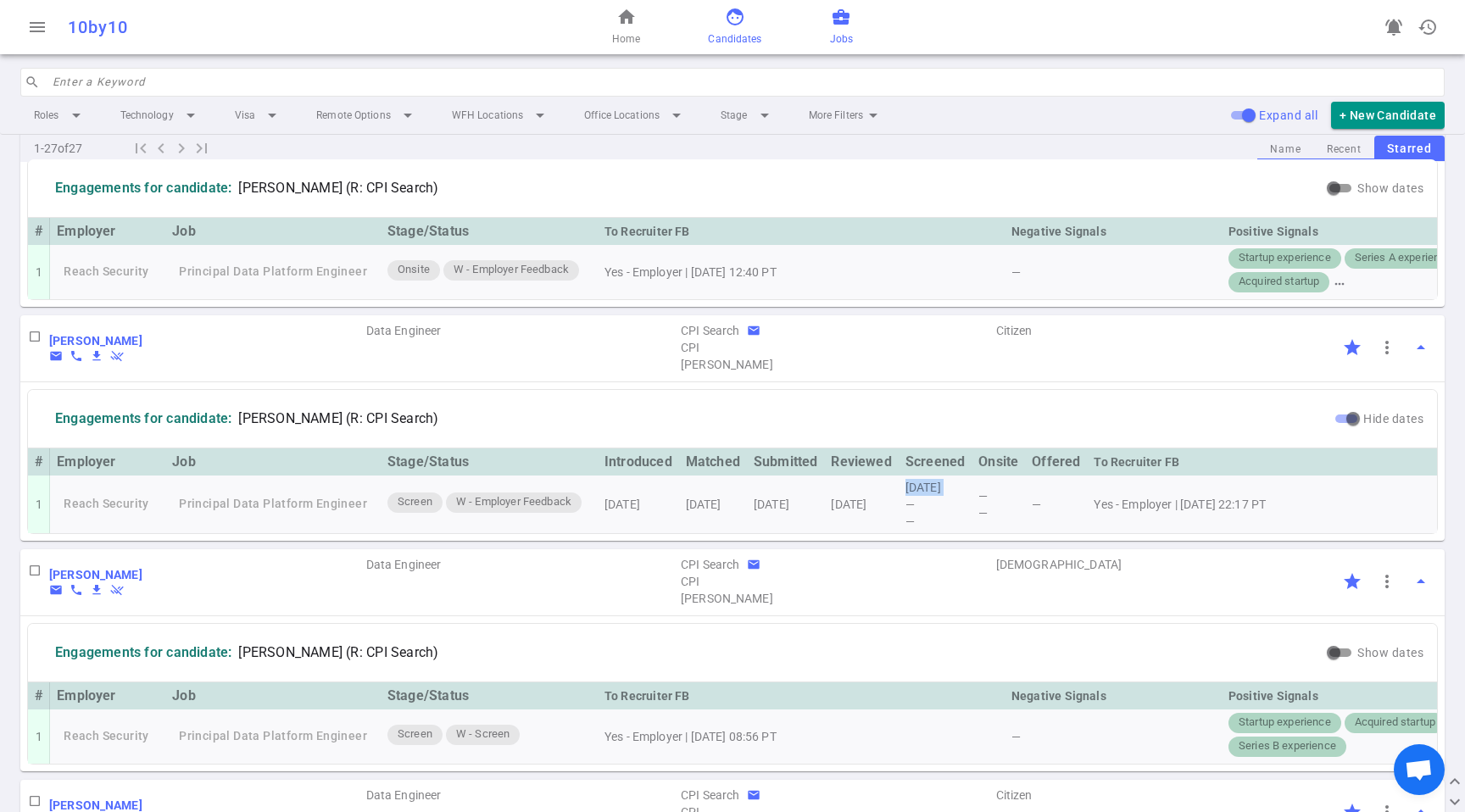
click at [838, 26] on link "business_center Jobs" at bounding box center [841, 27] width 23 height 41
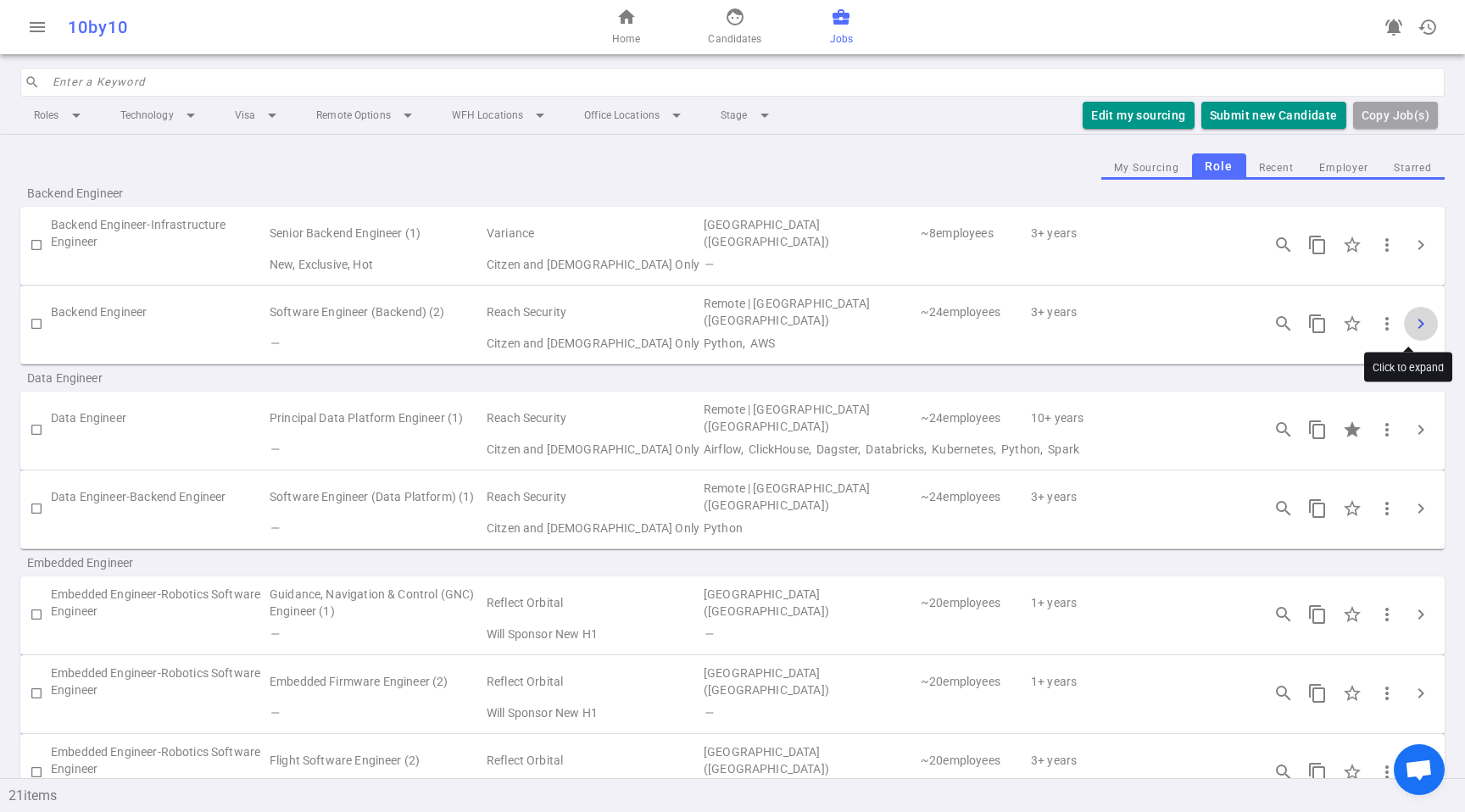
click at [1420, 326] on button "chevron_right" at bounding box center [1421, 324] width 34 height 34
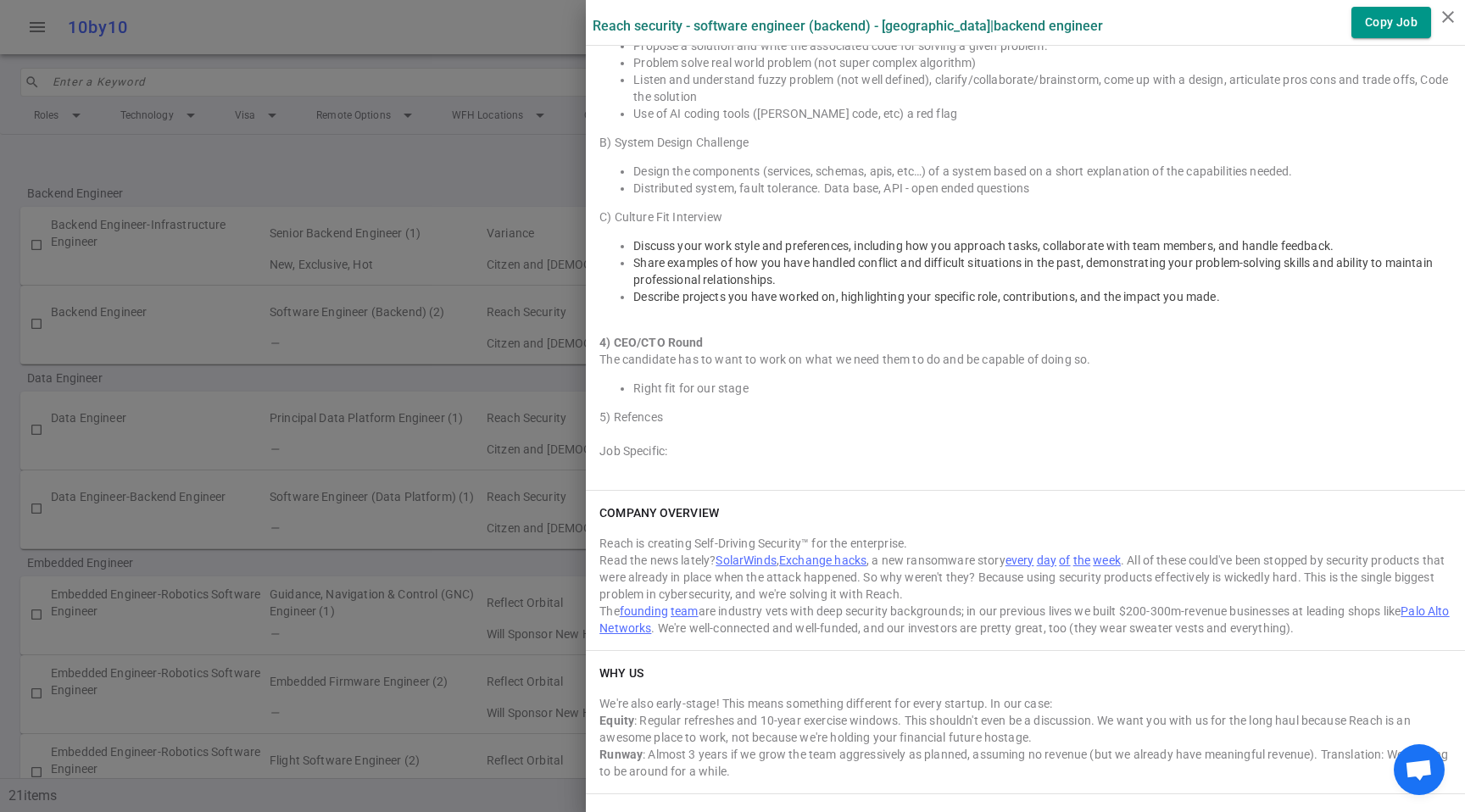
scroll to position [2402, 0]
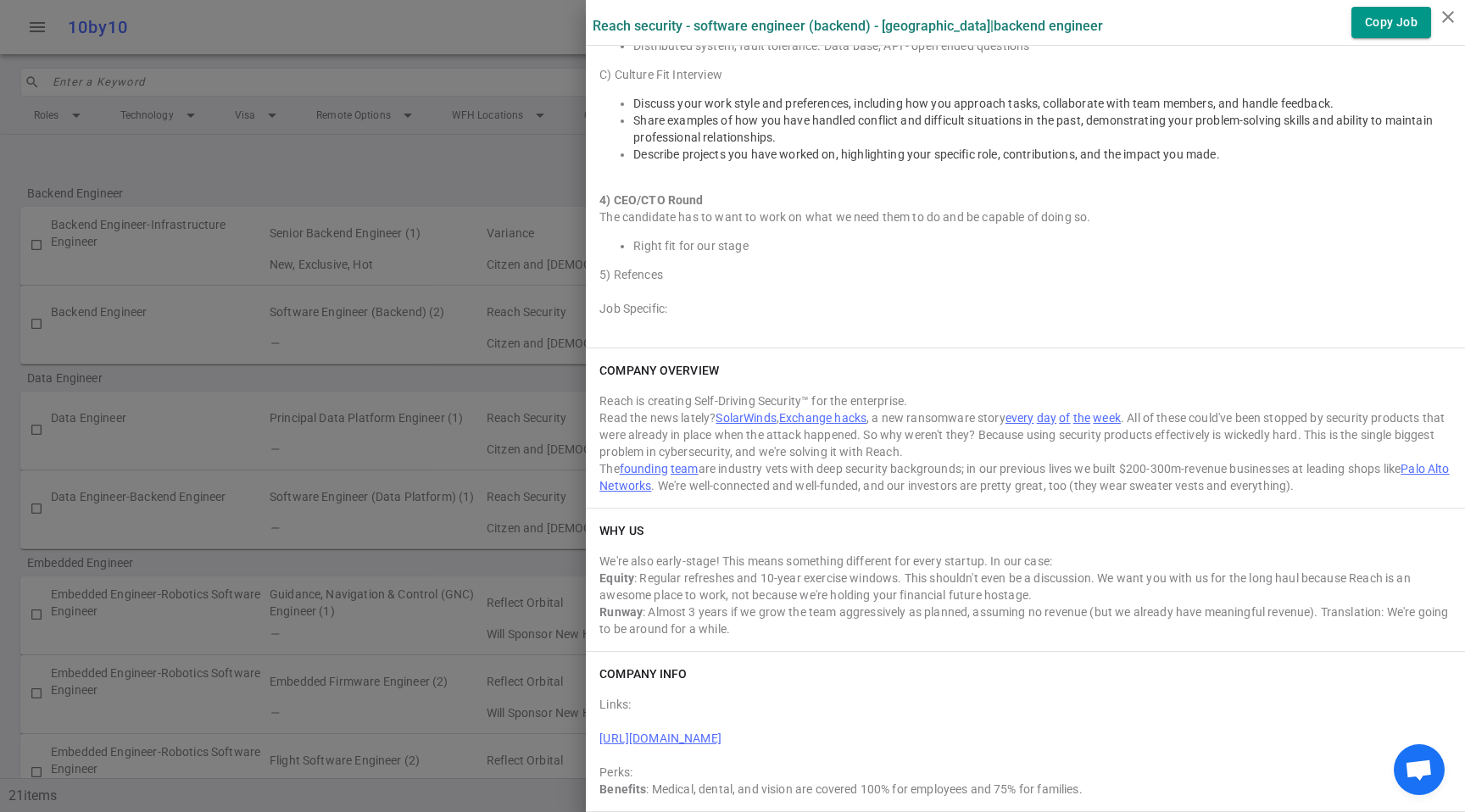
click at [996, 635] on div "Runway : Almost 3 years if we grow the team aggressively as planned, assuming n…" at bounding box center [1026, 620] width 852 height 34
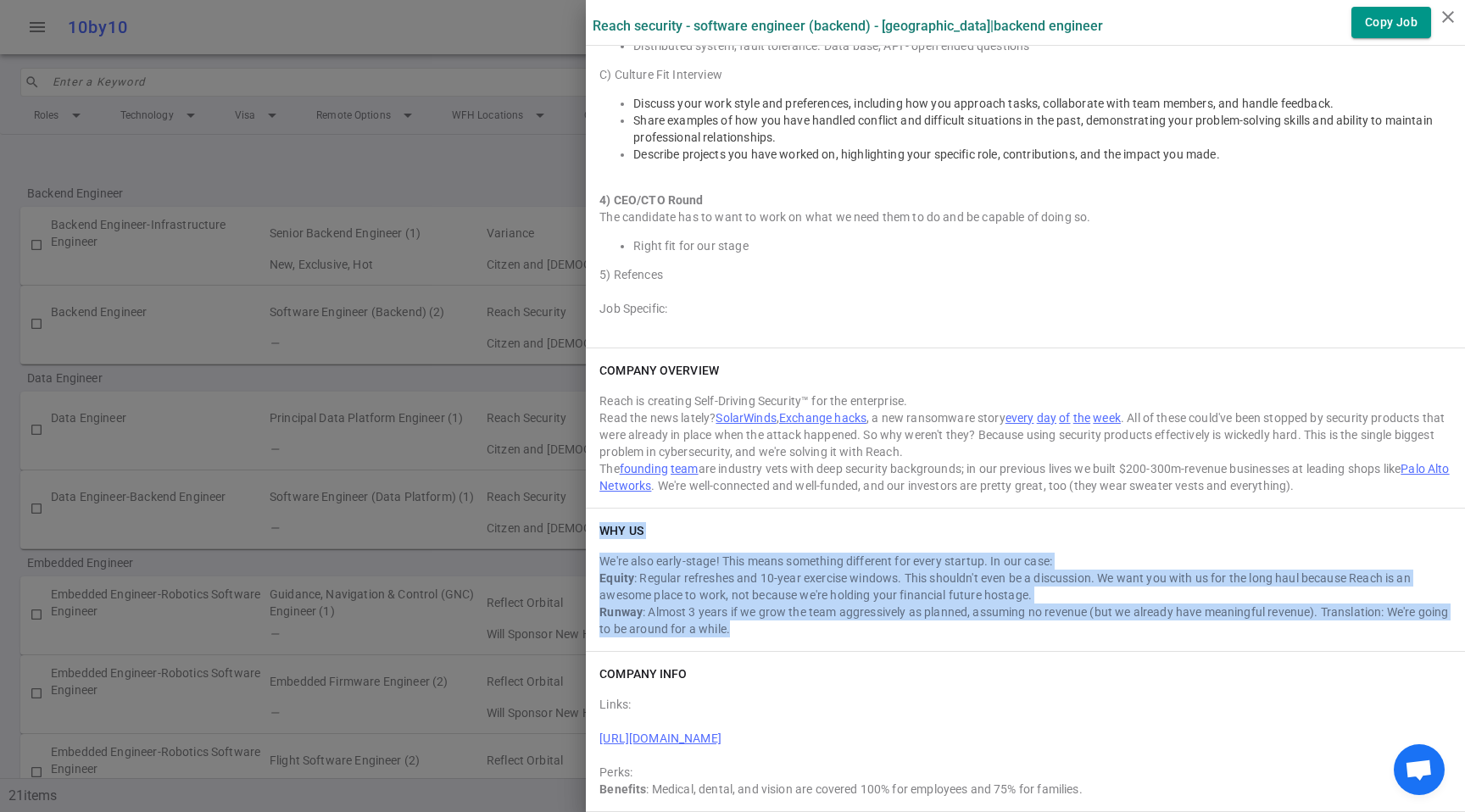
click at [996, 635] on div "Runway : Almost 3 years if we grow the team aggressively as planned, assuming n…" at bounding box center [1026, 620] width 852 height 34
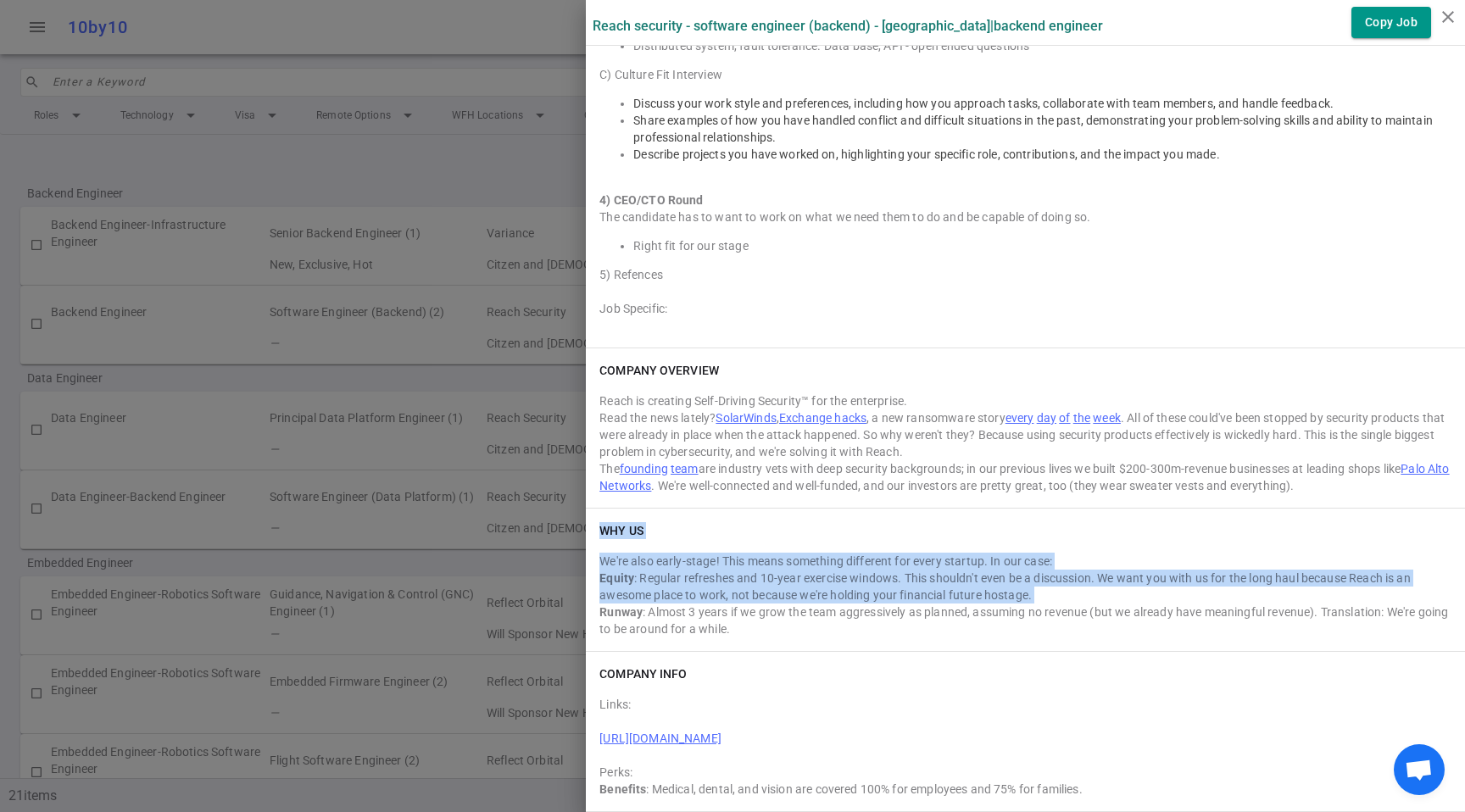
click at [996, 635] on div "Runway : Almost 3 years if we grow the team aggressively as planned, assuming n…" at bounding box center [1026, 620] width 852 height 34
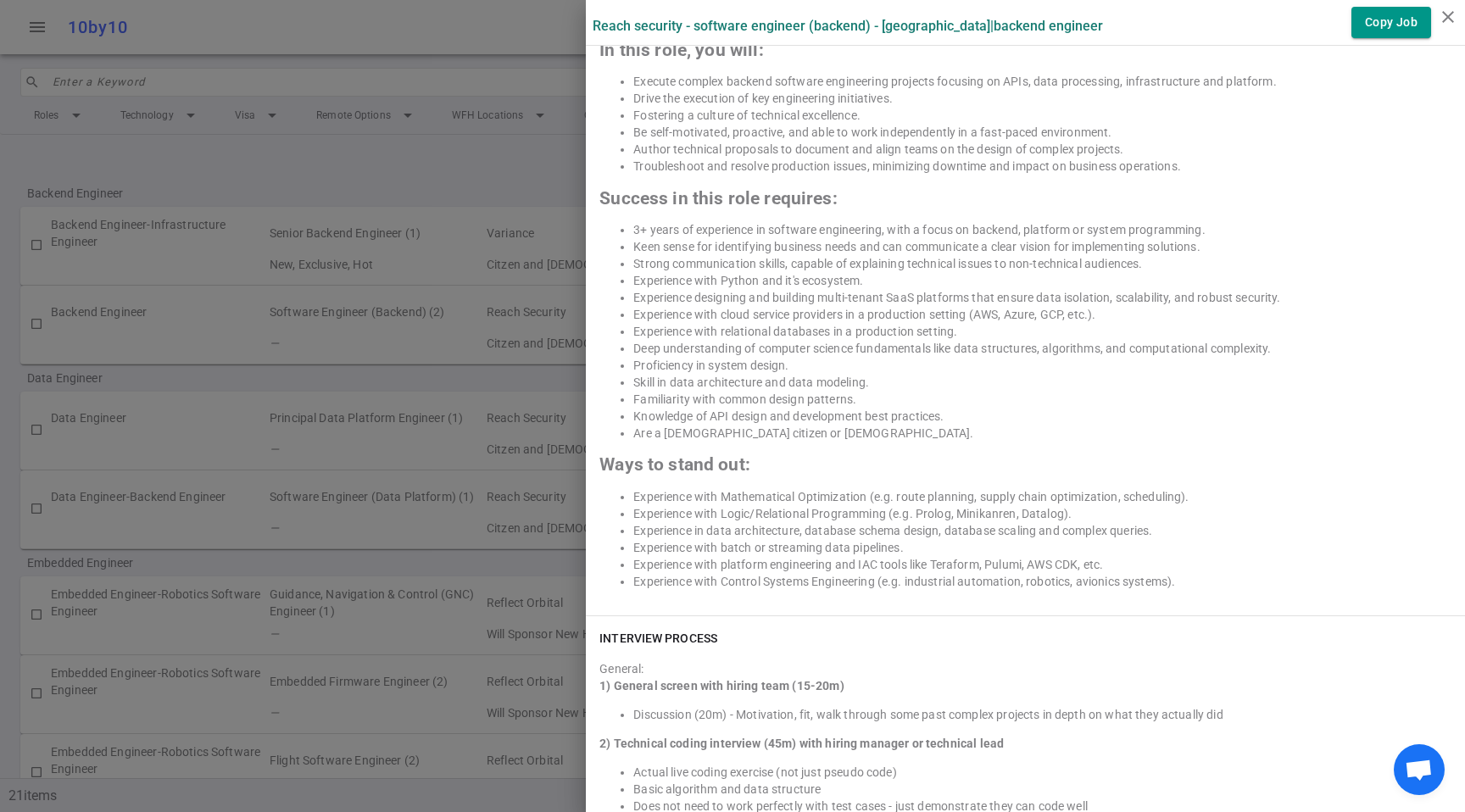
scroll to position [1182, 0]
